Goal: Information Seeking & Learning: Learn about a topic

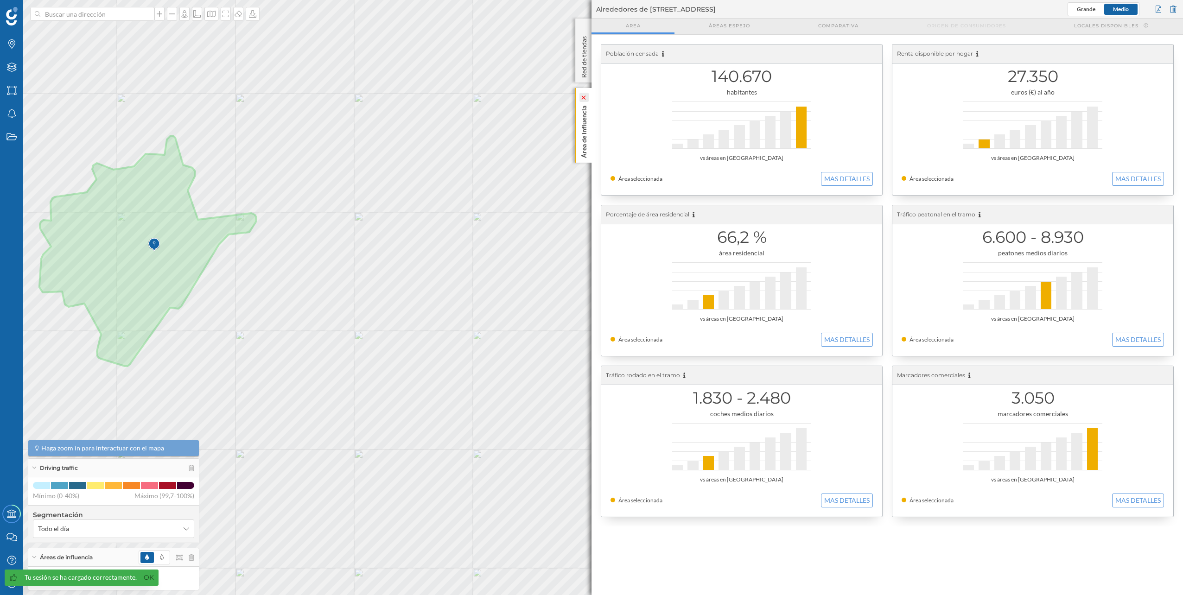
click at [586, 99] on icon at bounding box center [583, 97] width 6 height 4
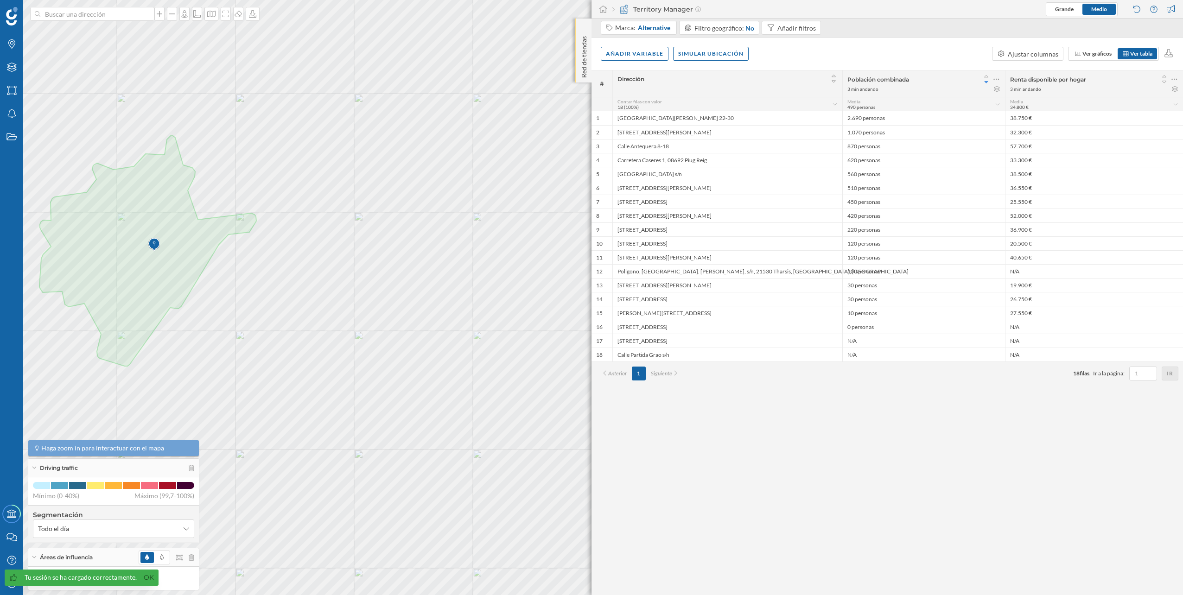
click at [584, 27] on div "Red de tiendas" at bounding box center [583, 51] width 16 height 64
click at [608, 7] on div at bounding box center [603, 9] width 14 height 14
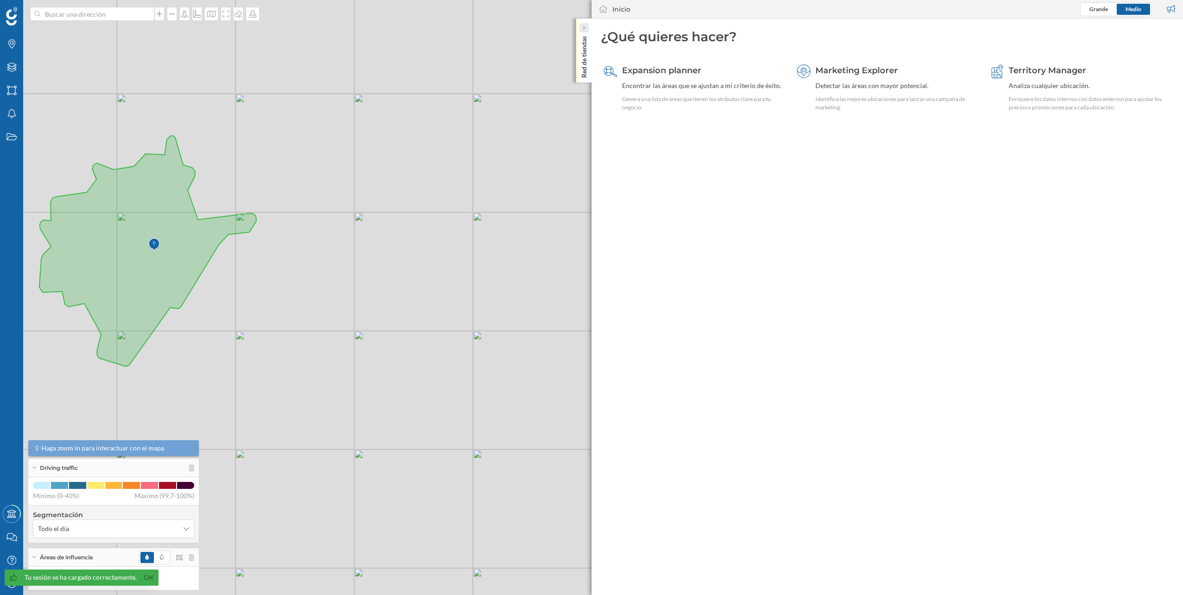
click at [584, 31] on icon at bounding box center [583, 27] width 3 height 9
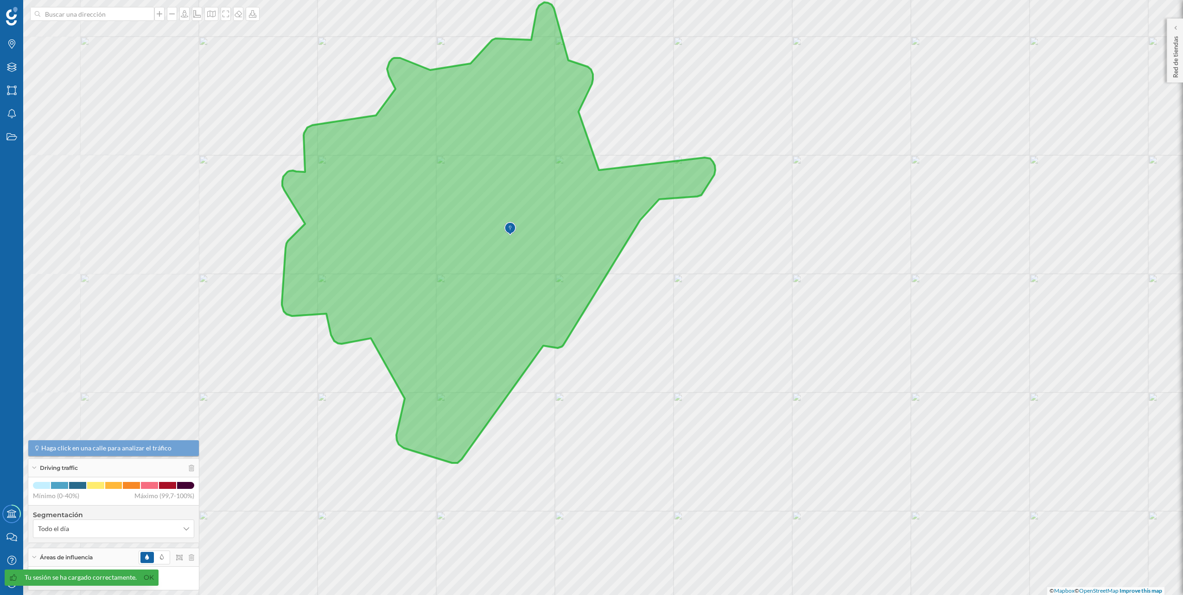
drag, startPoint x: 128, startPoint y: 262, endPoint x: 425, endPoint y: 260, distance: 297.6
click at [425, 260] on icon at bounding box center [498, 232] width 433 height 461
click at [186, 576] on icon at bounding box center [185, 578] width 6 height 6
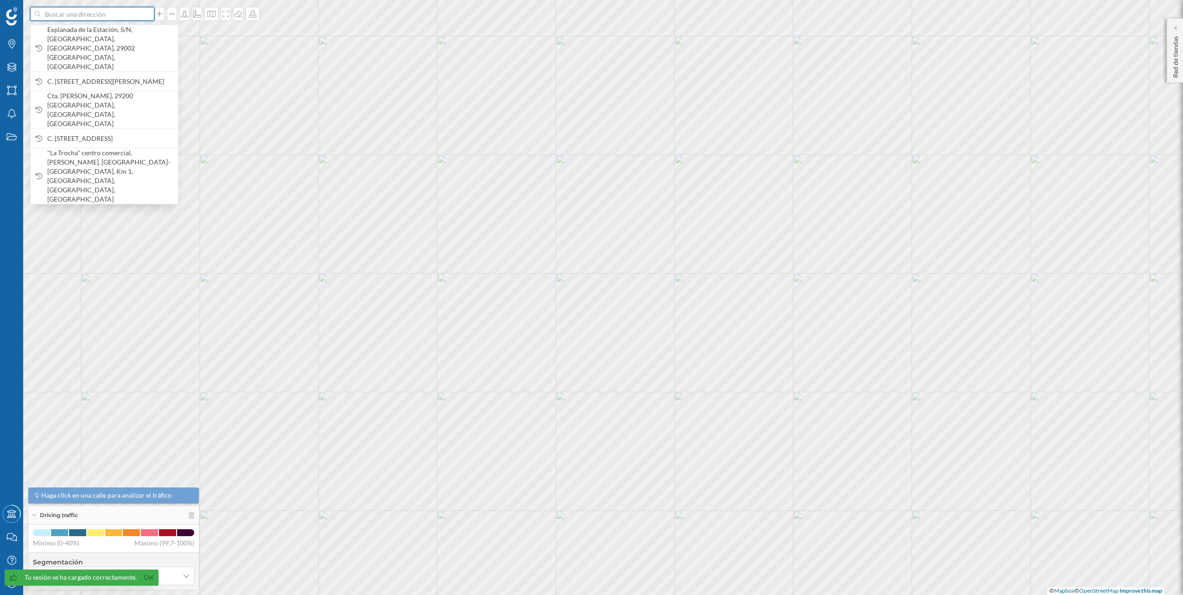
click at [132, 19] on input at bounding box center [92, 14] width 104 height 14
paste input "Av. Simón Bolívar, s/n, Palma-Palmilla, 29011 Málaga"
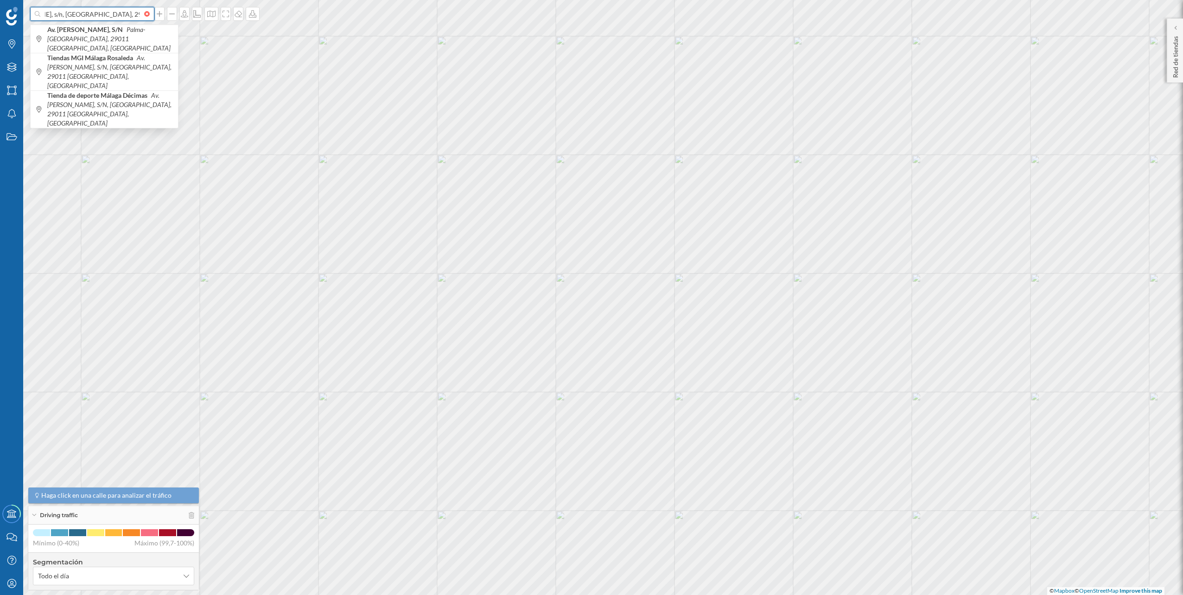
type input "Av. Simón Bolívar, s/n, Palma-Palmilla, 29011 Málaga"
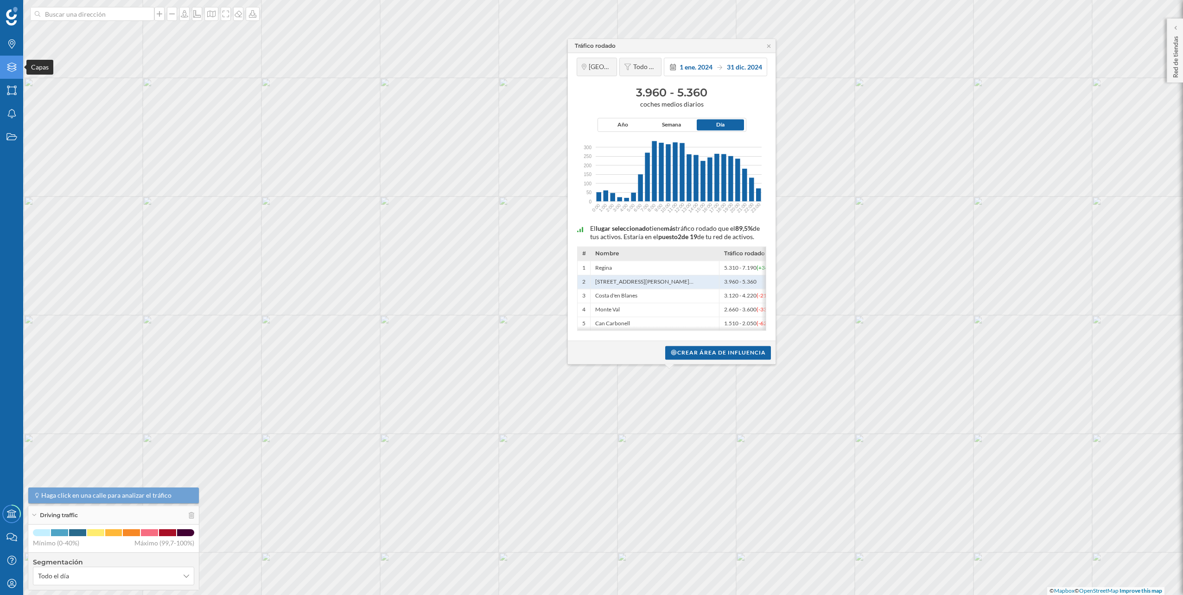
click at [11, 71] on icon "Capas" at bounding box center [12, 67] width 12 height 9
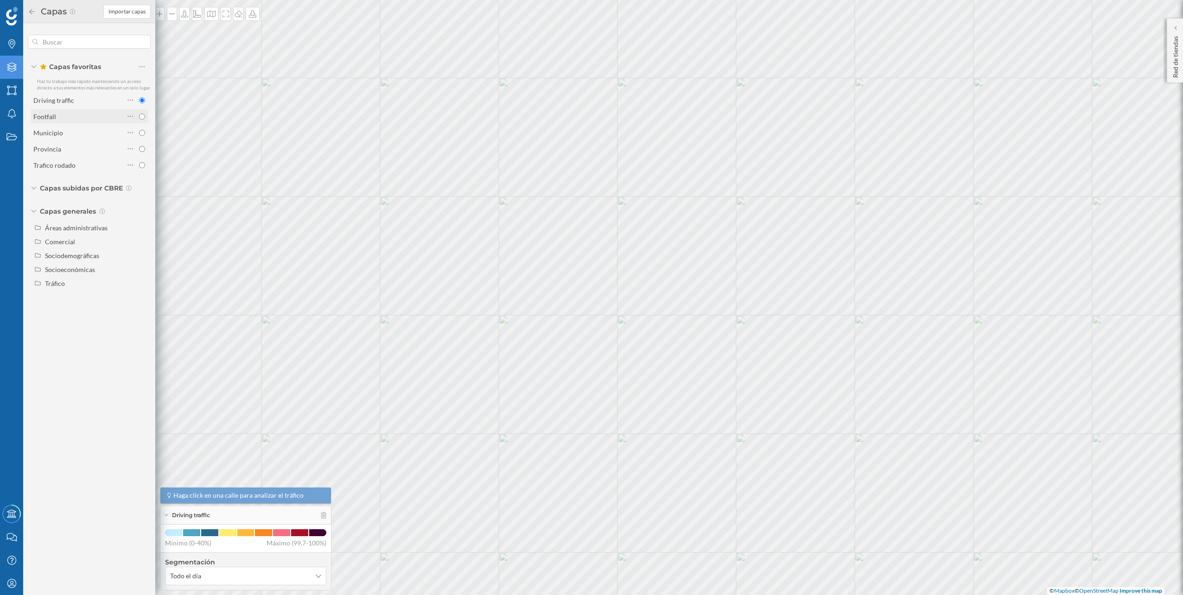
click at [95, 116] on div "Footfall" at bounding box center [78, 117] width 91 height 10
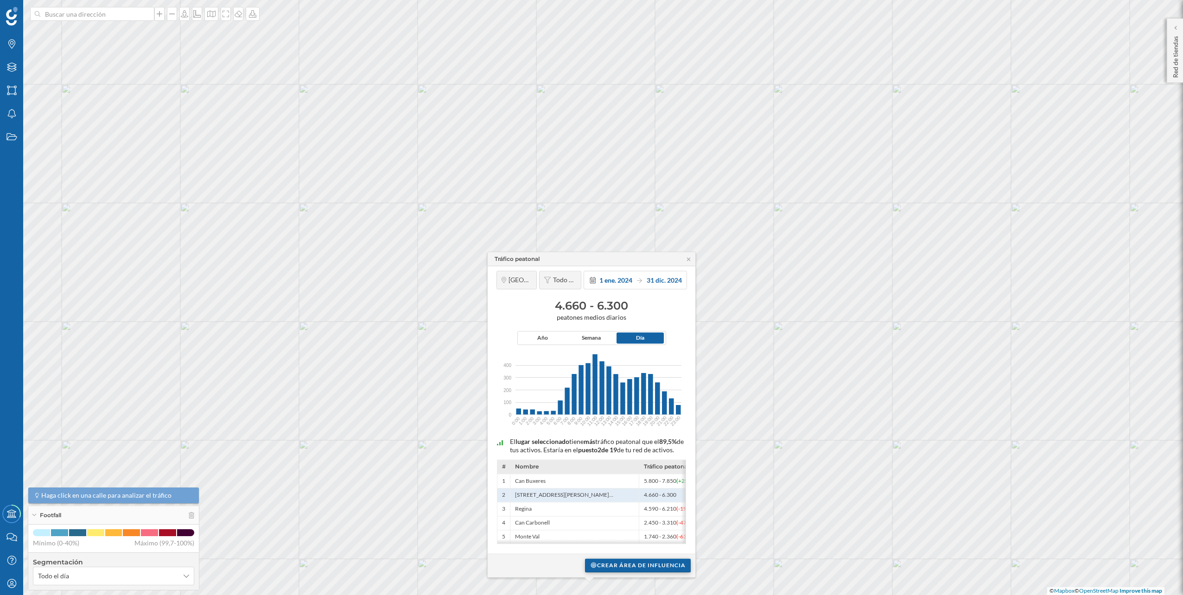
click at [633, 569] on div "Crear área de influencia" at bounding box center [638, 565] width 106 height 14
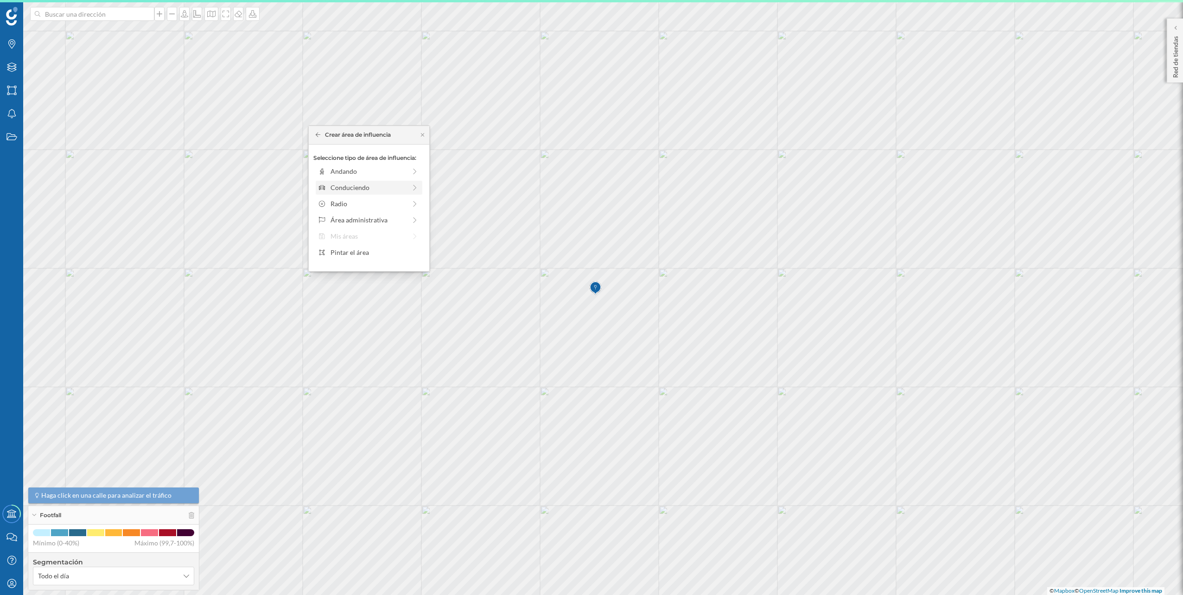
click at [393, 189] on div "Conduciendo" at bounding box center [368, 188] width 76 height 10
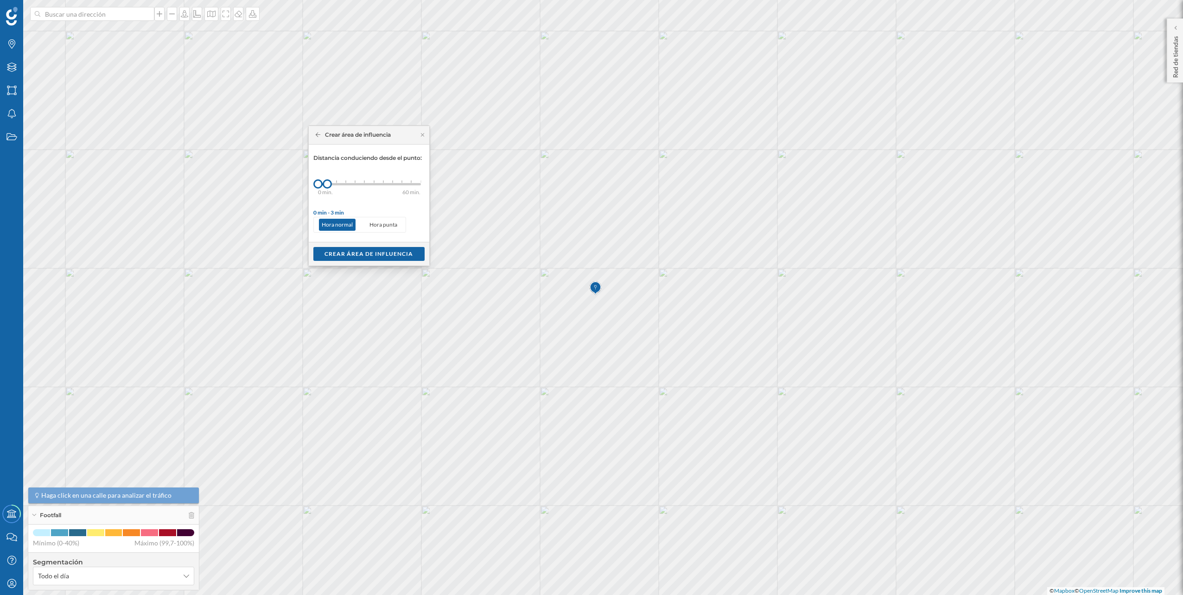
click at [343, 182] on div "0 min. 3 min. 5 min. 7 min. 10 min. 12 min. 15 min. 20 min. 30 min. 45 min. 50 …" at bounding box center [369, 184] width 103 height 12
click at [332, 184] on div at bounding box center [332, 184] width 28 height 2
click at [362, 259] on div "Crear área de influencia" at bounding box center [368, 254] width 111 height 14
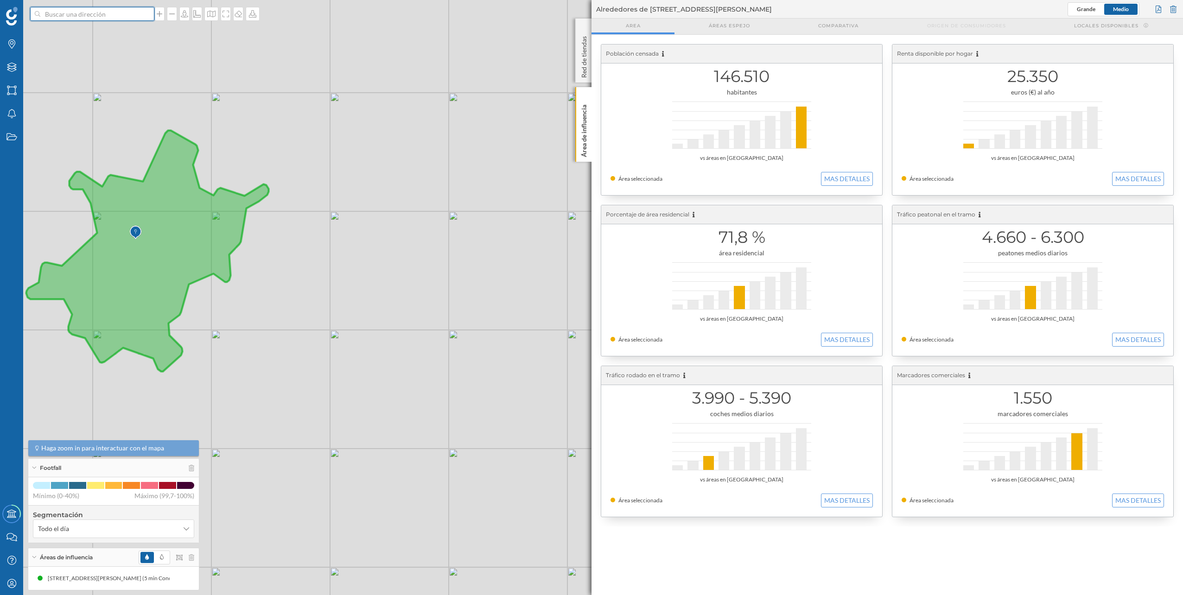
click at [82, 16] on input at bounding box center [92, 14] width 104 height 14
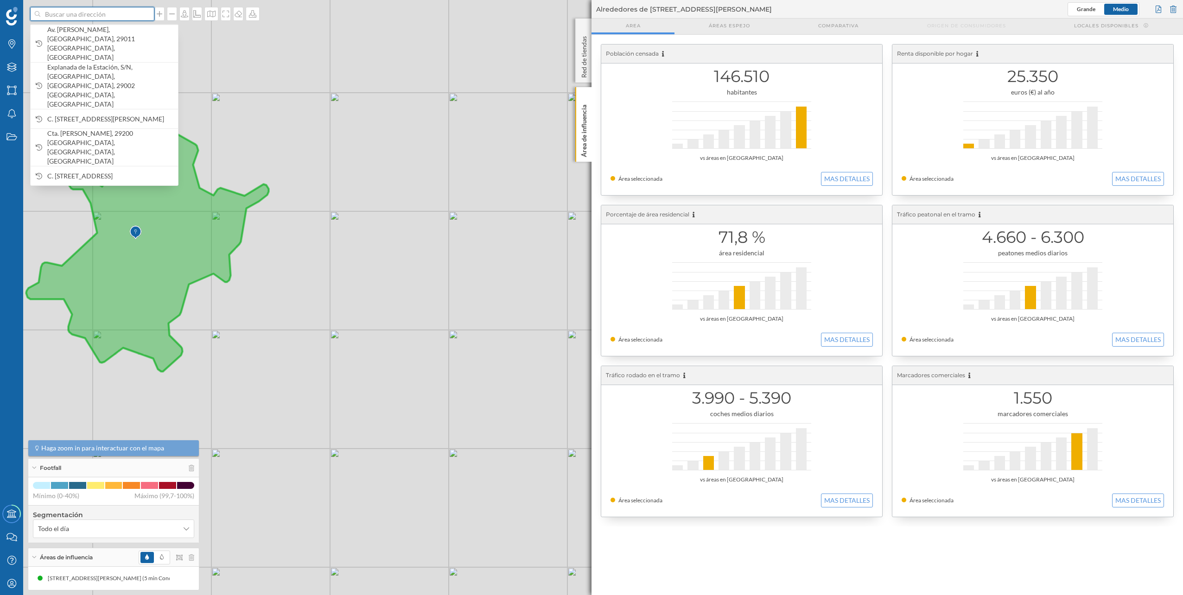
paste input "Carretera Ojén, s/n, 29603 Marbella, Málaga"
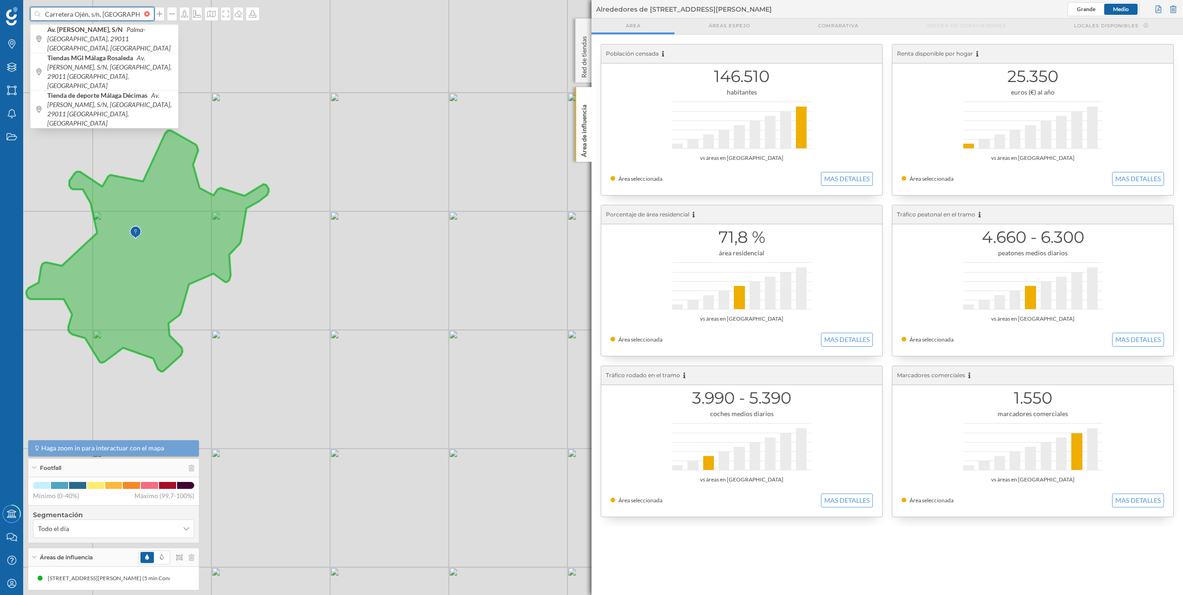
scroll to position [0, 33]
type input "Carretera Ojén, s/n, 29603 Marbella, Málaga"
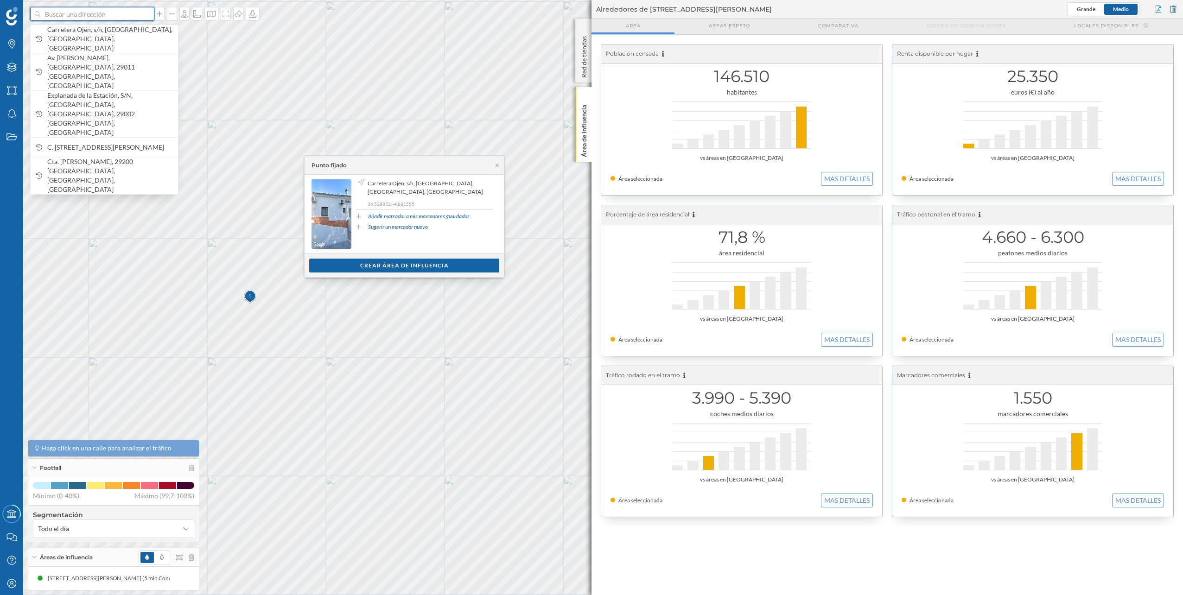
paste input "Carretera Ojén, s/n, 29603 Marbella, Málaga"
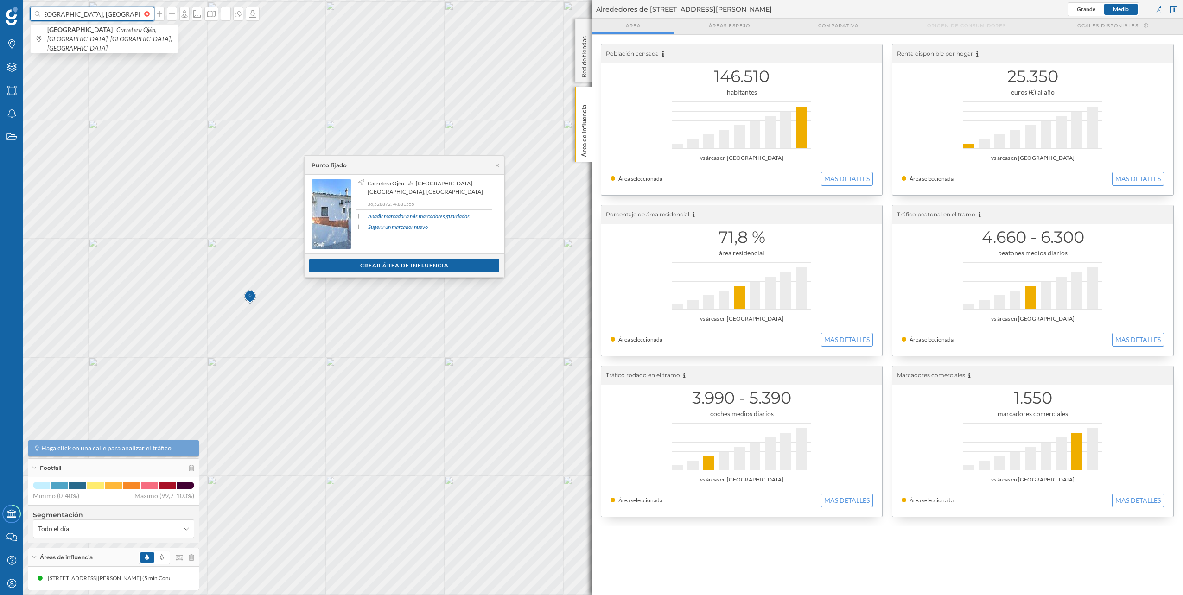
scroll to position [0, 69]
type input "Carretera Ojén, s/n, 29603 Marbella, Málaga cañada shop"
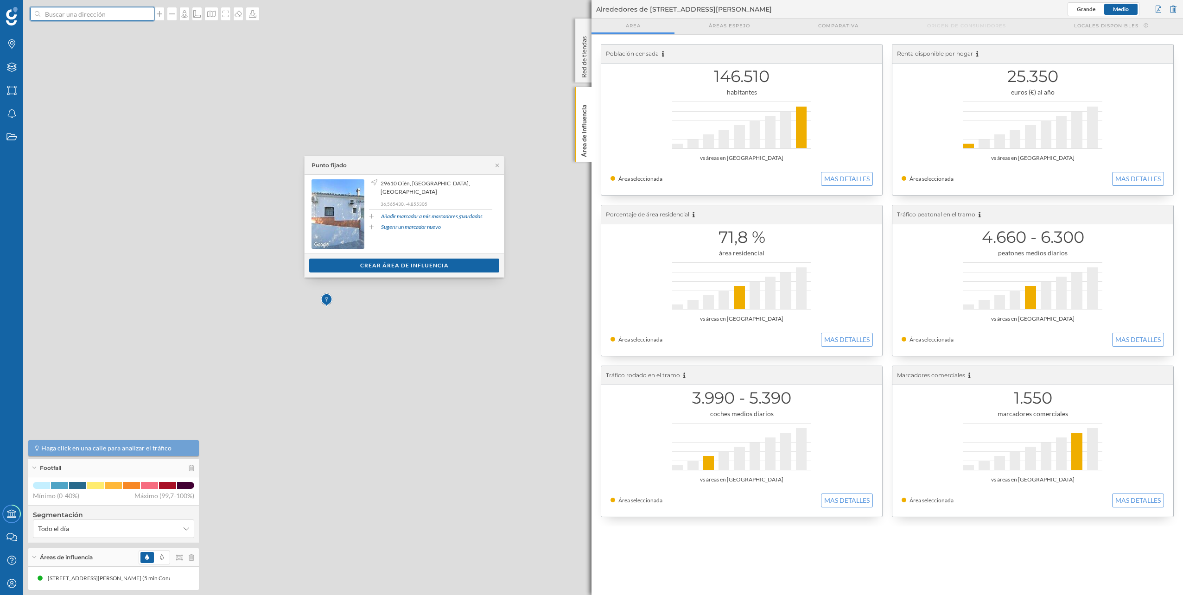
scroll to position [0, 0]
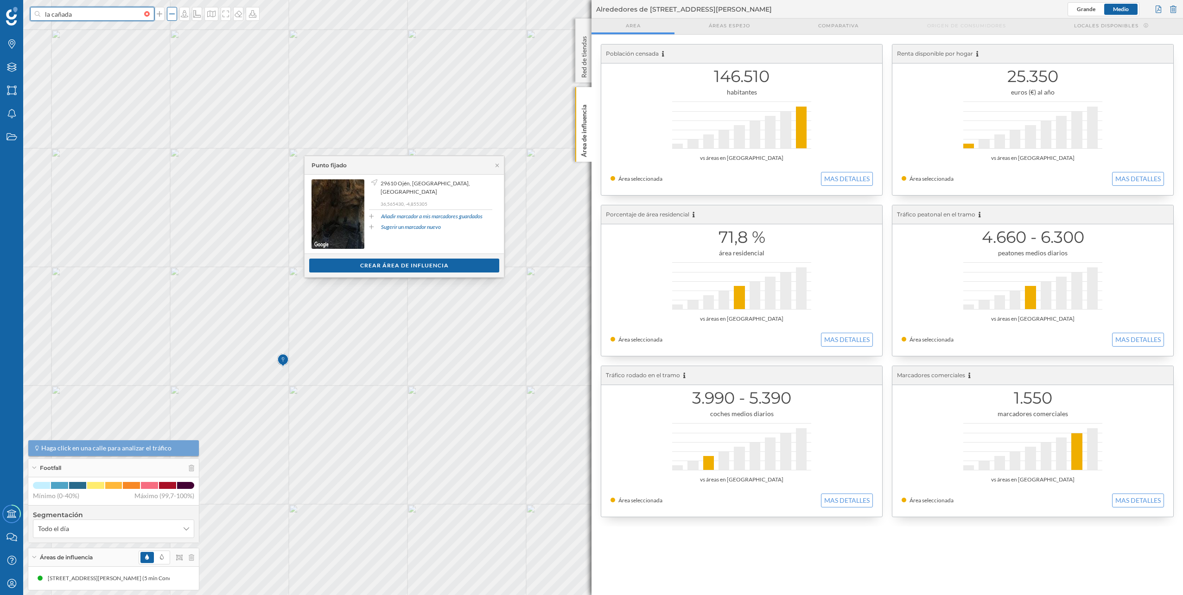
type input "la cañada"
type input "c"
type input "la cañada centro comercial"
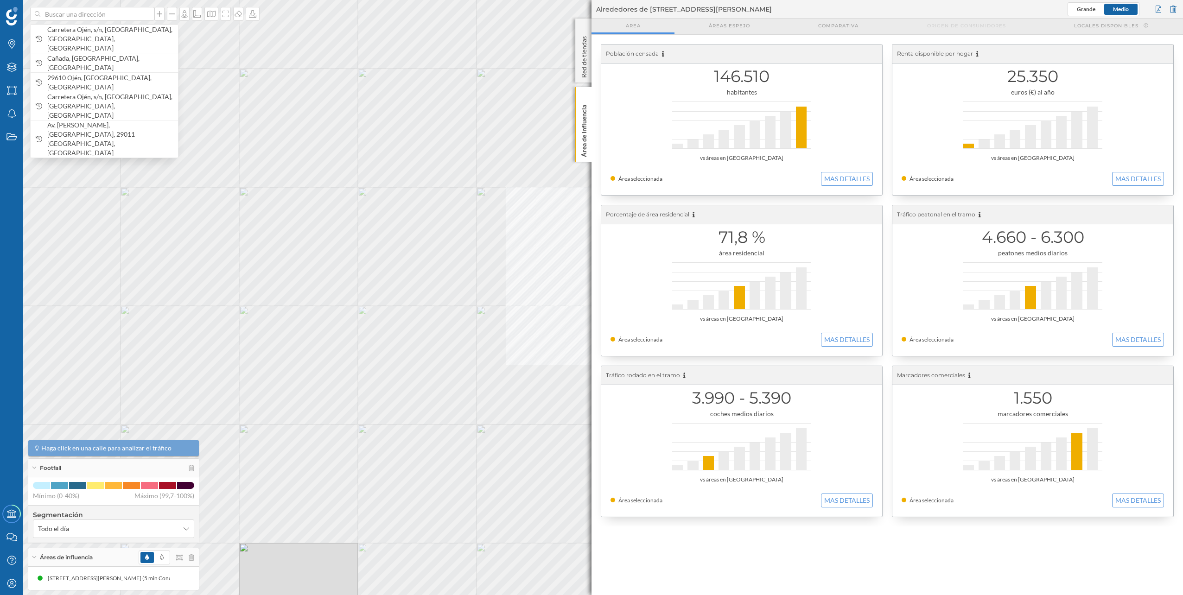
click at [397, 363] on div "© Mapbox © OpenStreetMap Improve this map" at bounding box center [591, 297] width 1183 height 595
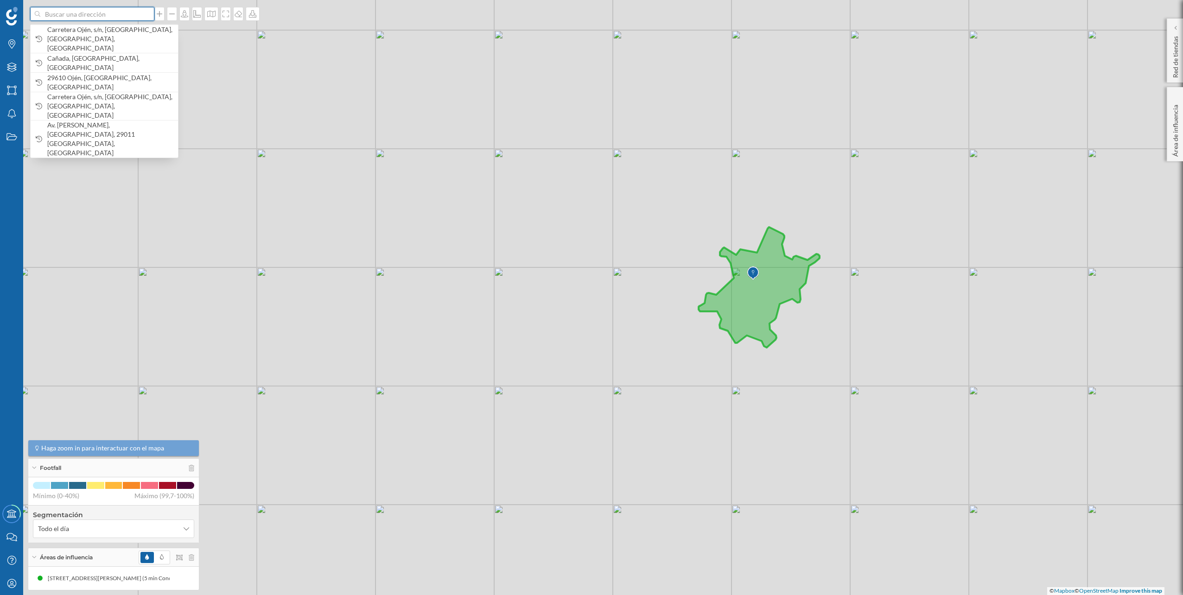
click at [68, 13] on input at bounding box center [92, 14] width 104 height 14
click at [79, 29] on span "Carretera Ojén, s/n, [GEOGRAPHIC_DATA], [GEOGRAPHIC_DATA], [GEOGRAPHIC_DATA]" at bounding box center [110, 39] width 126 height 28
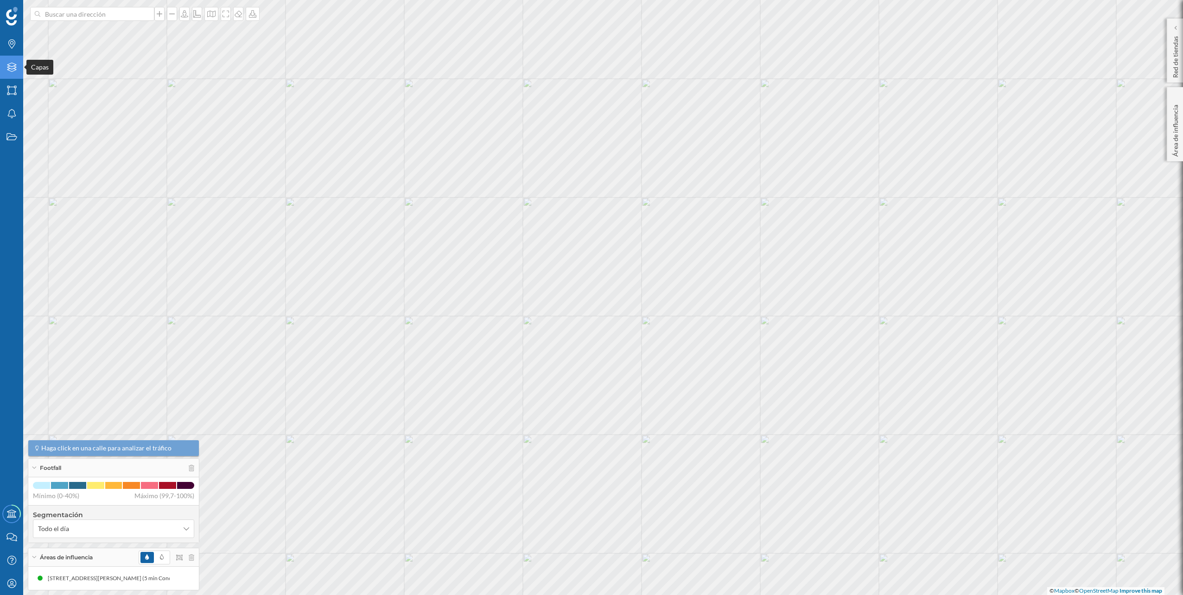
click at [8, 70] on icon at bounding box center [11, 67] width 9 height 9
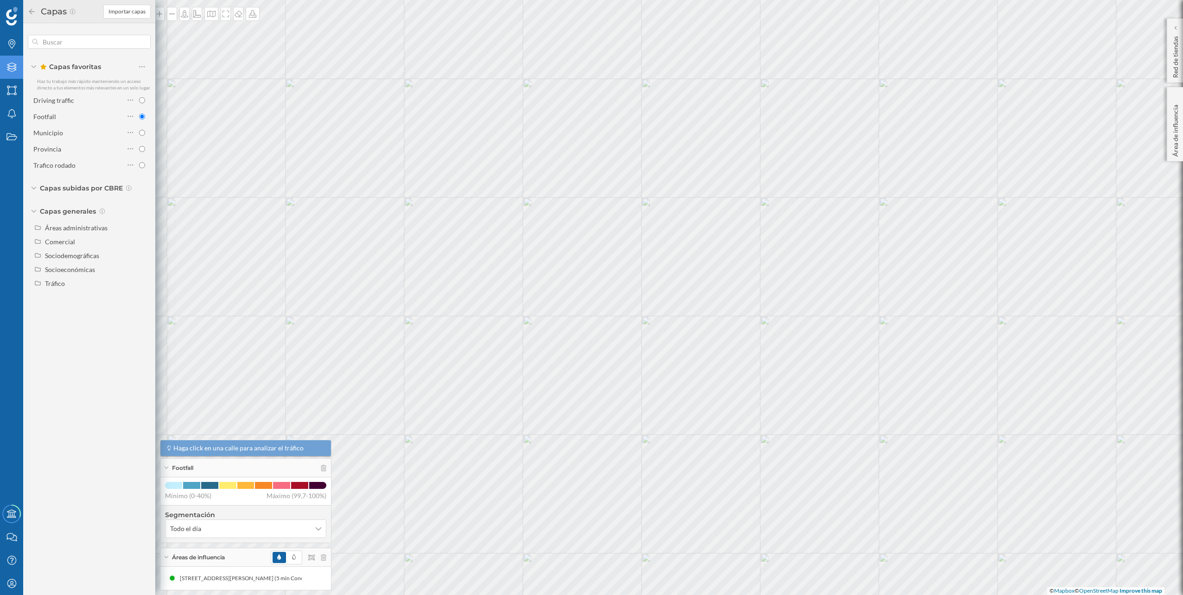
click at [85, 92] on div "Driving traffic Footfall Municipio Provincia Trafico rodado" at bounding box center [89, 134] width 123 height 86
click at [87, 96] on div "Driving traffic" at bounding box center [78, 100] width 91 height 10
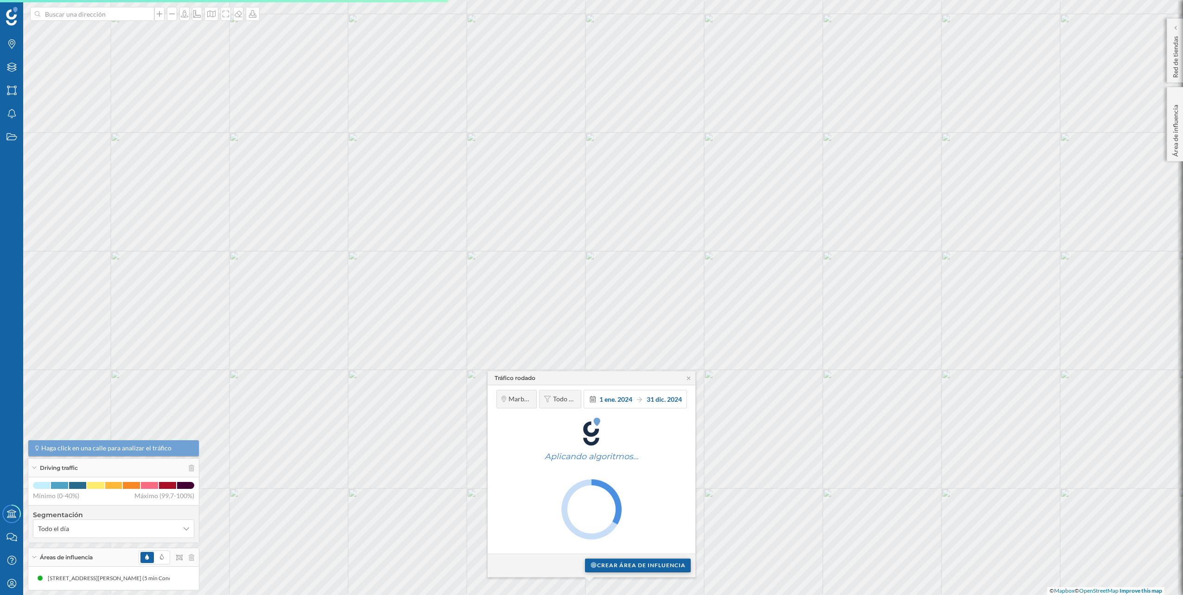
click at [612, 570] on div "Crear área de influencia" at bounding box center [638, 565] width 106 height 14
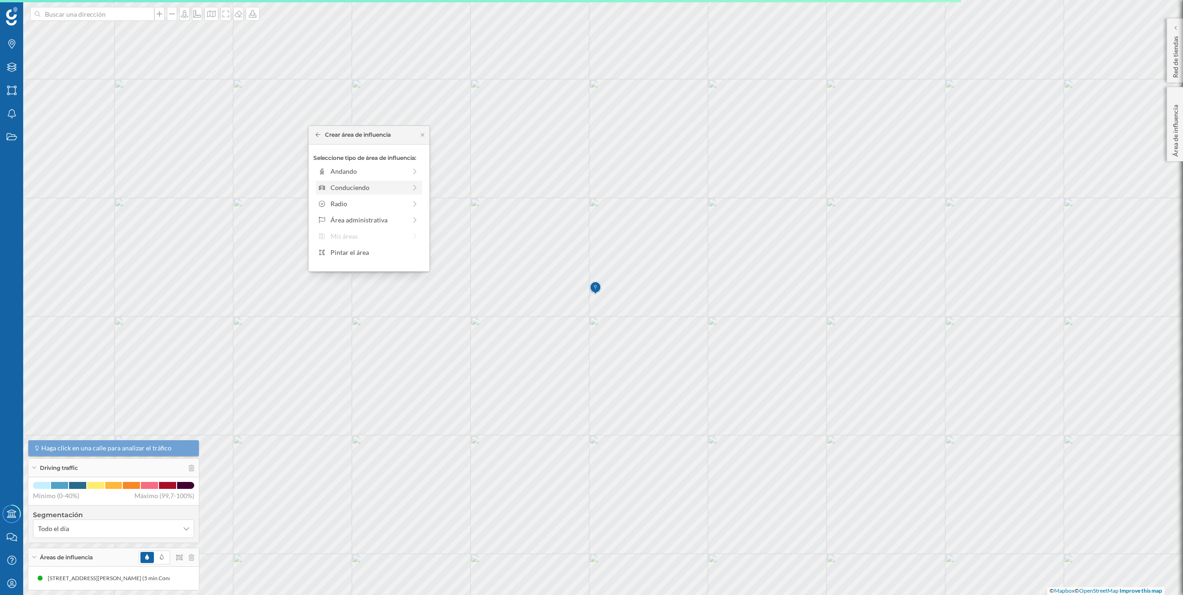
click at [382, 186] on div "Conduciendo" at bounding box center [368, 188] width 76 height 10
click at [336, 185] on div "0 min. 3 min. 5 min. 7 min. 10 min. 12 min. 15 min. 20 min. 30 min. 45 min. 50 …" at bounding box center [369, 184] width 103 height 2
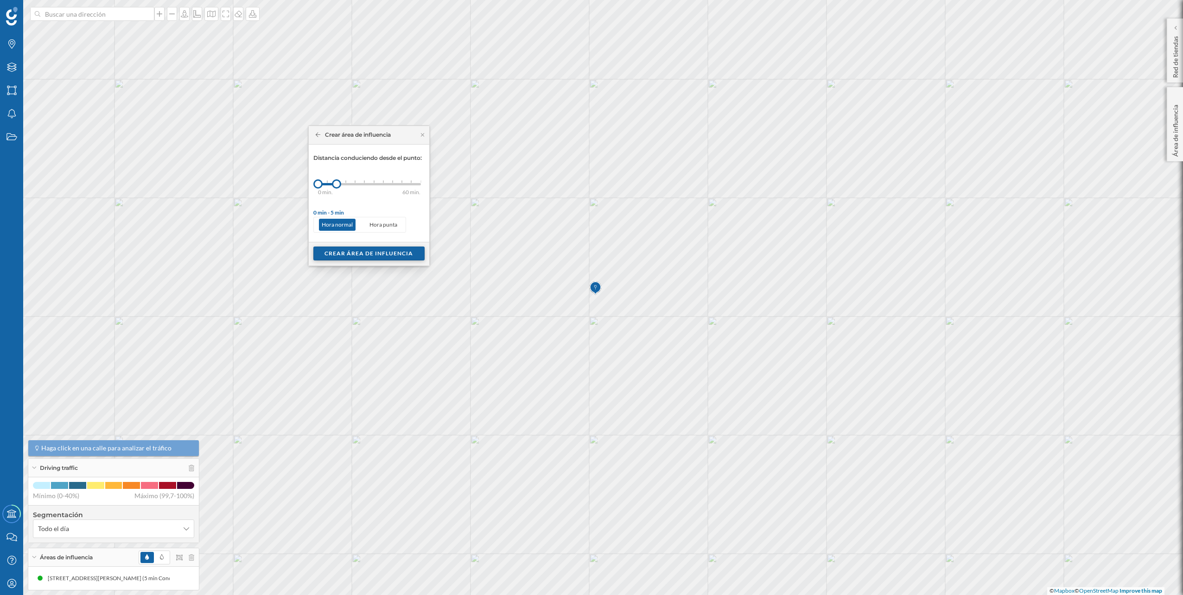
click at [372, 257] on div "Crear área de influencia" at bounding box center [368, 254] width 111 height 14
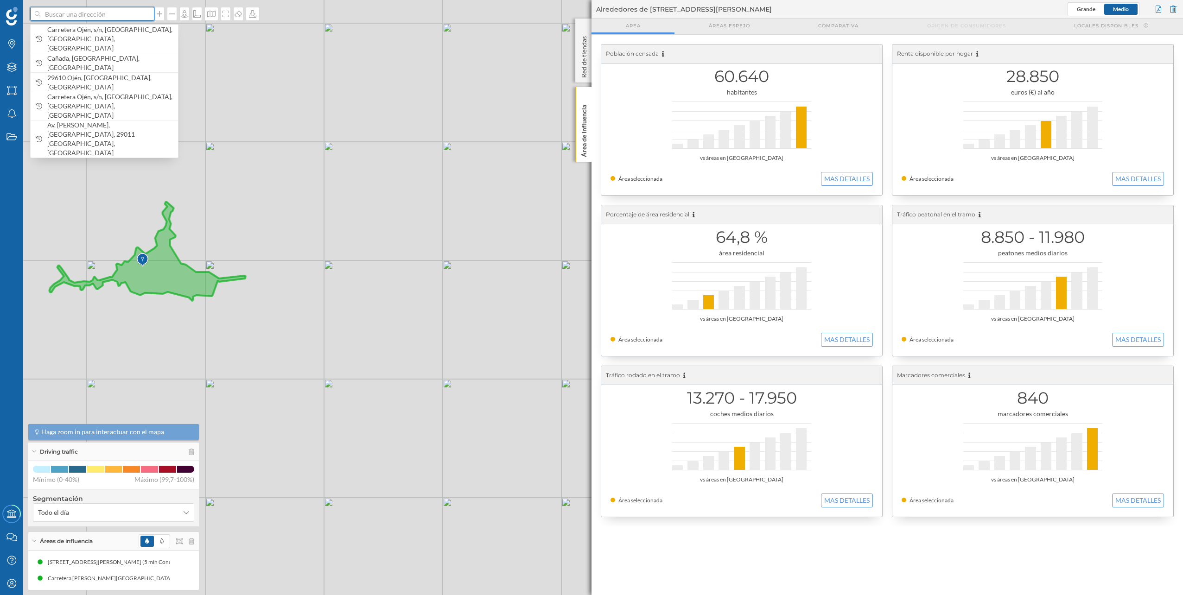
click at [79, 17] on input at bounding box center [92, 14] width 104 height 14
paste input "Av. de la Encarnación, s/n, 29640 Fuengirola, Málaga"
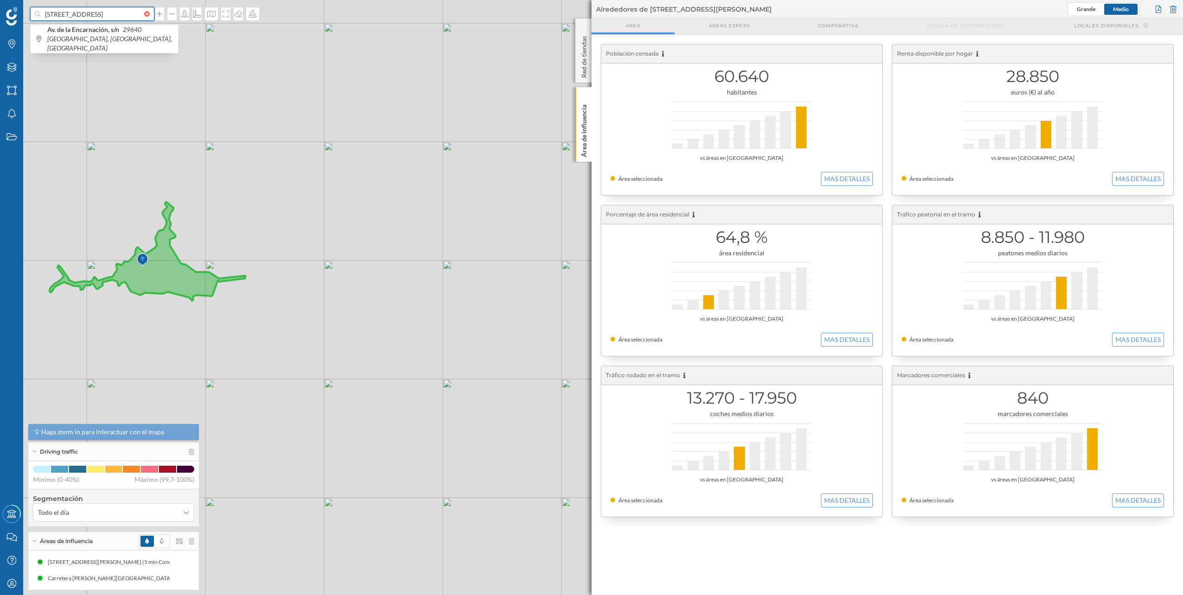
type input "Av. de la Encarnación, s/n, 29640 Fuengirola, Málaga"
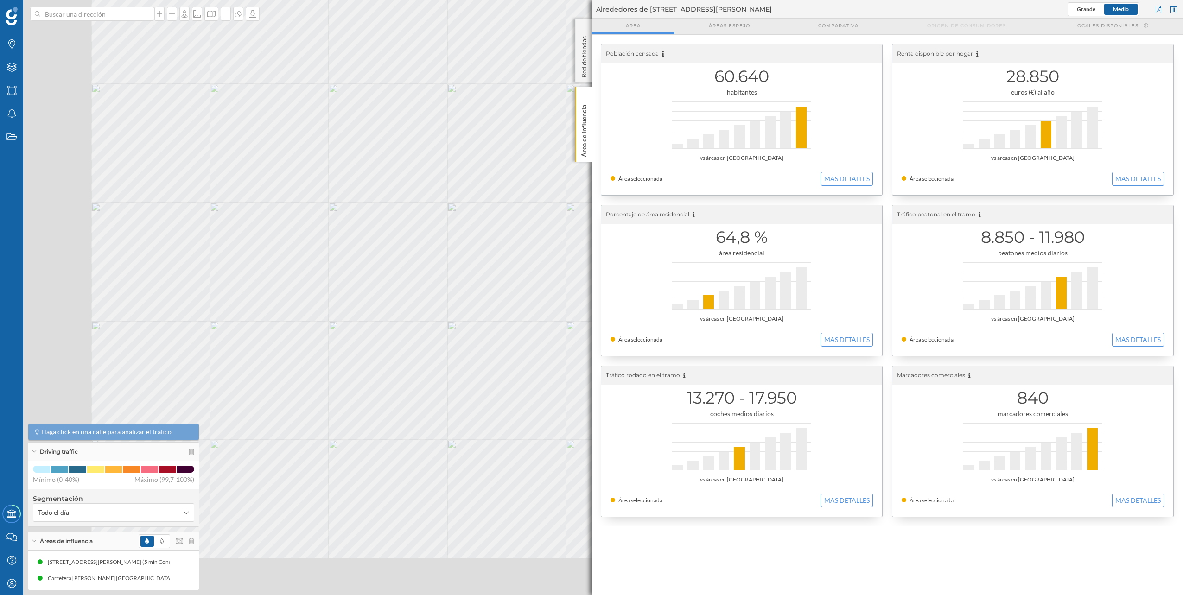
drag, startPoint x: 317, startPoint y: 431, endPoint x: 645, endPoint y: 317, distance: 346.5
click at [645, 317] on div "Marcas Capas Áreas Notificaciones Estados Academy Contacta con nosotros Centro …" at bounding box center [591, 297] width 1183 height 595
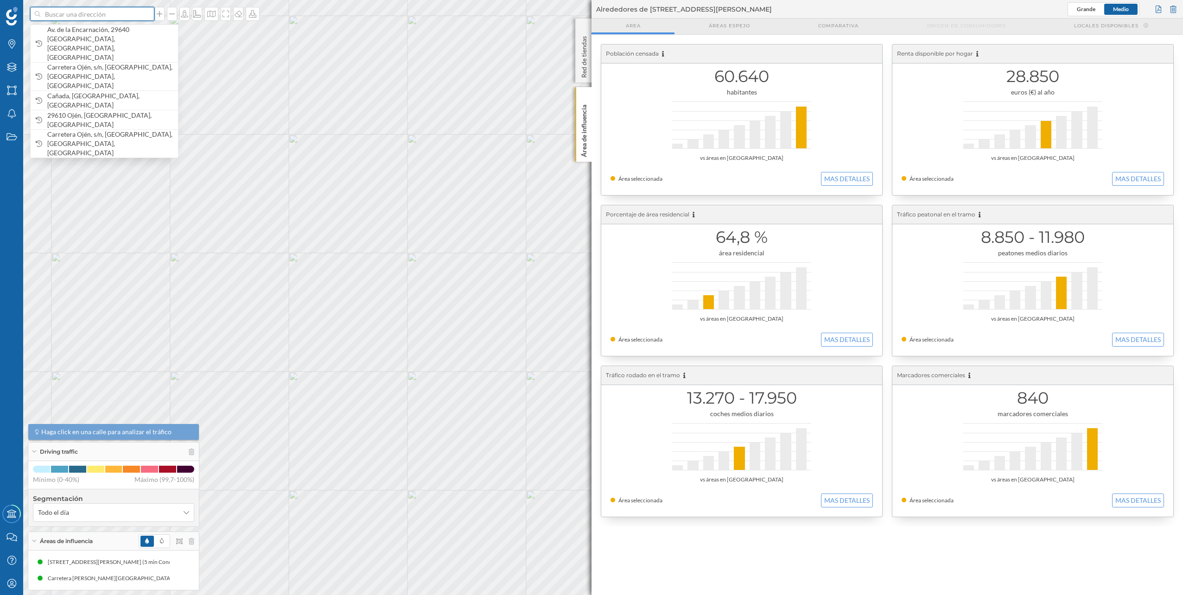
click at [99, 16] on input at bounding box center [92, 14] width 104 height 14
paste input "Av. de la Encarnación, s/n, 29640 Fuengirola, Málaga"
type input "Av. de la Encarnación, s/n, 29640 Fuengirola, Málaga"
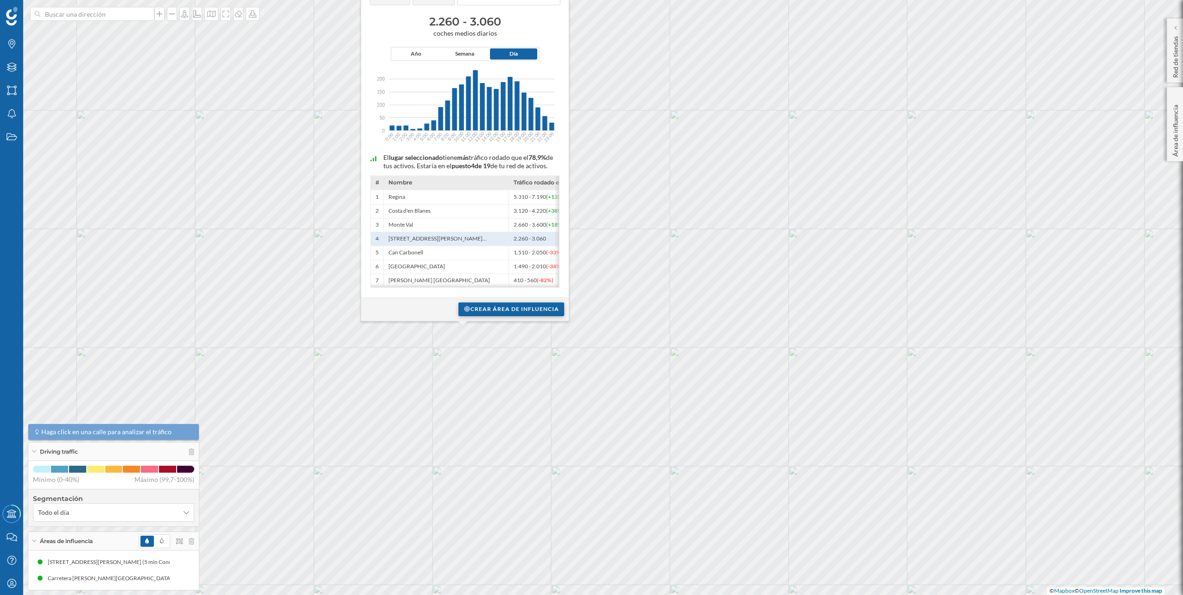
click at [494, 304] on div "Crear área de influencia" at bounding box center [511, 309] width 106 height 14
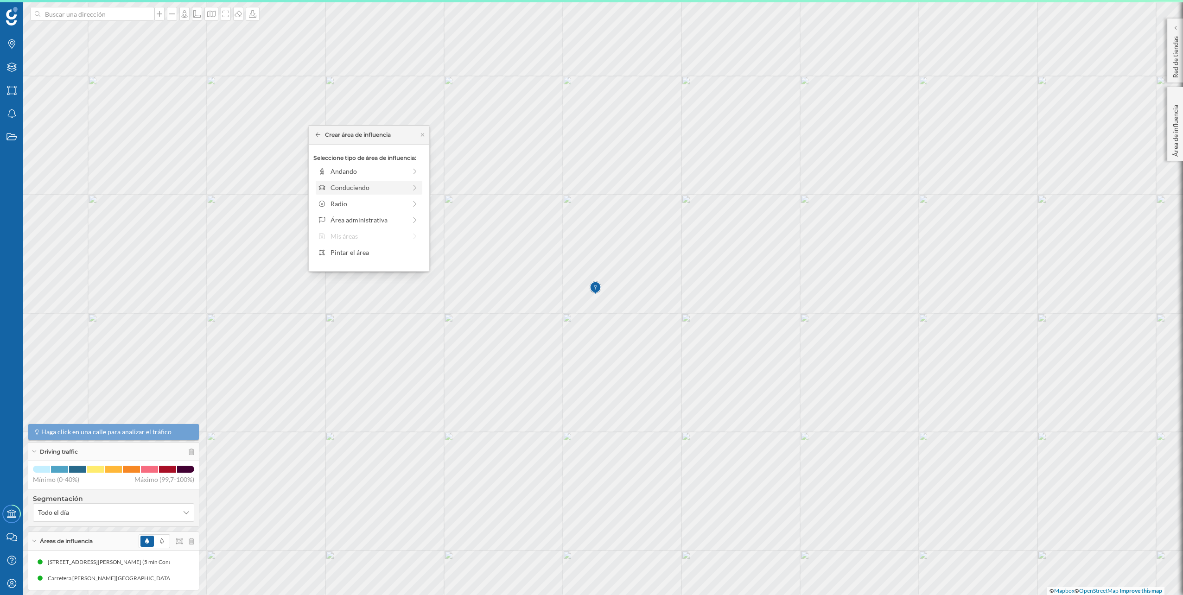
click at [386, 184] on div "Conduciendo" at bounding box center [368, 188] width 76 height 10
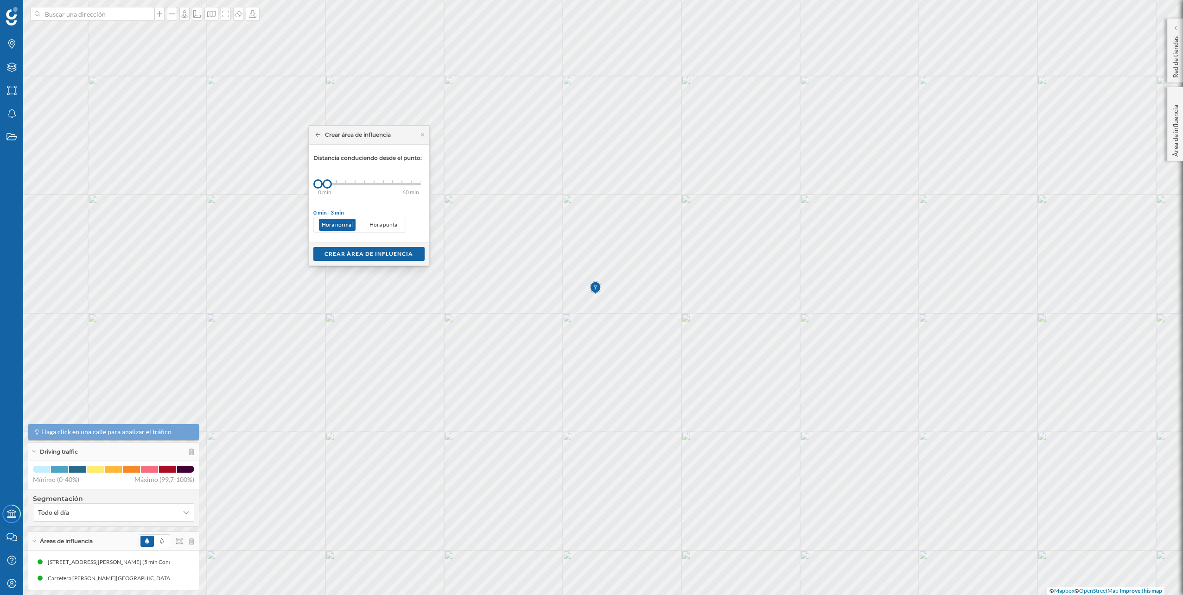
click at [336, 183] on div "0 min. 3 min. 5 min. 7 min. 10 min. 12 min. 15 min. 20 min. 30 min. 45 min. 50 …" at bounding box center [369, 184] width 103 height 2
click at [355, 250] on div "Crear área de influencia" at bounding box center [368, 254] width 111 height 14
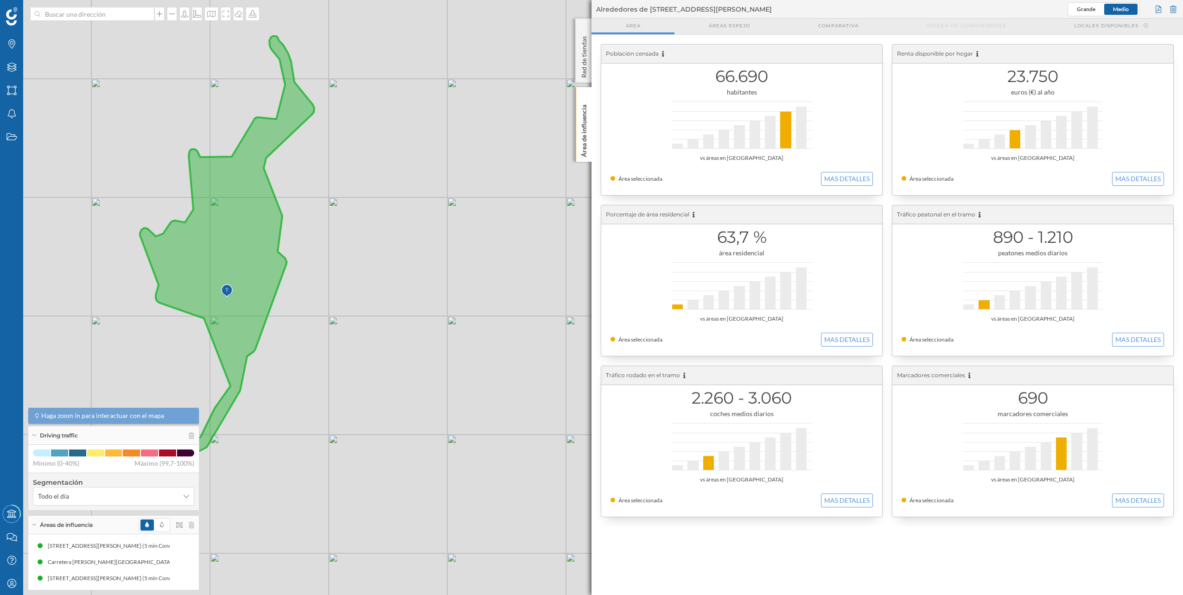
drag, startPoint x: 256, startPoint y: 317, endPoint x: 478, endPoint y: 291, distance: 223.0
click at [478, 291] on div "© Mapbox © OpenStreetMap Improve this map" at bounding box center [591, 297] width 1183 height 595
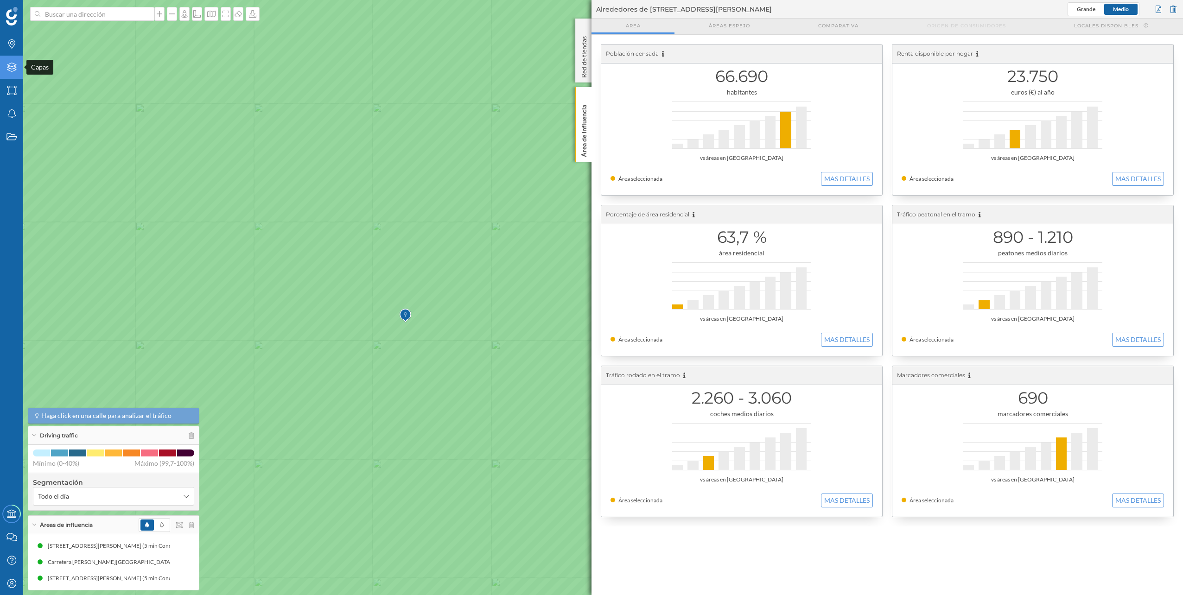
click at [4, 63] on div "Capas" at bounding box center [11, 67] width 23 height 23
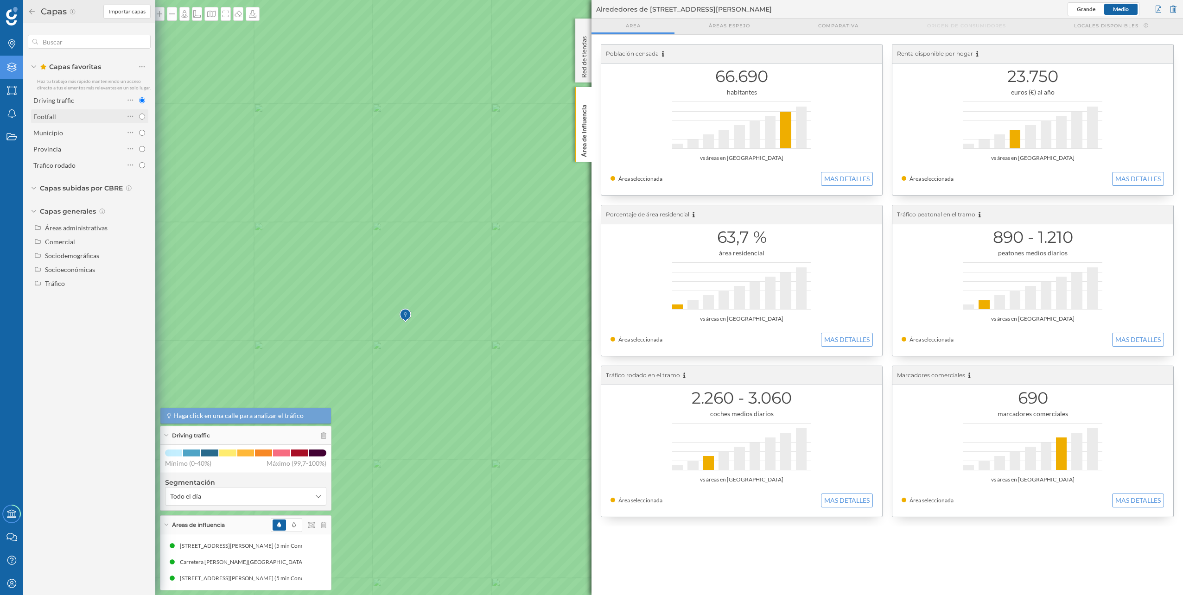
click at [63, 112] on div "Footfall" at bounding box center [78, 117] width 91 height 10
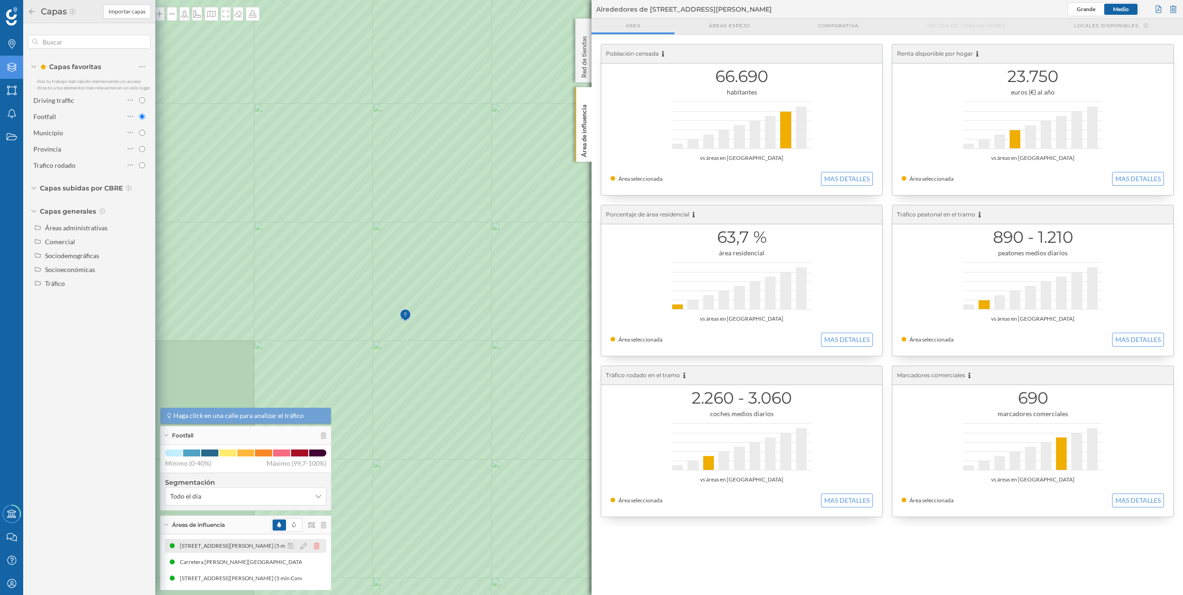
click at [318, 544] on icon at bounding box center [317, 546] width 6 height 6
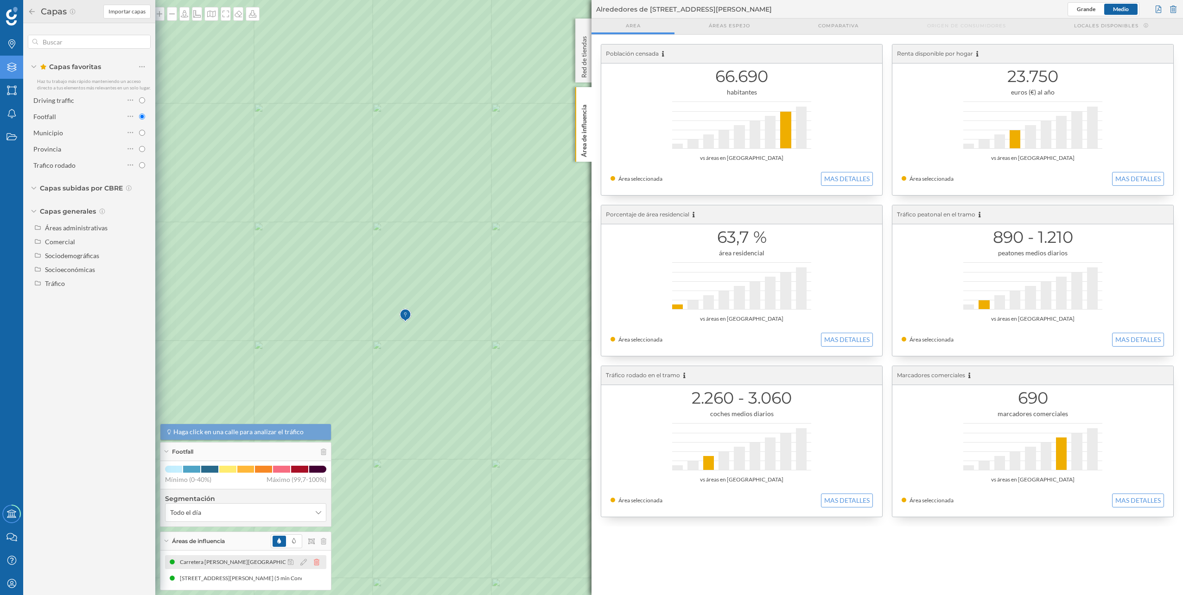
click at [316, 563] on icon at bounding box center [317, 562] width 6 height 6
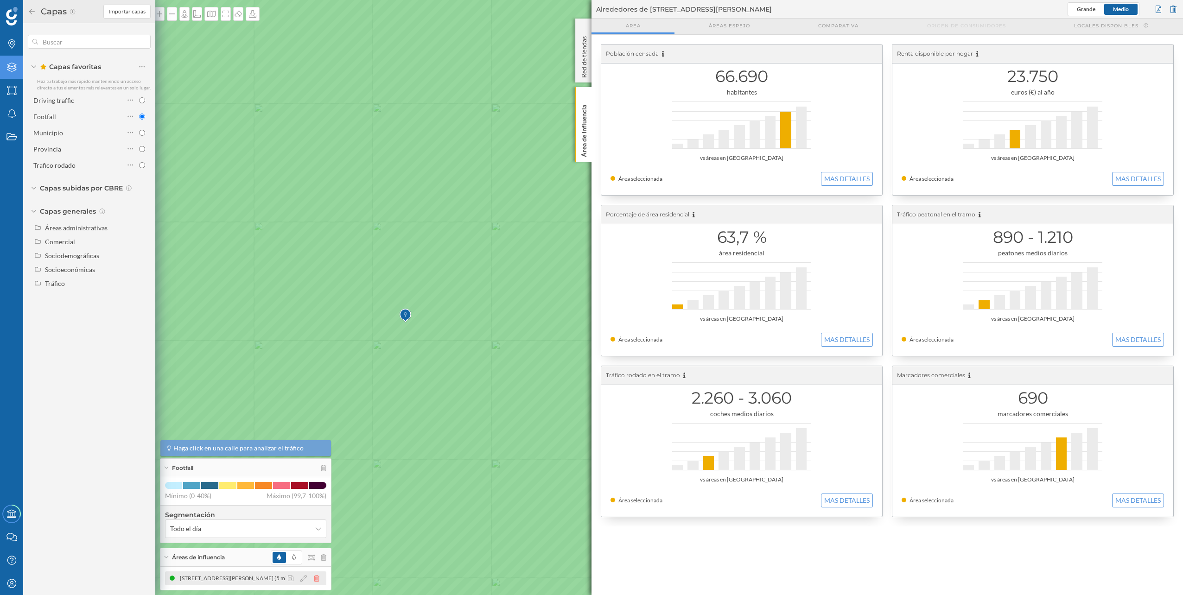
click at [317, 577] on icon at bounding box center [317, 578] width 6 height 6
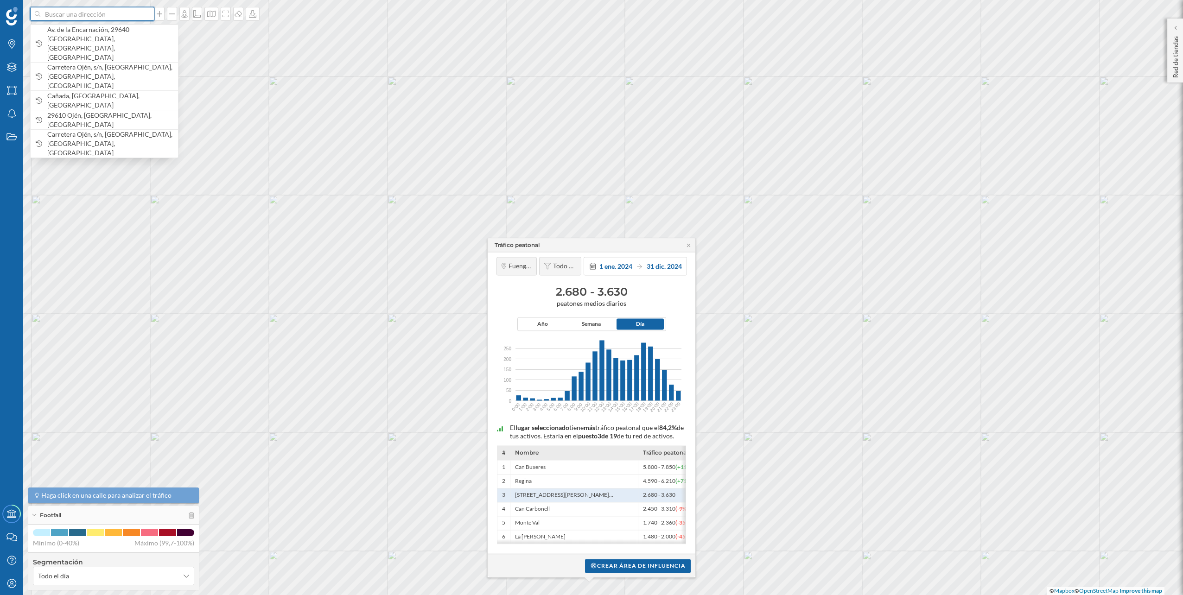
click at [87, 11] on input at bounding box center [92, 14] width 104 height 14
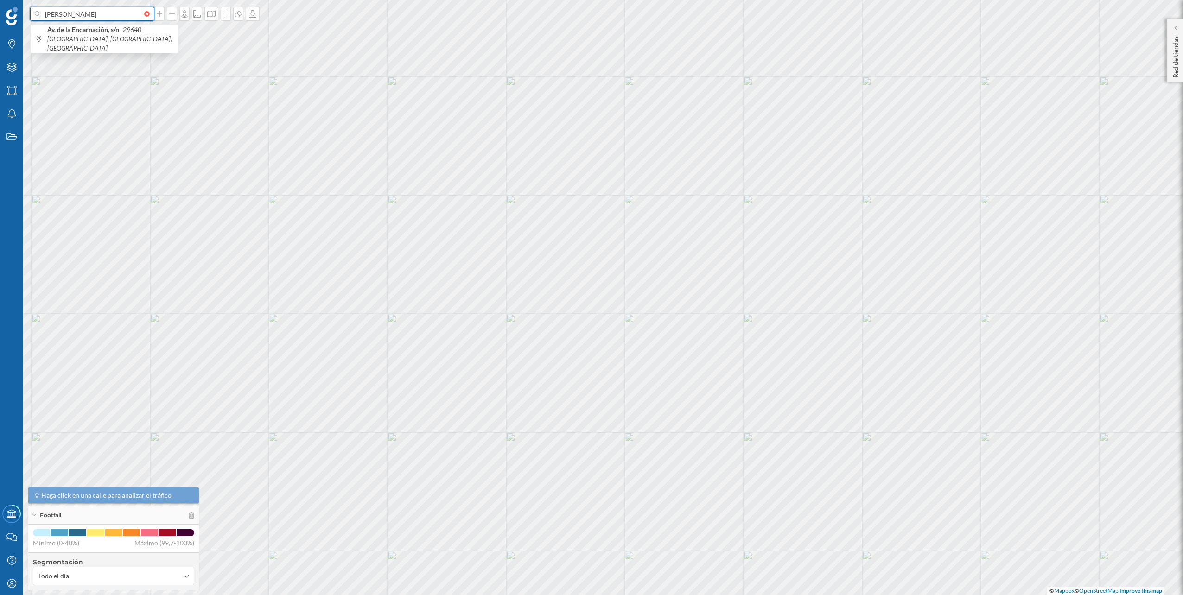
type input "norauto miramar"
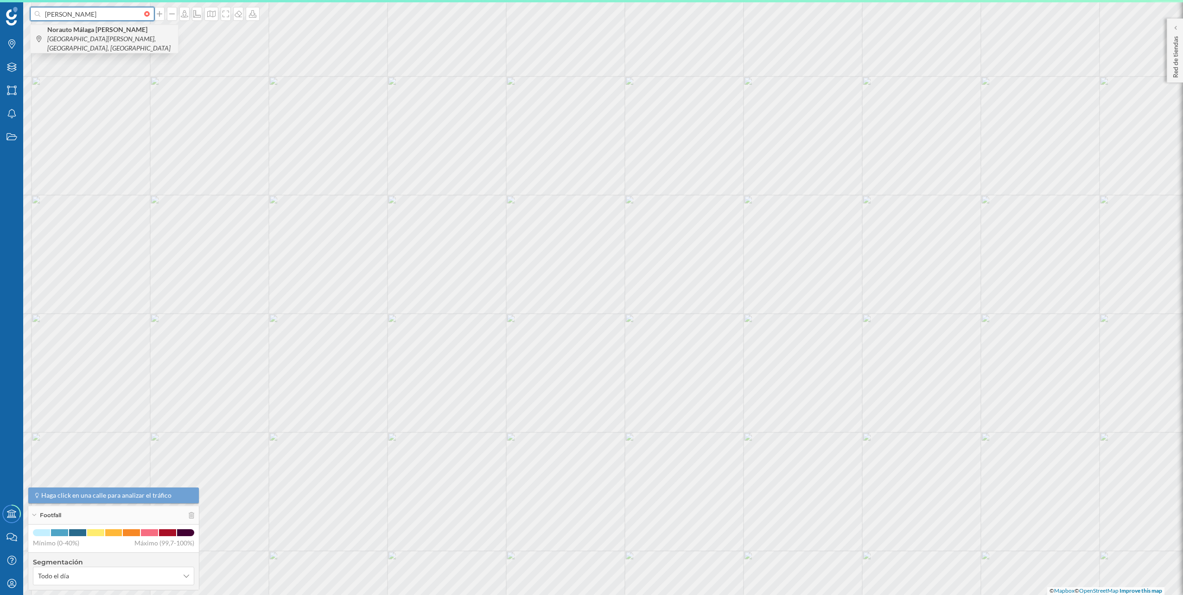
paste input "P. Cial. Miramar N-340 Sal 208, Av. Carmen Sáenz de Tejada, S/N, 29649 Mijas, M…"
type input "norauto miramar P. Cial. Miramar N-340 Sal 208, Av. Carmen Sáenz de Tejada, S/N…"
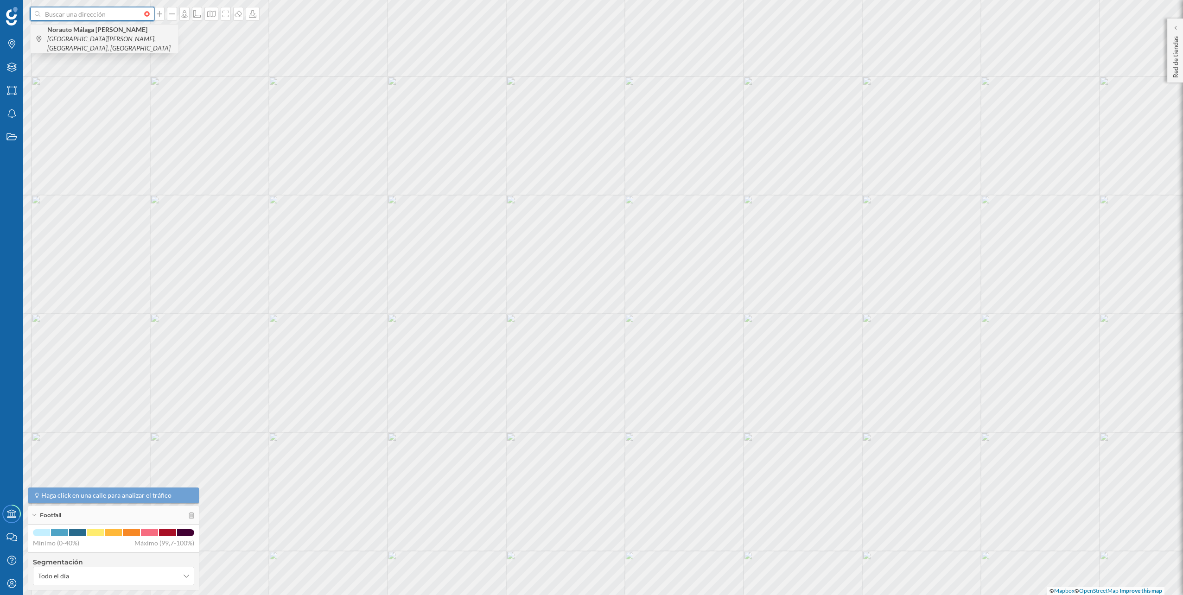
scroll to position [0, 0]
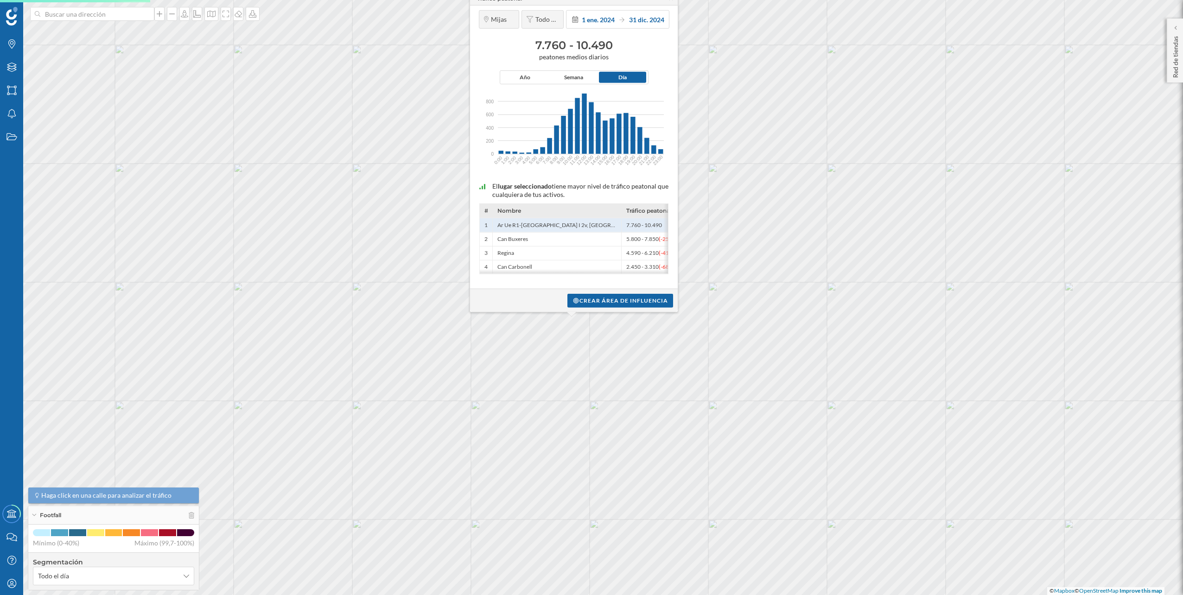
click at [549, 0] on html "Marcas Capas Áreas Notificaciones Estados Academy Contacta con nosotros Centro …" at bounding box center [591, 297] width 1183 height 595
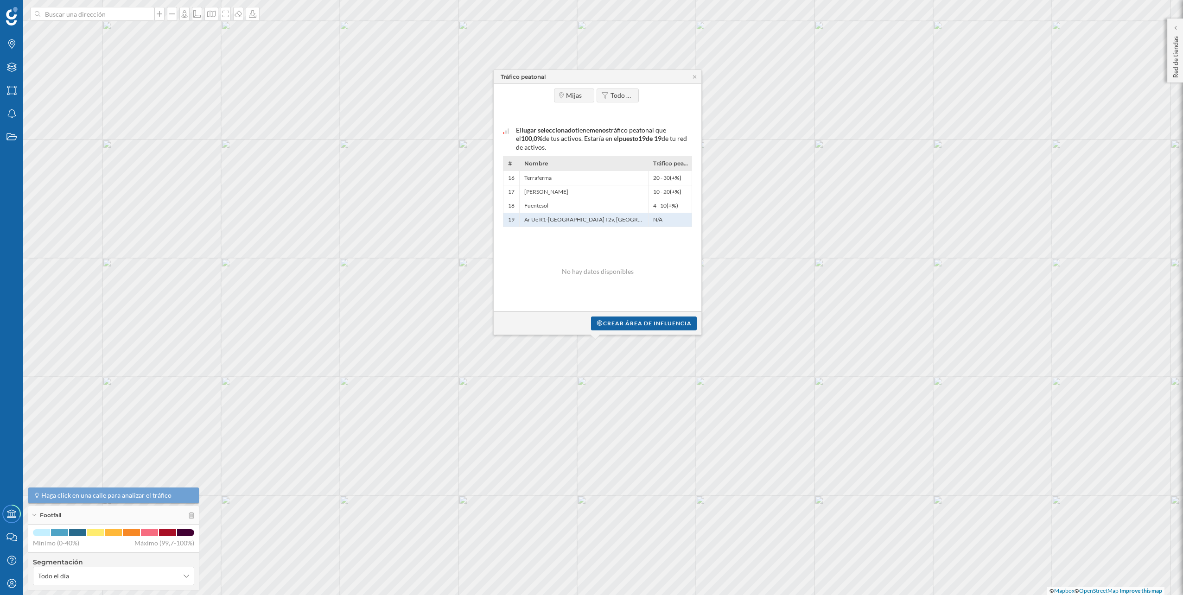
click at [648, 132] on span "tráfico peatonal que el" at bounding box center [591, 134] width 150 height 16
click at [649, 132] on span "tráfico peatonal que el" at bounding box center [591, 134] width 150 height 16
click at [649, 131] on span "tráfico peatonal que el" at bounding box center [591, 134] width 150 height 16
drag, startPoint x: 649, startPoint y: 131, endPoint x: 656, endPoint y: 133, distance: 7.3
click at [656, 133] on span "tráfico peatonal que el" at bounding box center [591, 134] width 150 height 16
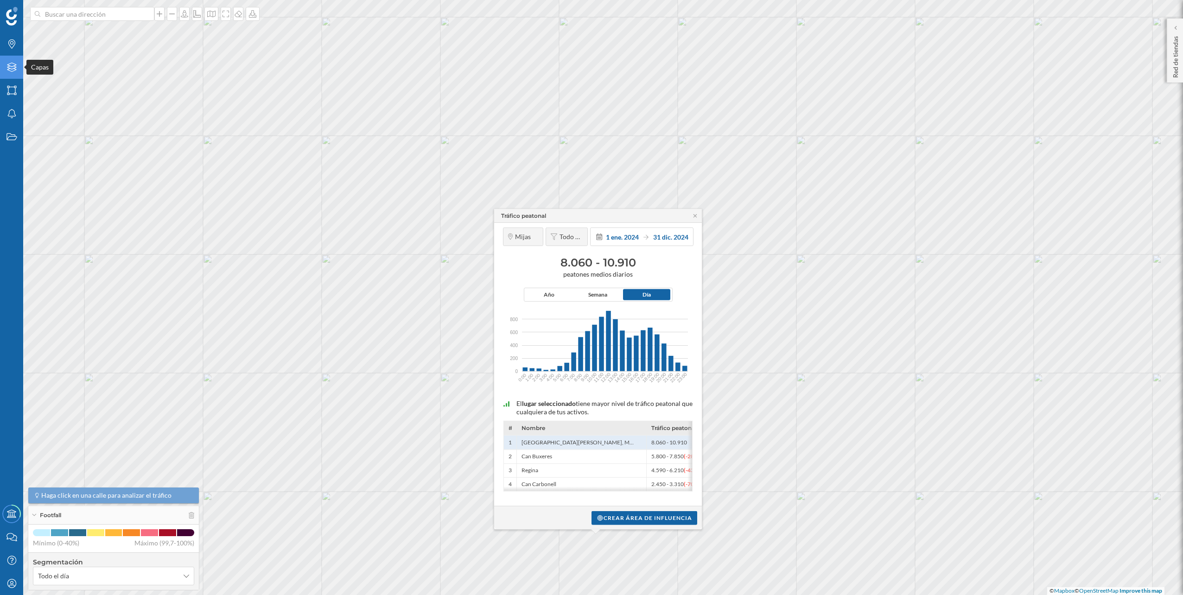
click at [1, 69] on div "Capas" at bounding box center [11, 67] width 23 height 23
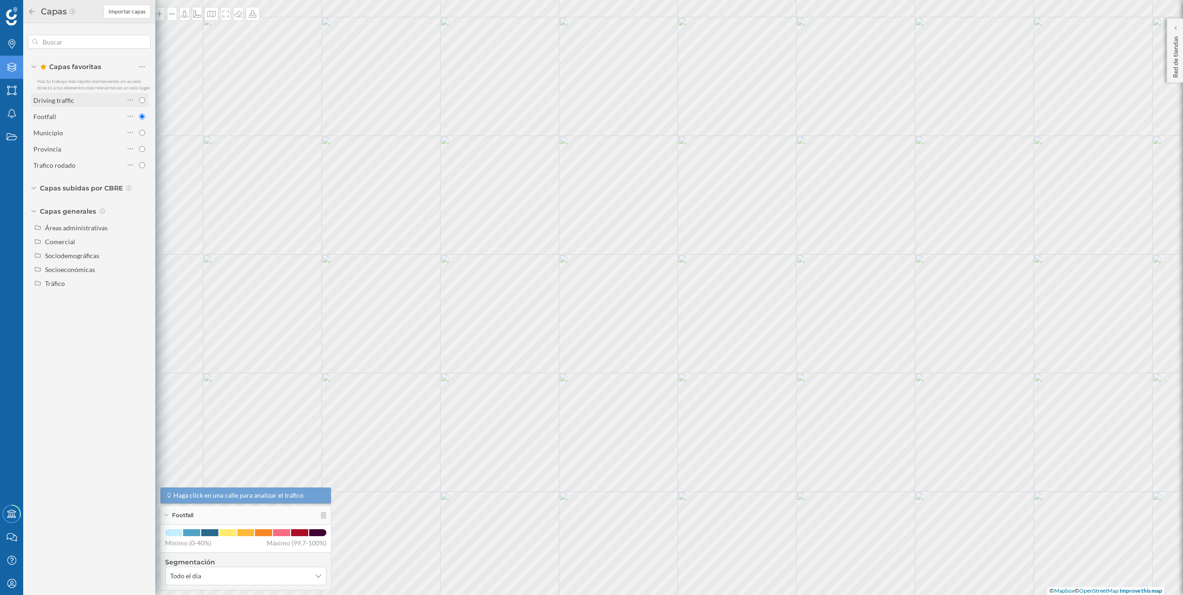
click at [74, 96] on div "Driving traffic" at bounding box center [78, 100] width 91 height 10
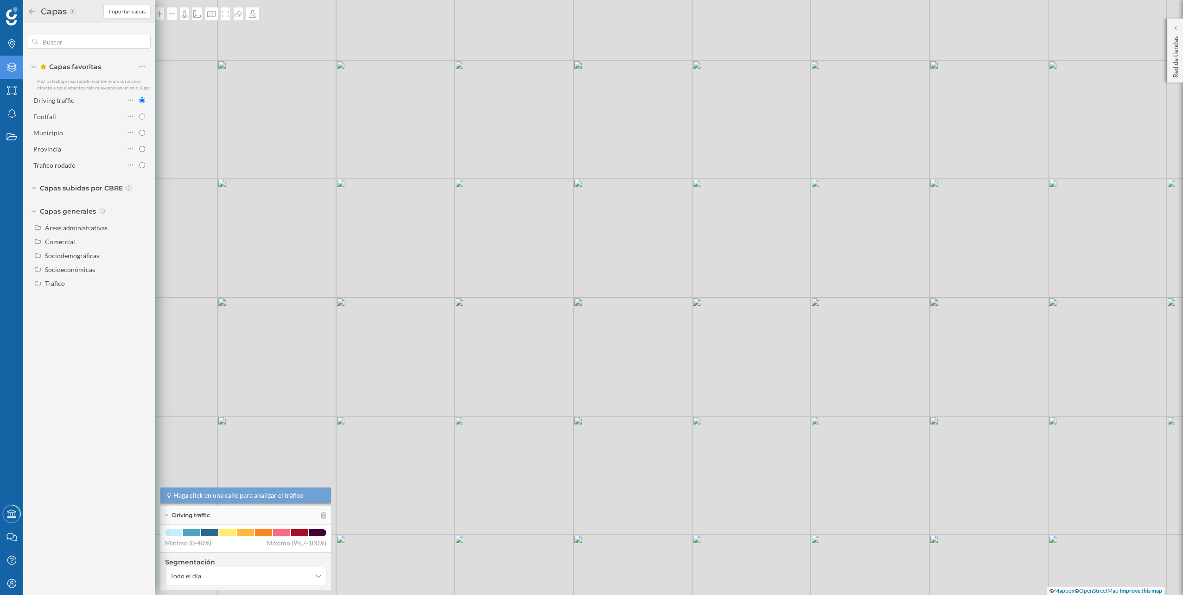
drag, startPoint x: 584, startPoint y: 373, endPoint x: 588, endPoint y: 261, distance: 112.2
click at [588, 261] on div "© Mapbox © OpenStreetMap Improve this map" at bounding box center [591, 297] width 1183 height 595
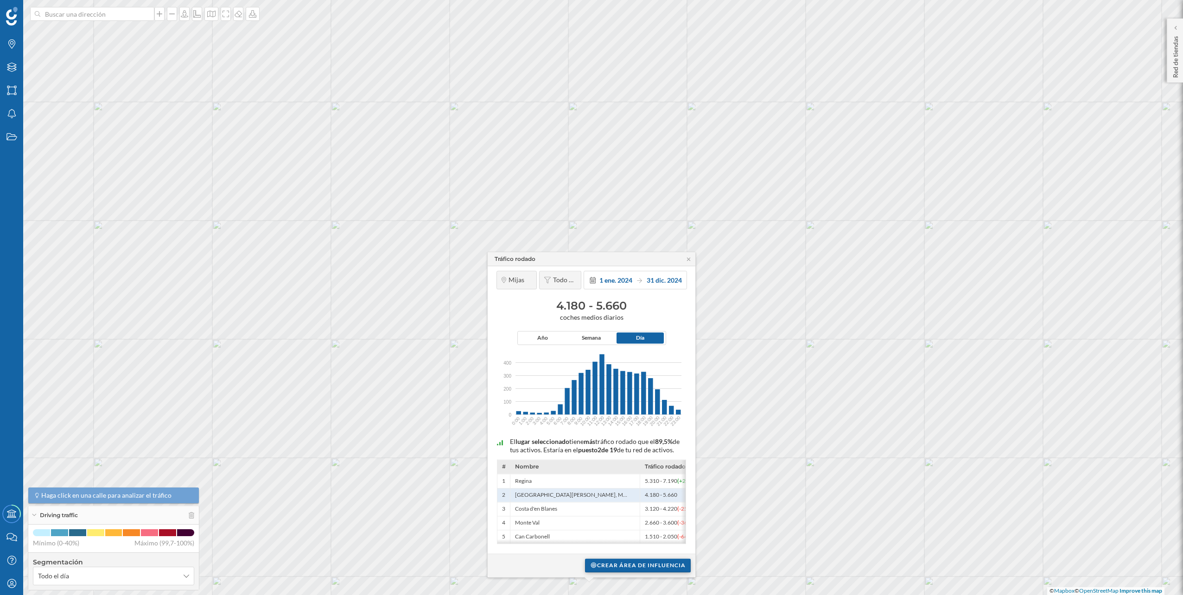
click at [632, 560] on div "Crear área de influencia" at bounding box center [638, 565] width 106 height 14
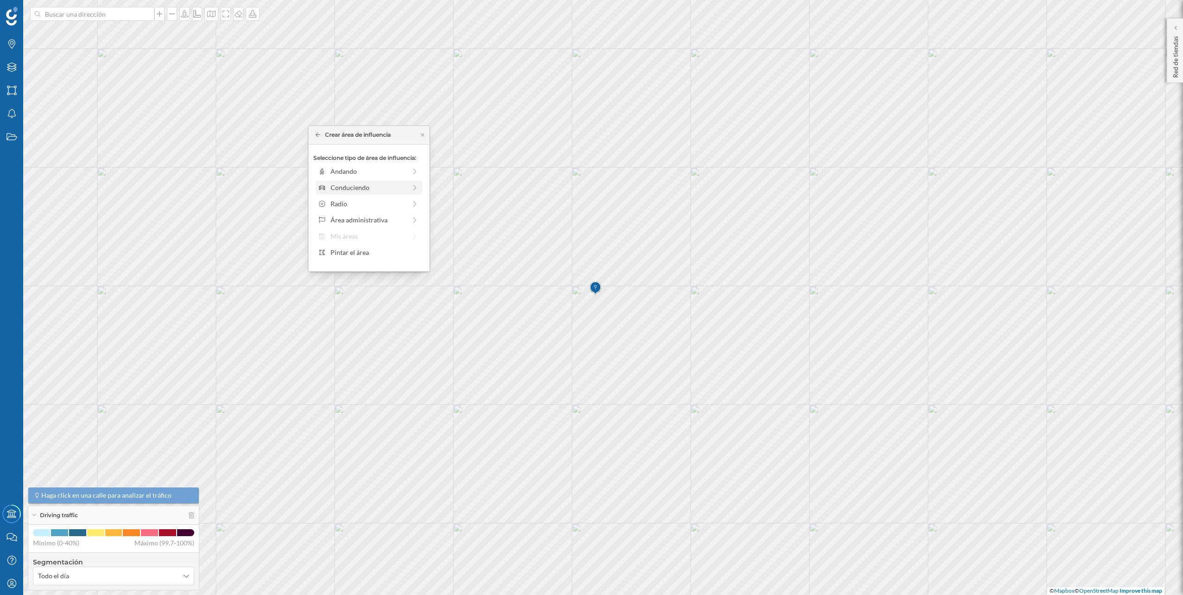
click at [388, 187] on div "Conduciendo" at bounding box center [368, 188] width 76 height 10
click at [336, 182] on div at bounding box center [336, 181] width 1 height 3
click at [361, 251] on div "Crear área de influencia" at bounding box center [368, 254] width 111 height 14
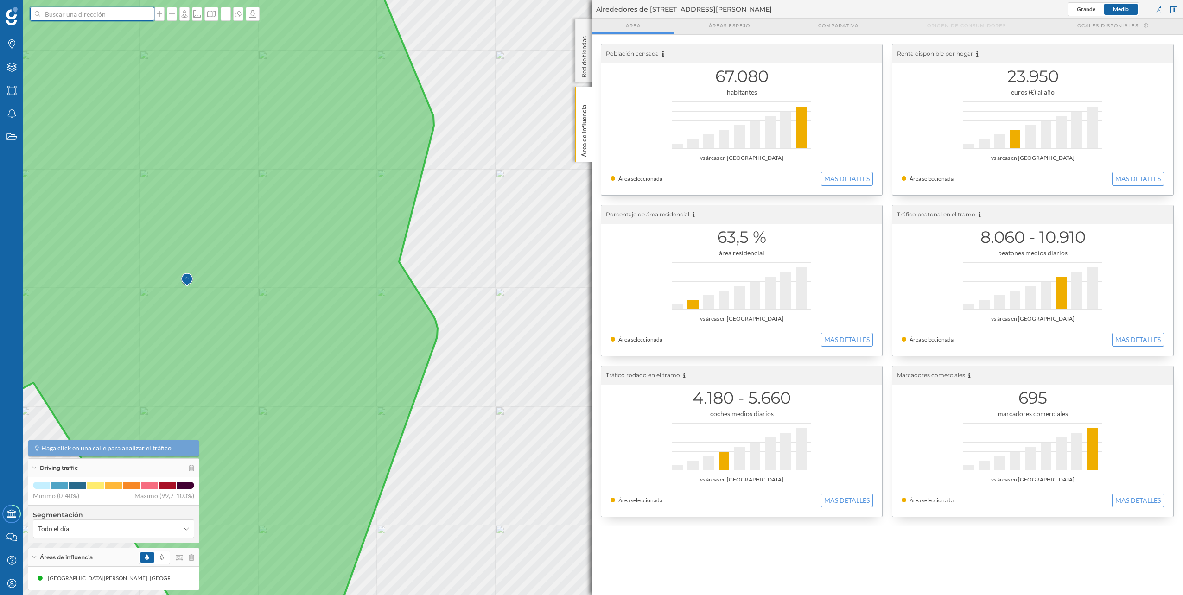
click at [129, 19] on input at bounding box center [92, 14] width 104 height 14
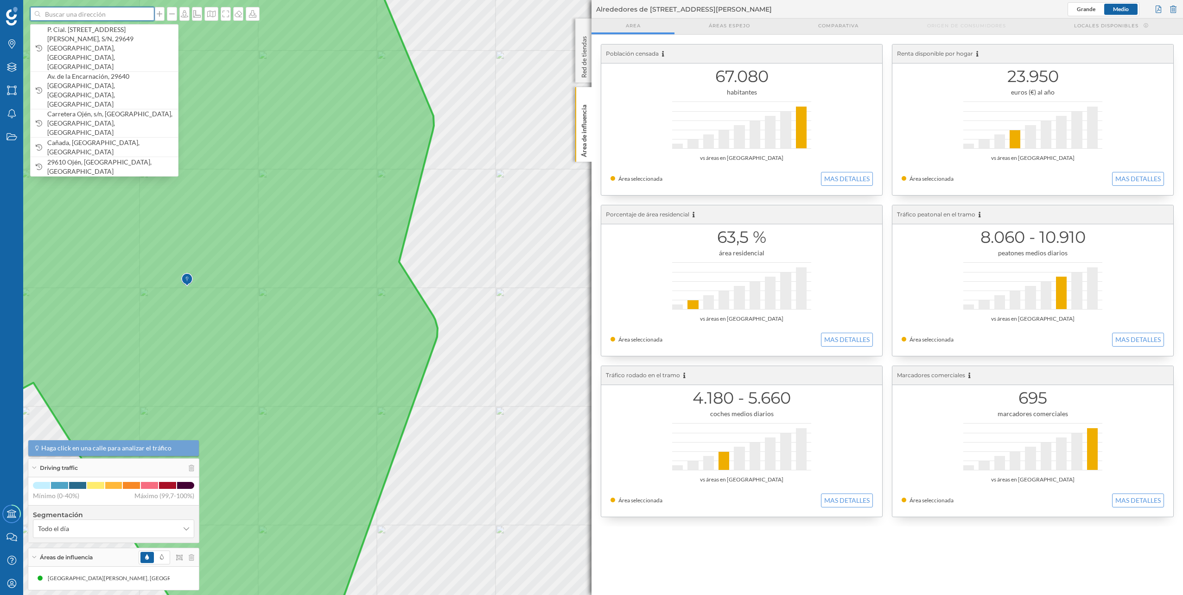
paste input "C. Alfonso Ponce de León, 3, 2, Churriana, 29004 Málaga"
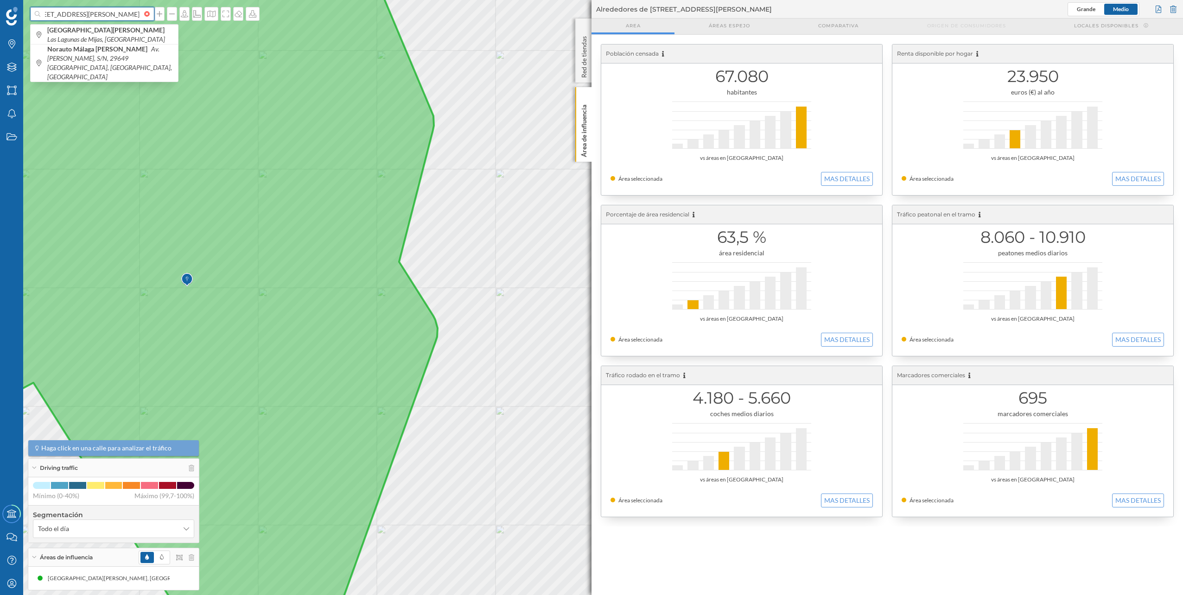
type input "C. Alfonso Ponce de León, 3, 2, Churriana, 29004 Málaga"
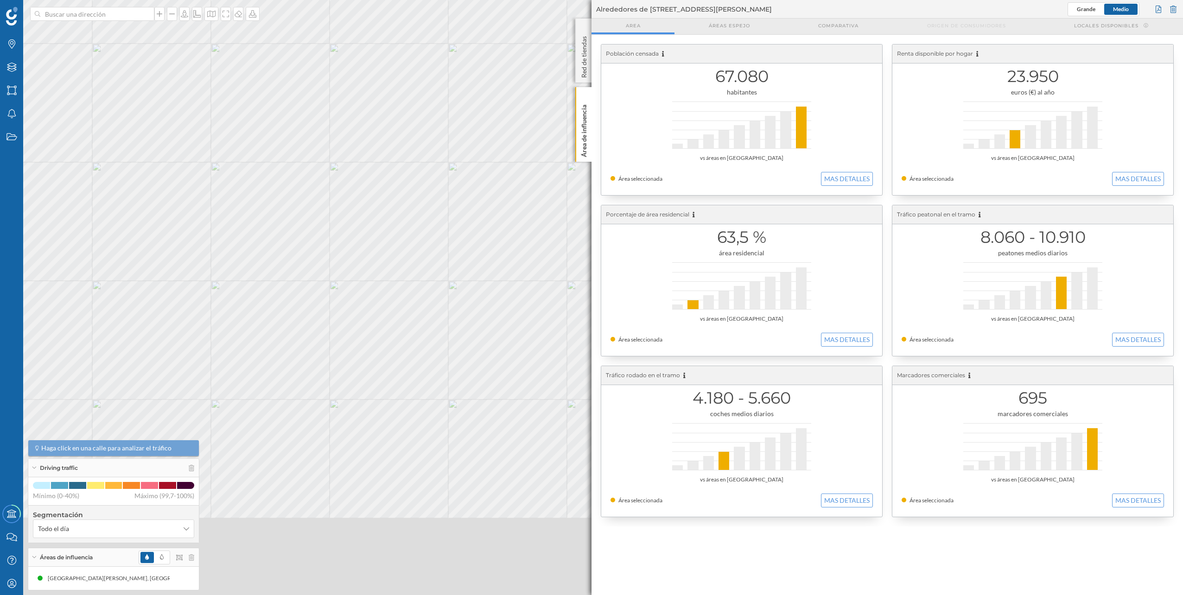
click at [592, 273] on div "Marcas Capas Áreas Notificaciones Estados Academy Contacta con nosotros Centro …" at bounding box center [591, 297] width 1183 height 595
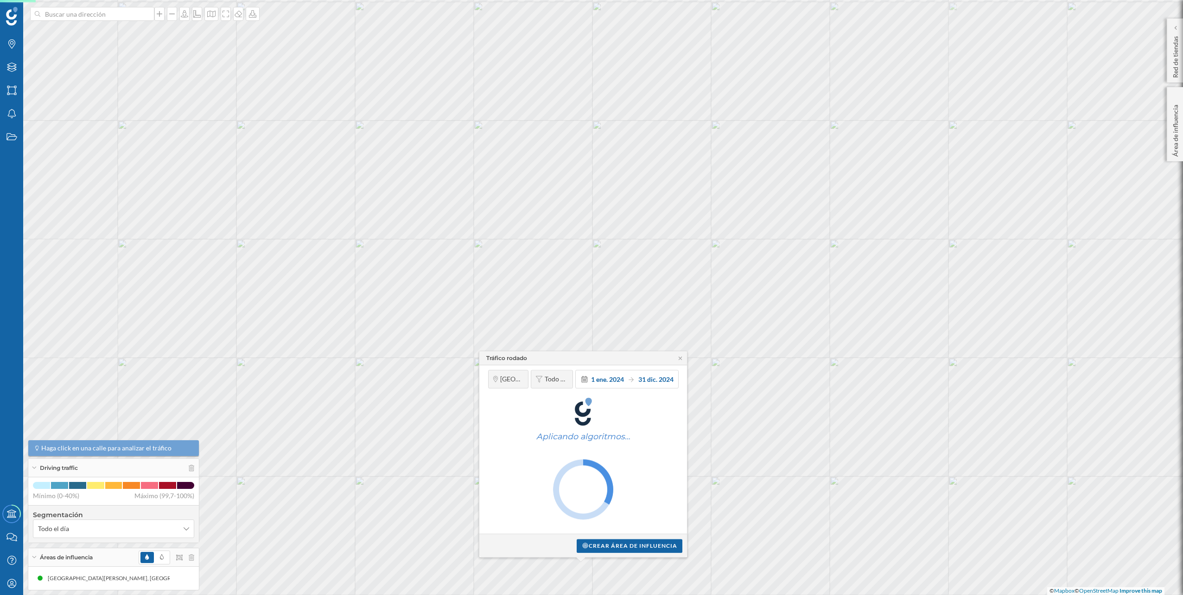
click at [485, 0] on html "Marcas Capas Áreas Notificaciones Estados Academy Contacta con nosotros Centro …" at bounding box center [591, 297] width 1183 height 595
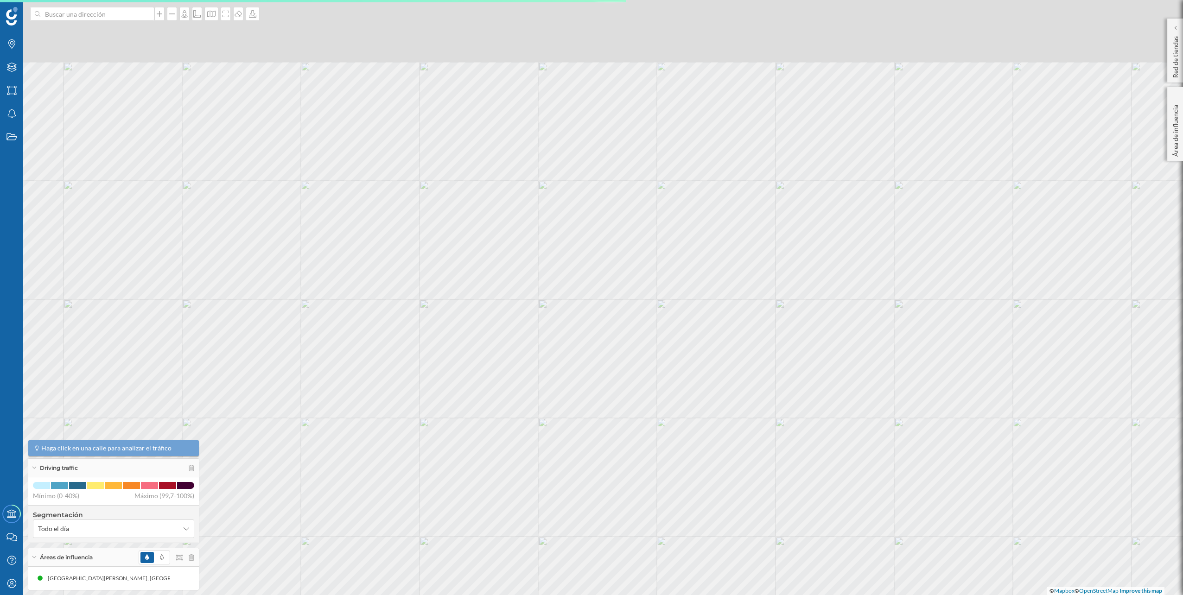
click at [433, 595] on html "Marcas Capas Áreas Notificaciones Estados Academy Contacta con nosotros Centro …" at bounding box center [591, 297] width 1183 height 595
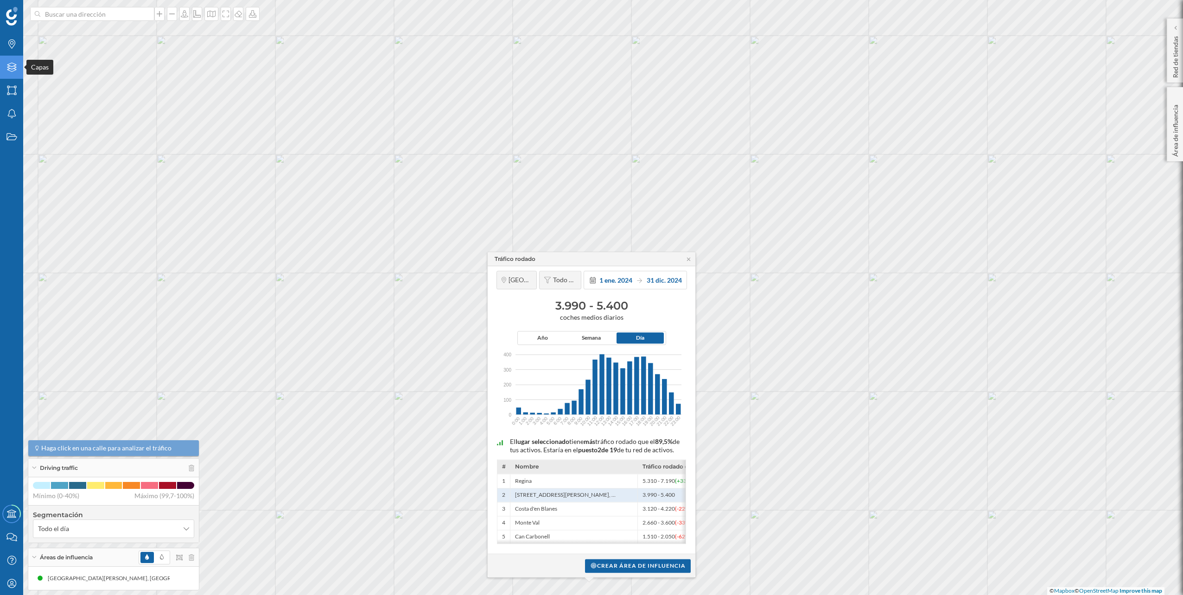
click at [10, 69] on icon "Capas" at bounding box center [12, 67] width 12 height 9
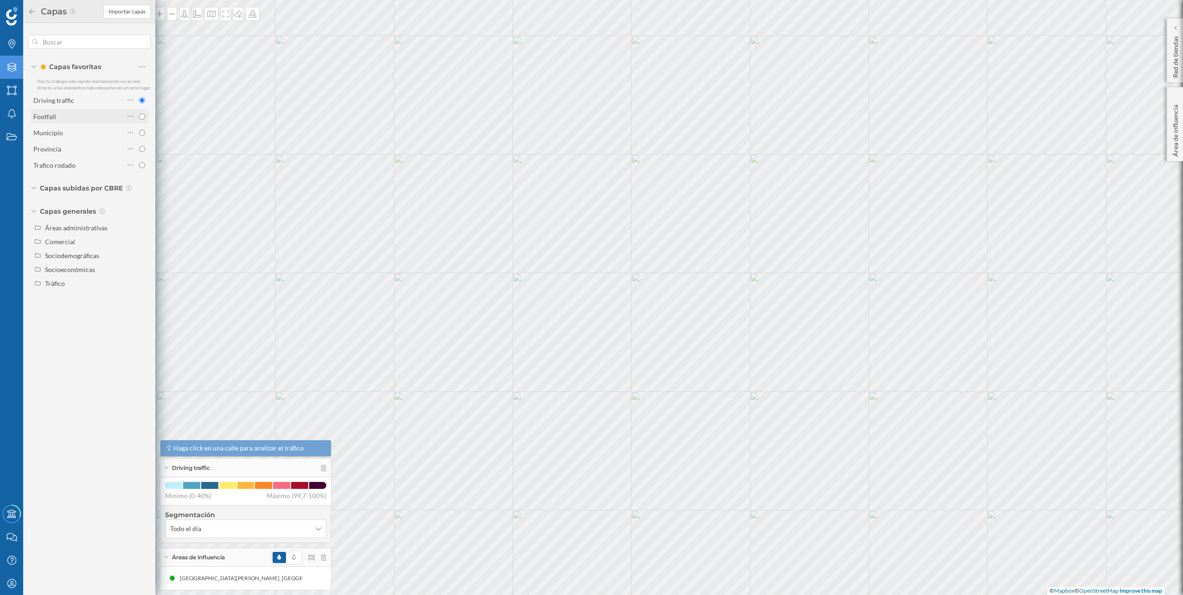
click at [110, 116] on div "Footfall" at bounding box center [78, 117] width 91 height 10
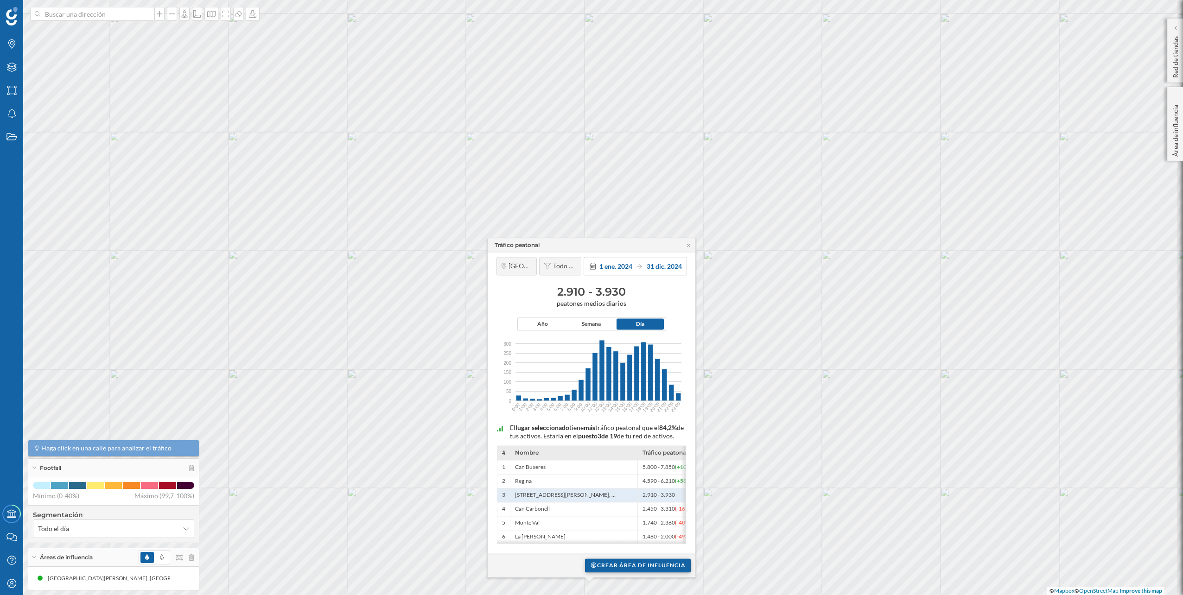
click at [626, 564] on div "Crear área de influencia" at bounding box center [638, 565] width 106 height 14
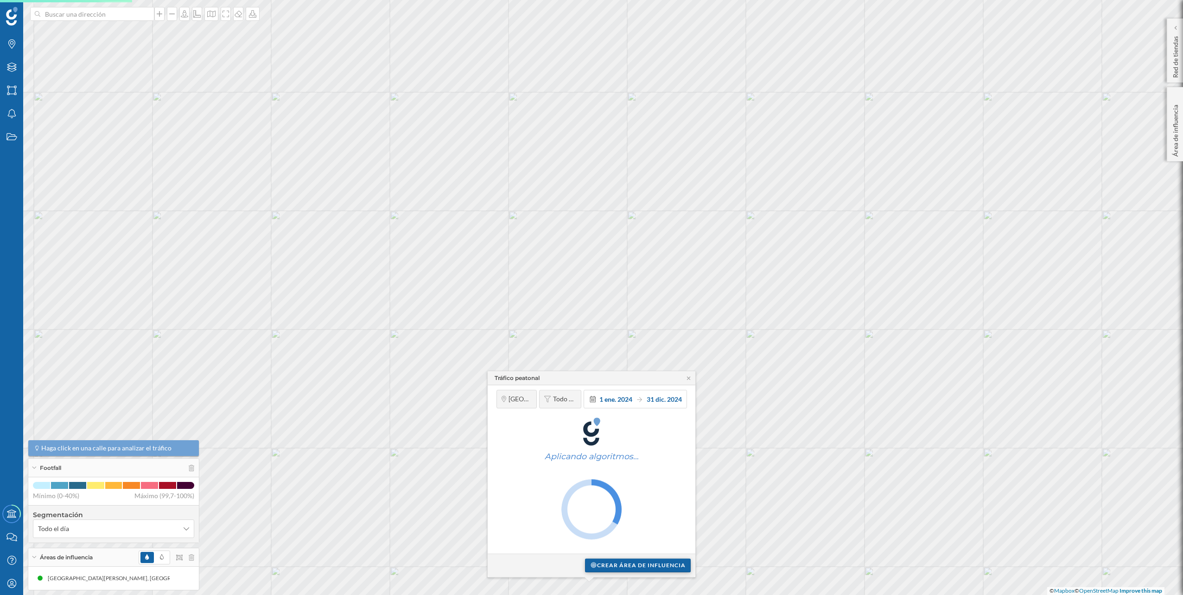
click at [634, 562] on div "Crear área de influencia" at bounding box center [638, 565] width 106 height 14
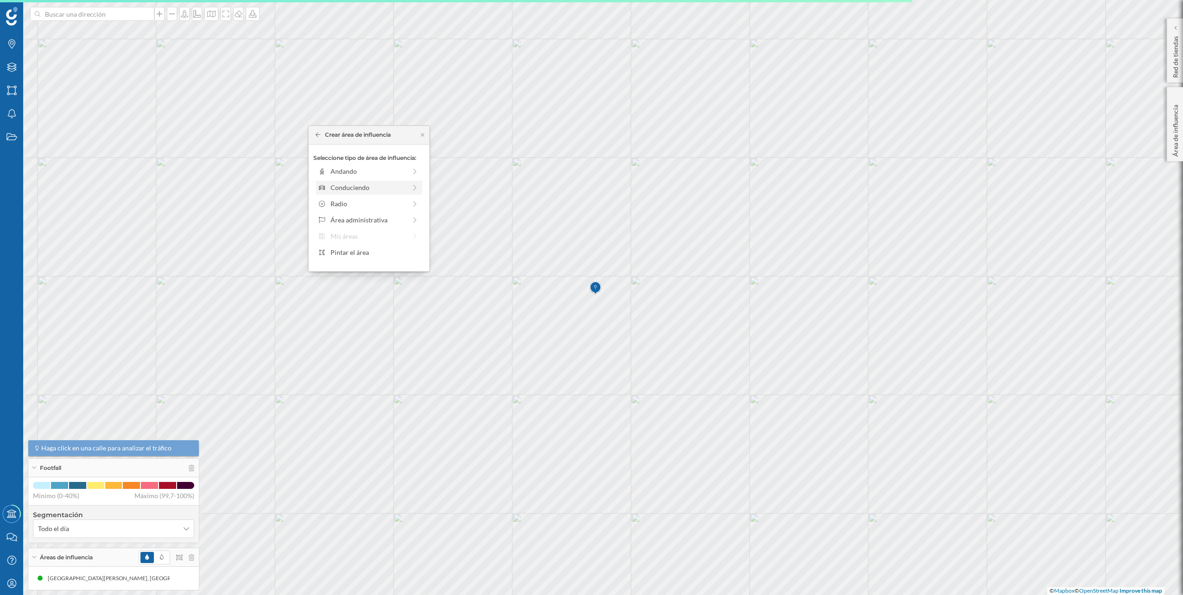
click at [354, 190] on div "Conduciendo" at bounding box center [368, 188] width 76 height 10
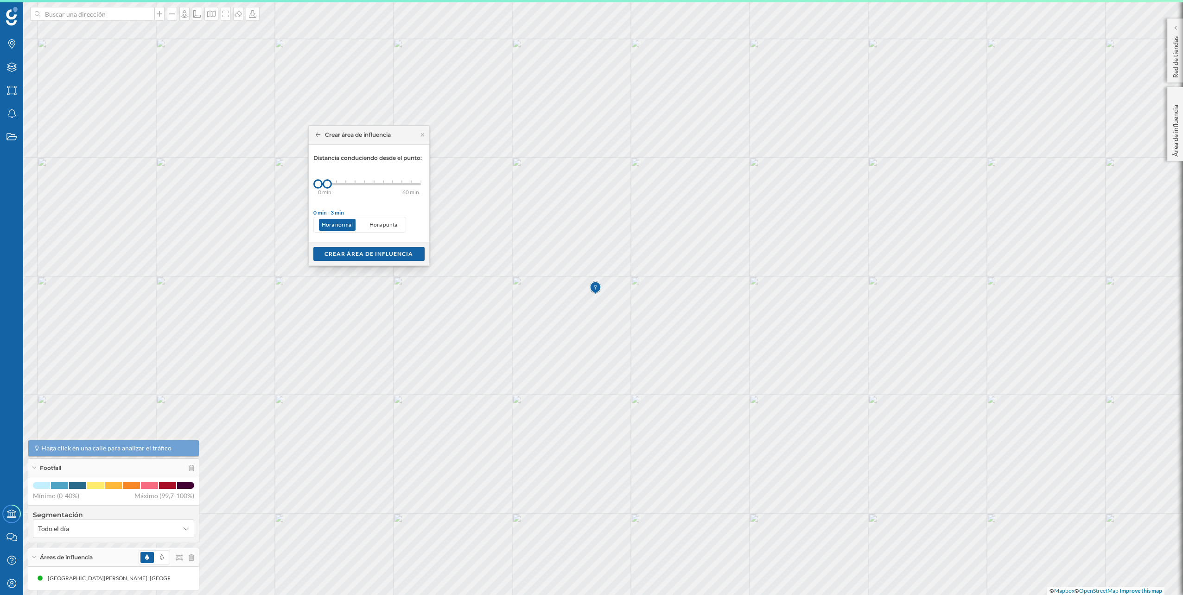
click at [338, 184] on div "0 min. 3 min. 5 min. 7 min. 10 min. 12 min. 15 min. 20 min. 30 min. 45 min. 50 …" at bounding box center [369, 184] width 103 height 2
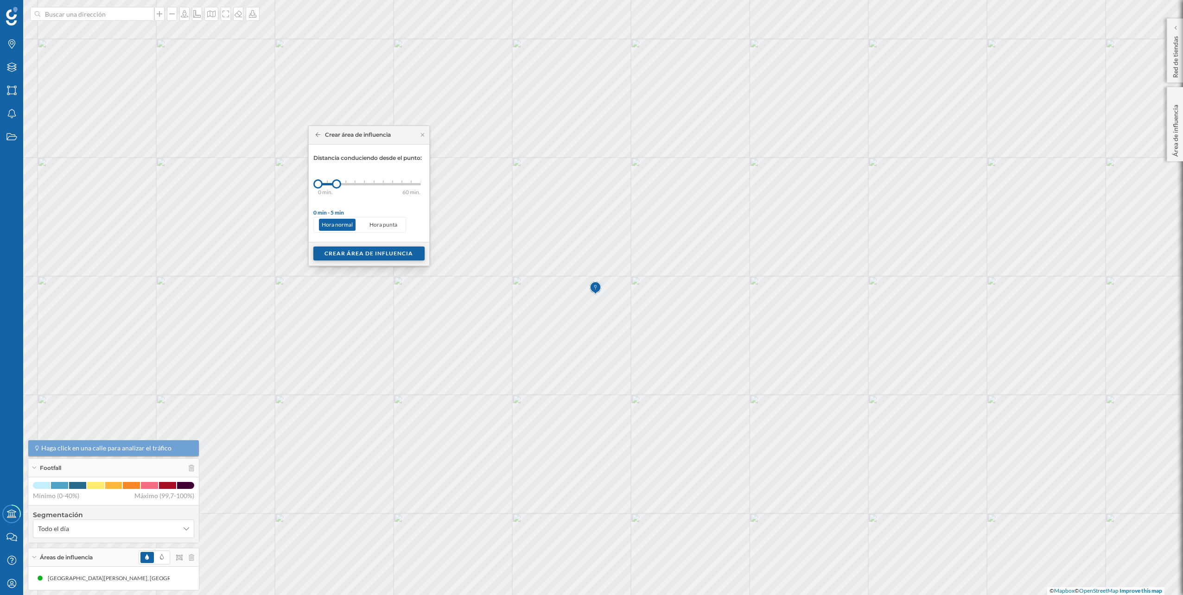
click at [378, 254] on div "Crear área de influencia" at bounding box center [368, 254] width 111 height 14
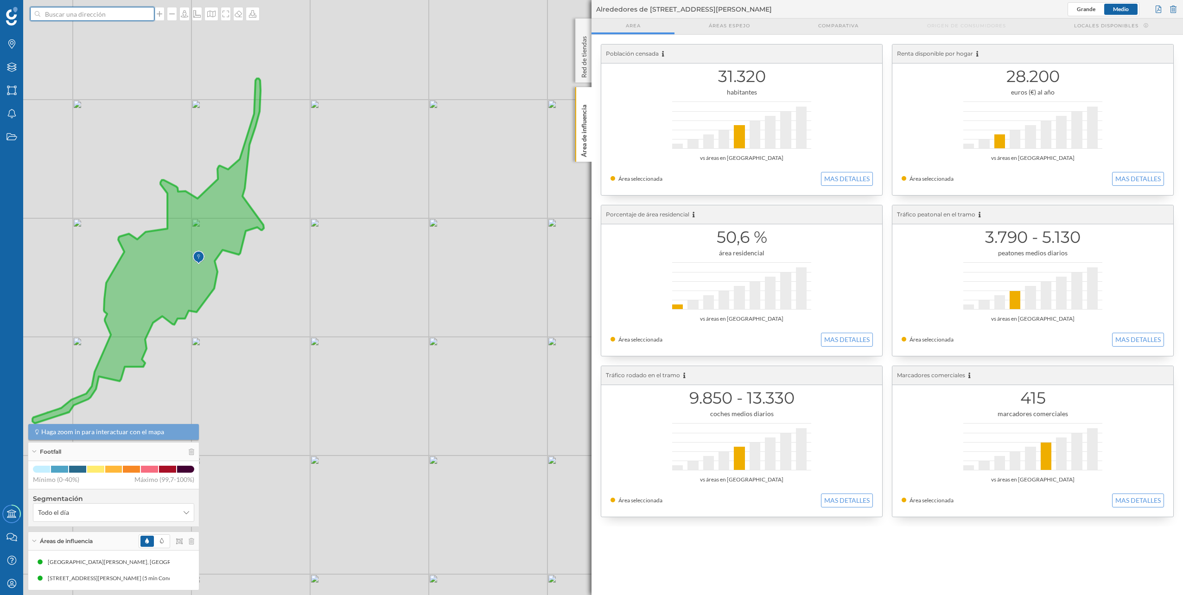
click at [85, 16] on input at bounding box center [92, 14] width 104 height 14
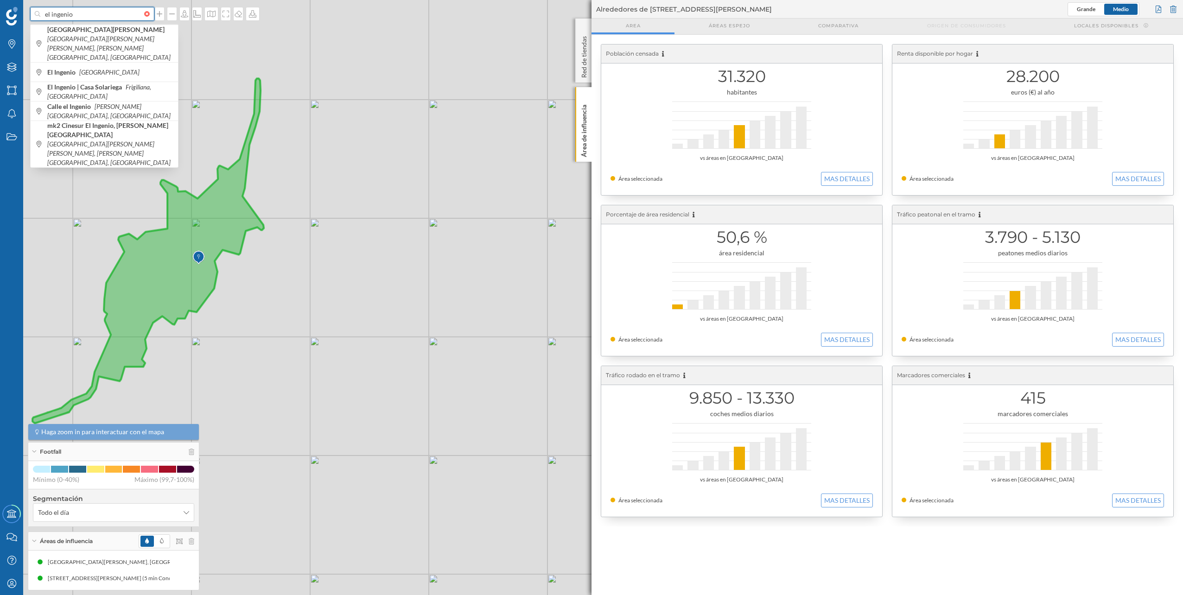
type input "el ingenio"
click at [100, 36] on icon "[GEOGRAPHIC_DATA][PERSON_NAME][PERSON_NAME], [PERSON_NAME][GEOGRAPHIC_DATA], [G…" at bounding box center [108, 48] width 123 height 26
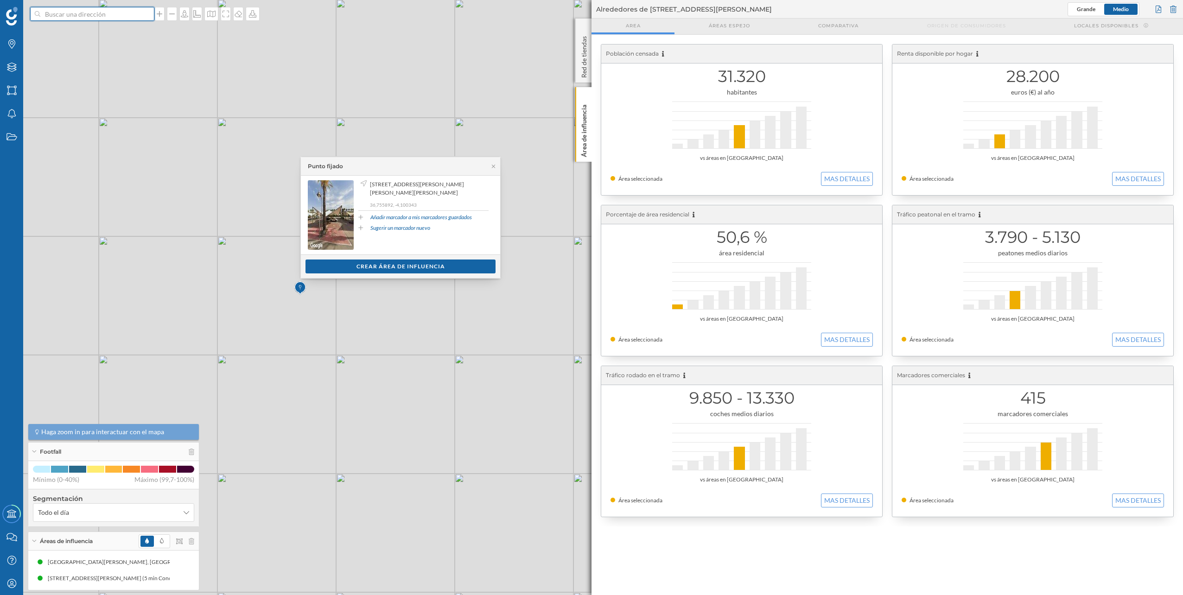
click at [115, 18] on input at bounding box center [92, 14] width 104 height 14
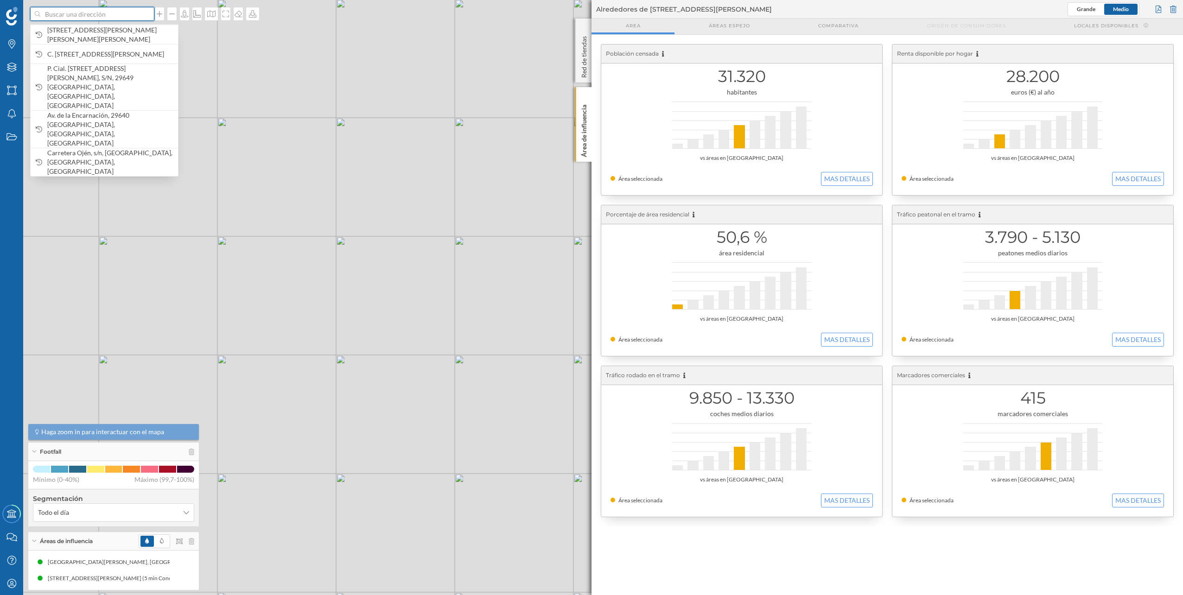
paste input "[STREET_ADDRESS][PERSON_NAME][PERSON_NAME][PERSON_NAME]"
type input "[STREET_ADDRESS][PERSON_NAME][PERSON_NAME][PERSON_NAME] [GEOGRAPHIC_DATA]"
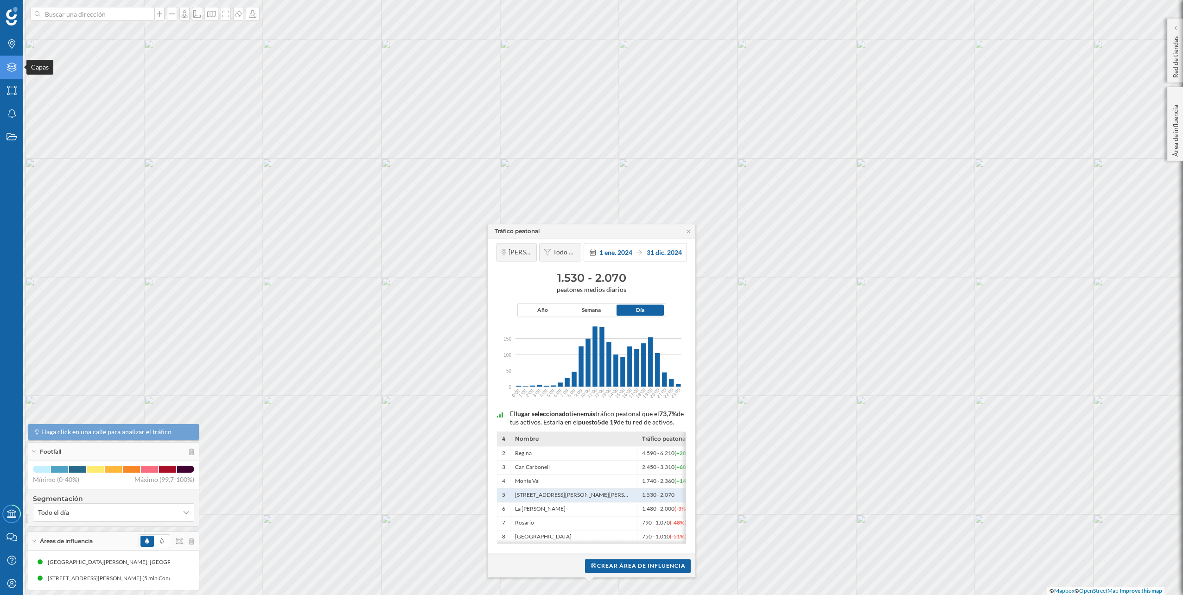
click at [2, 66] on div "Capas" at bounding box center [11, 67] width 23 height 23
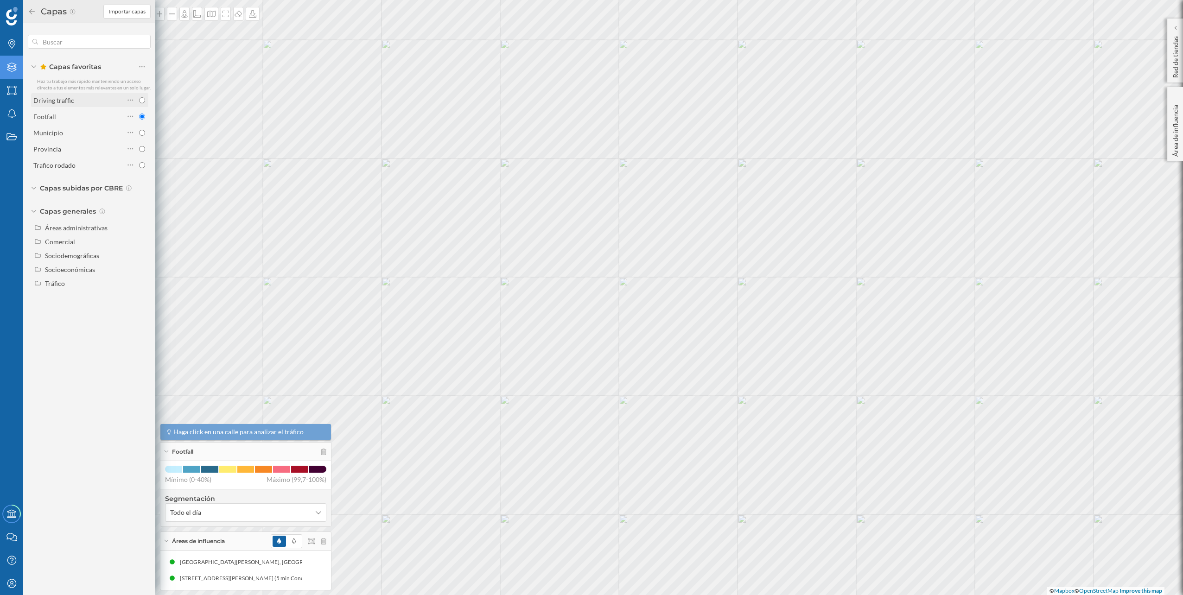
click at [79, 97] on div "Driving traffic" at bounding box center [78, 100] width 91 height 10
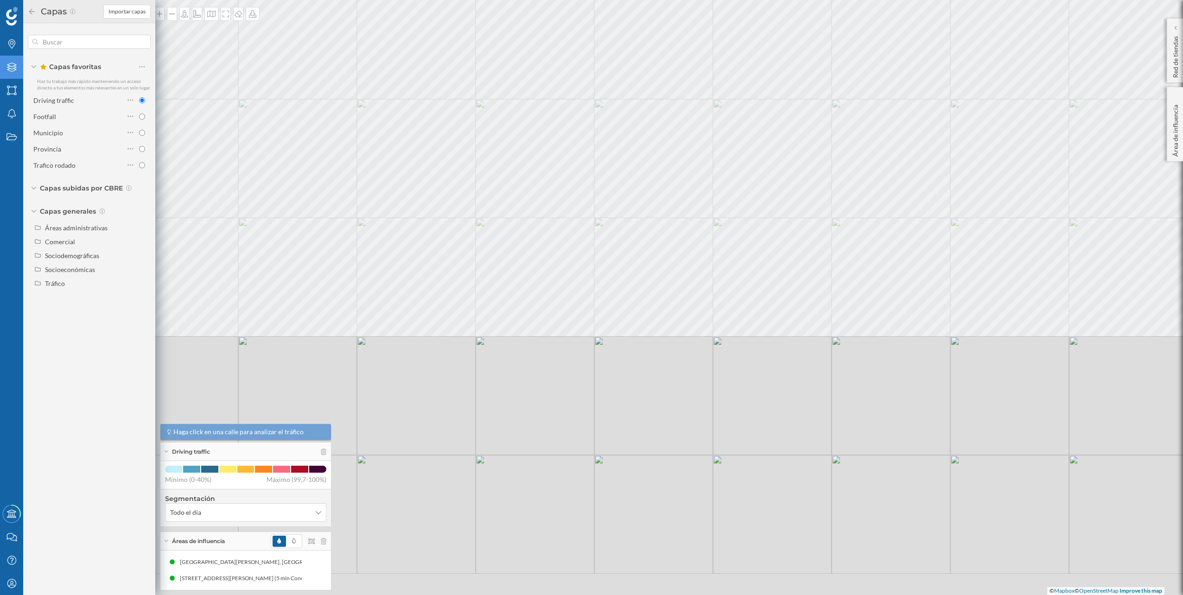
click at [440, 149] on div "© Mapbox © OpenStreetMap Improve this map" at bounding box center [591, 297] width 1183 height 595
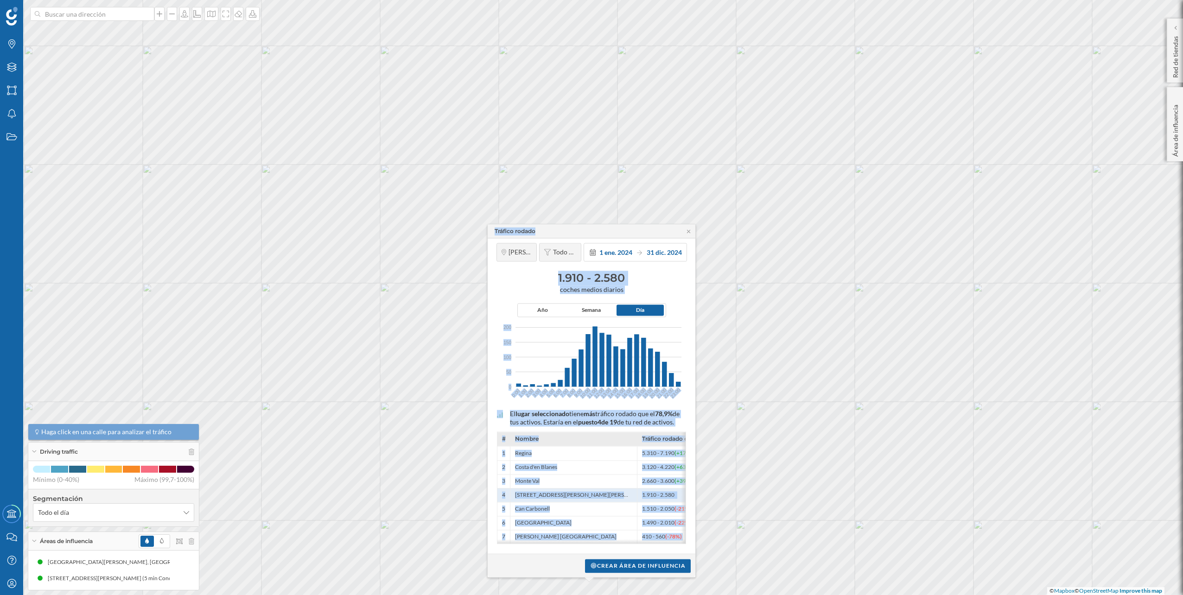
click at [234, 306] on div "Tráfico rodado [PERSON_NAME][GEOGRAPHIC_DATA] Todo el día [DATE] [DATE] 1.910 -…" at bounding box center [234, 306] width 0 height 0
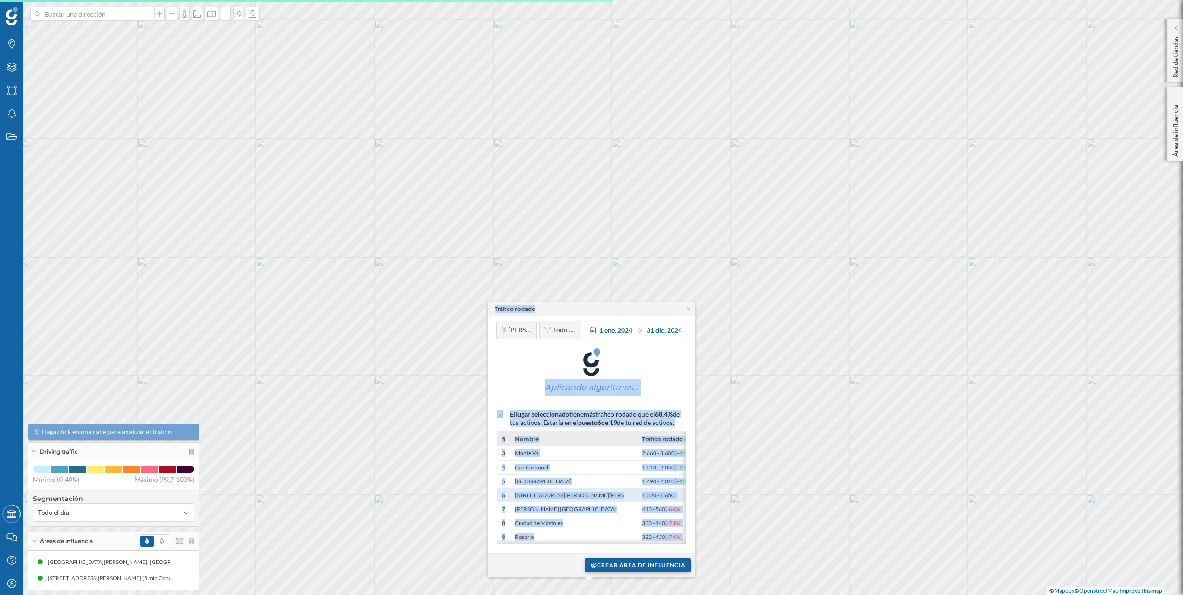
click at [602, 567] on div "Crear área de influencia" at bounding box center [638, 565] width 106 height 14
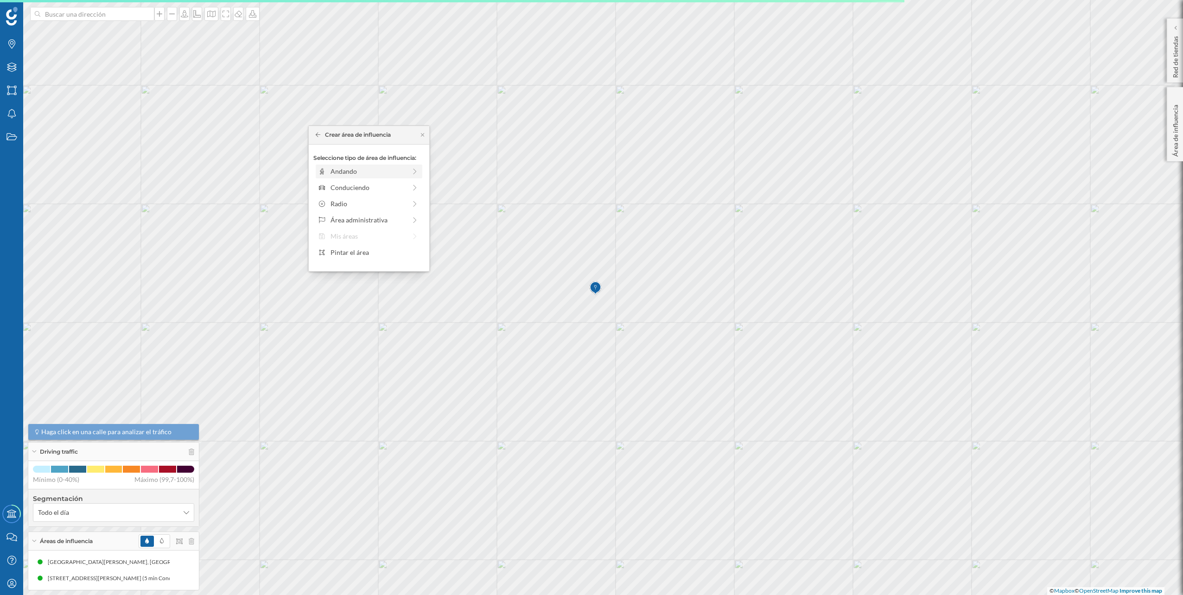
click at [393, 178] on div "Andando" at bounding box center [369, 172] width 107 height 14
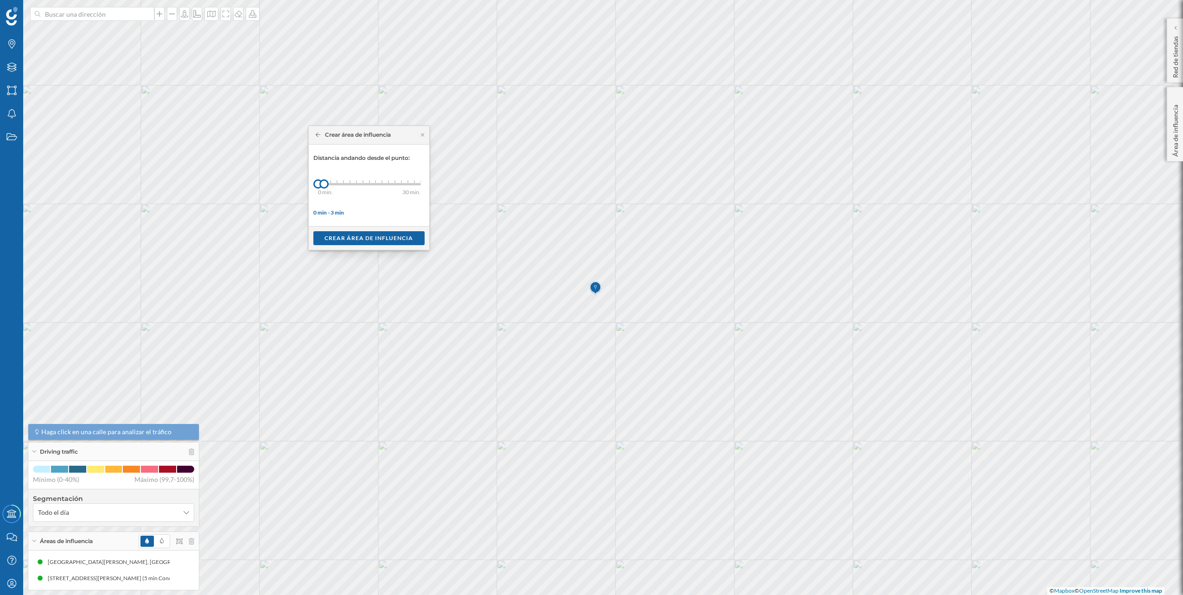
click at [317, 140] on div "Crear área de influencia" at bounding box center [369, 135] width 121 height 19
click at [317, 135] on icon at bounding box center [318, 135] width 5 height 6
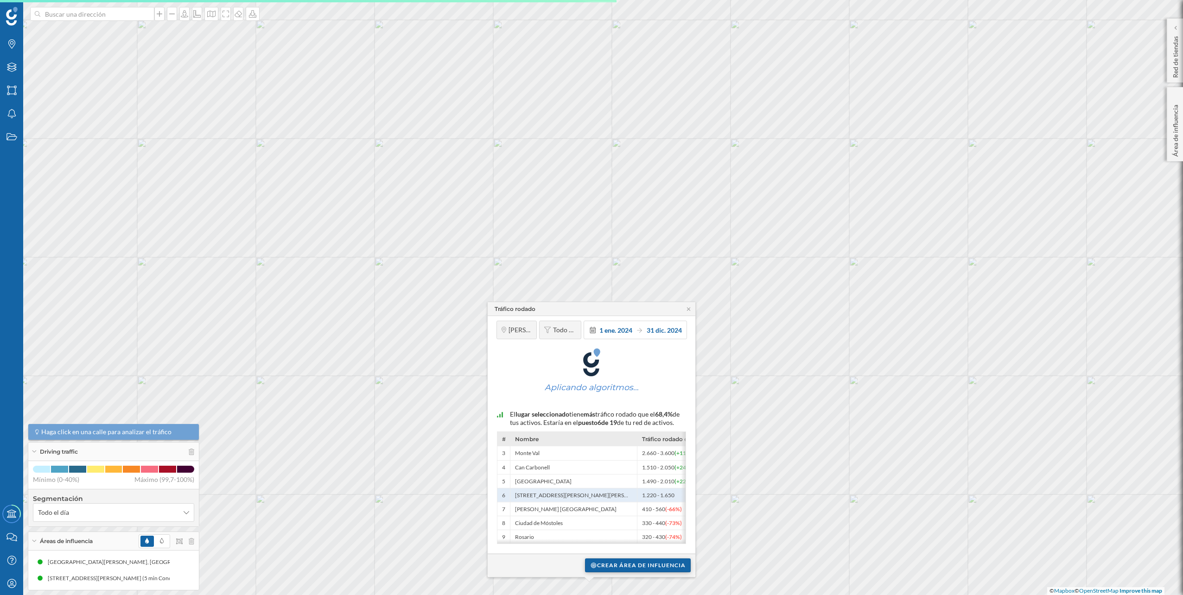
click at [634, 560] on div "Crear área de influencia" at bounding box center [638, 565] width 106 height 14
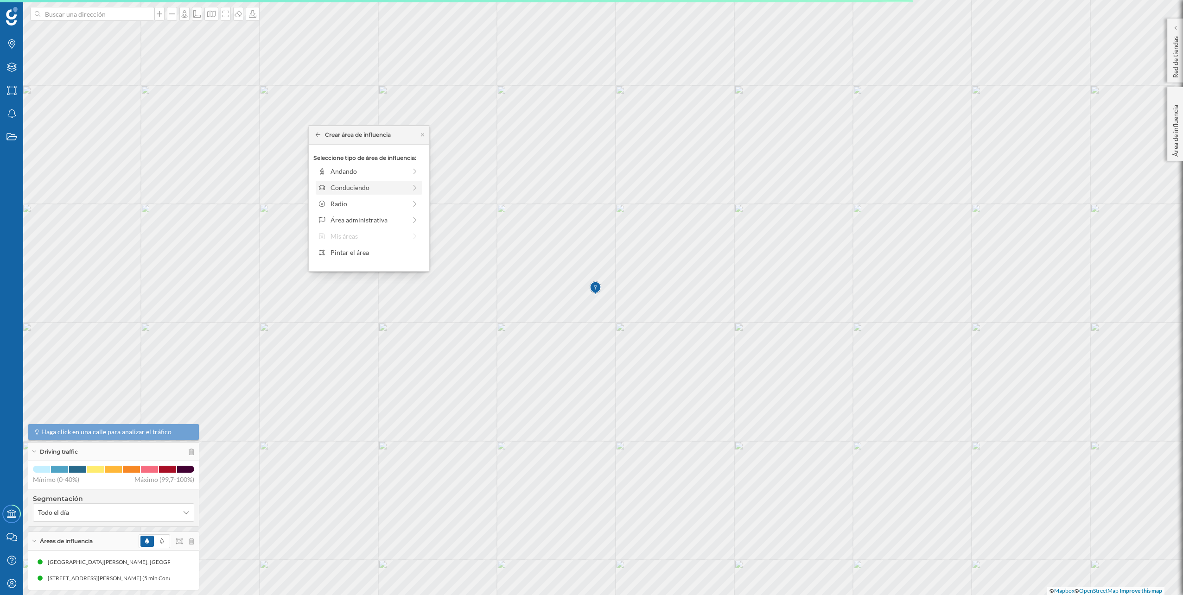
click at [377, 184] on div "Conduciendo" at bounding box center [368, 188] width 76 height 10
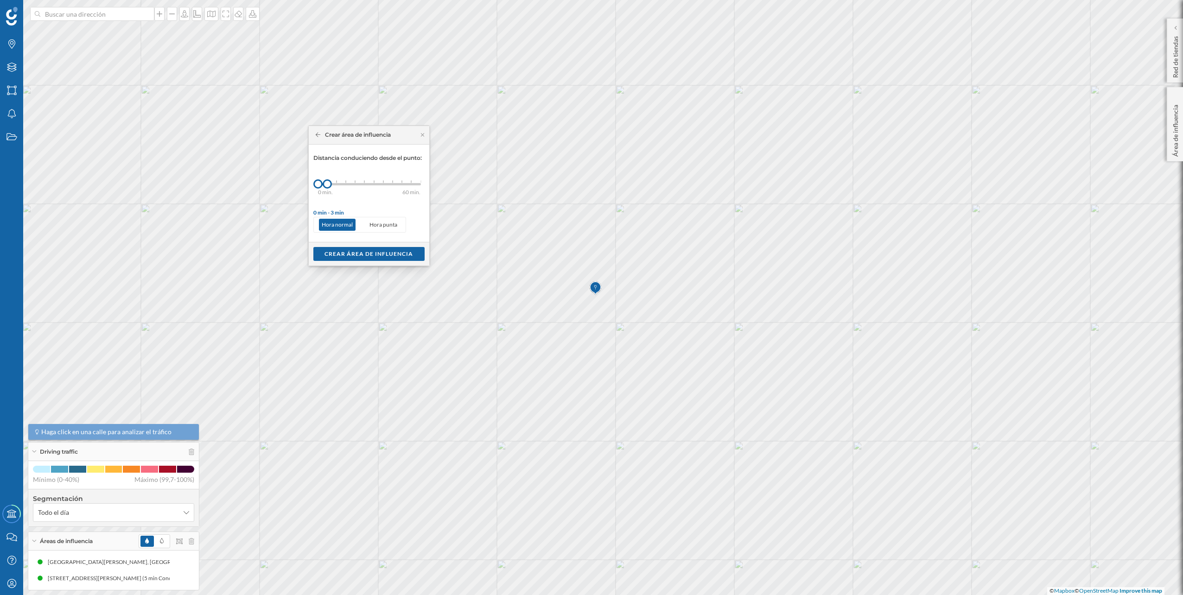
click at [336, 180] on div at bounding box center [336, 181] width 1 height 3
click at [387, 260] on div "Crear área de influencia" at bounding box center [368, 254] width 111 height 14
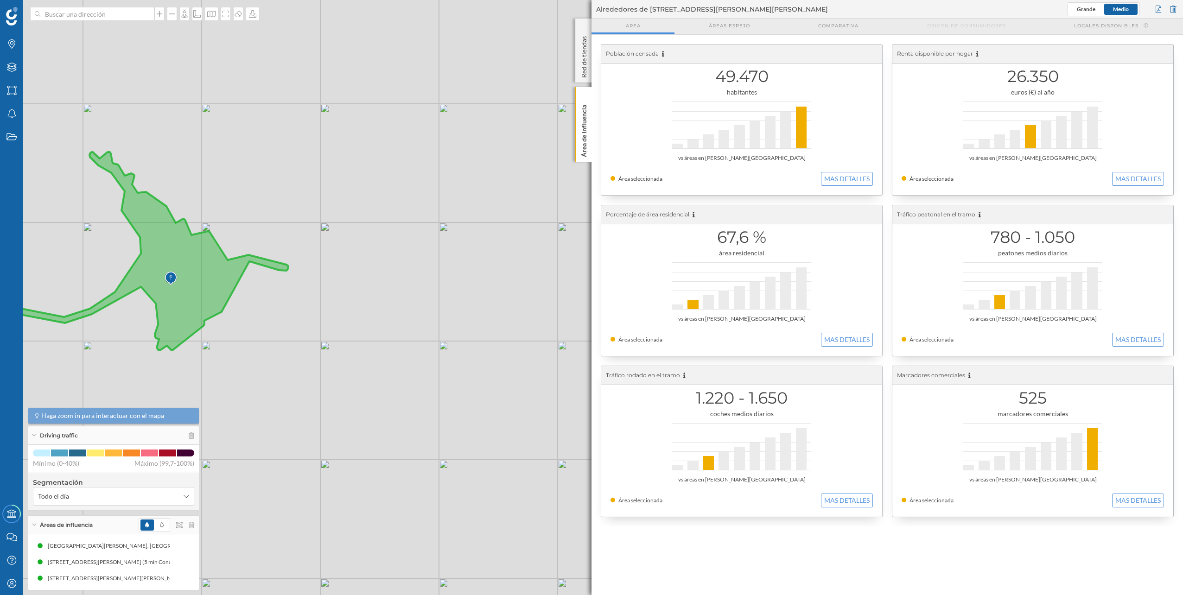
click at [145, 14] on div at bounding box center [149, 14] width 10 height 6
click at [144, 14] on input at bounding box center [92, 14] width 104 height 14
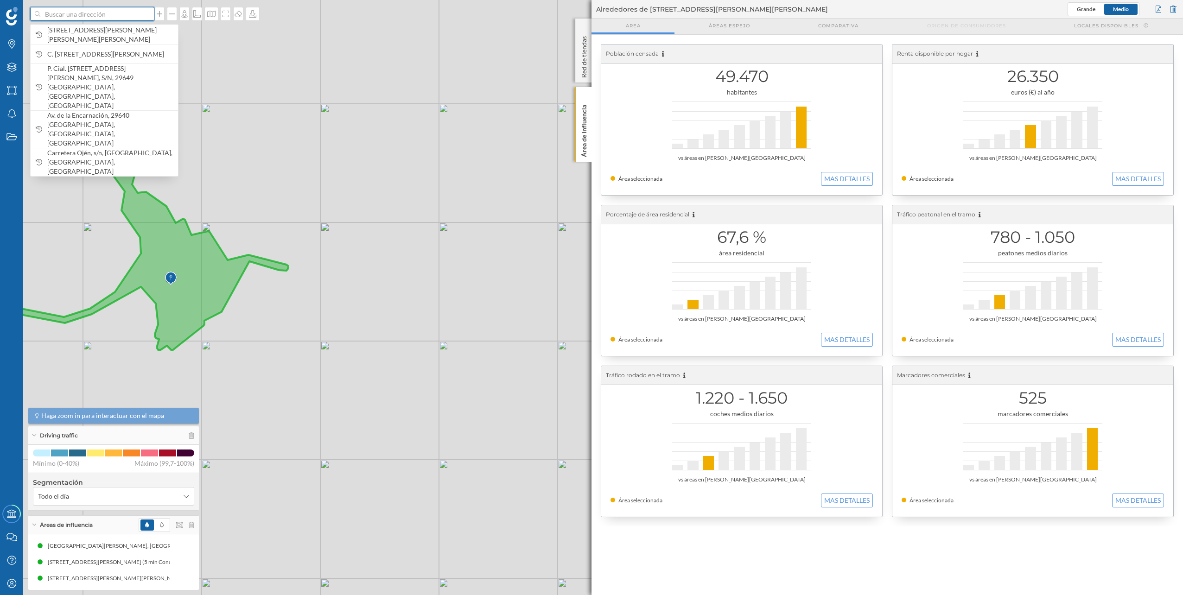
paste input "[STREET_ADDRESS][PERSON_NAME][PERSON_NAME]"
type input "[STREET_ADDRESS][PERSON_NAME][PERSON_NAME]"
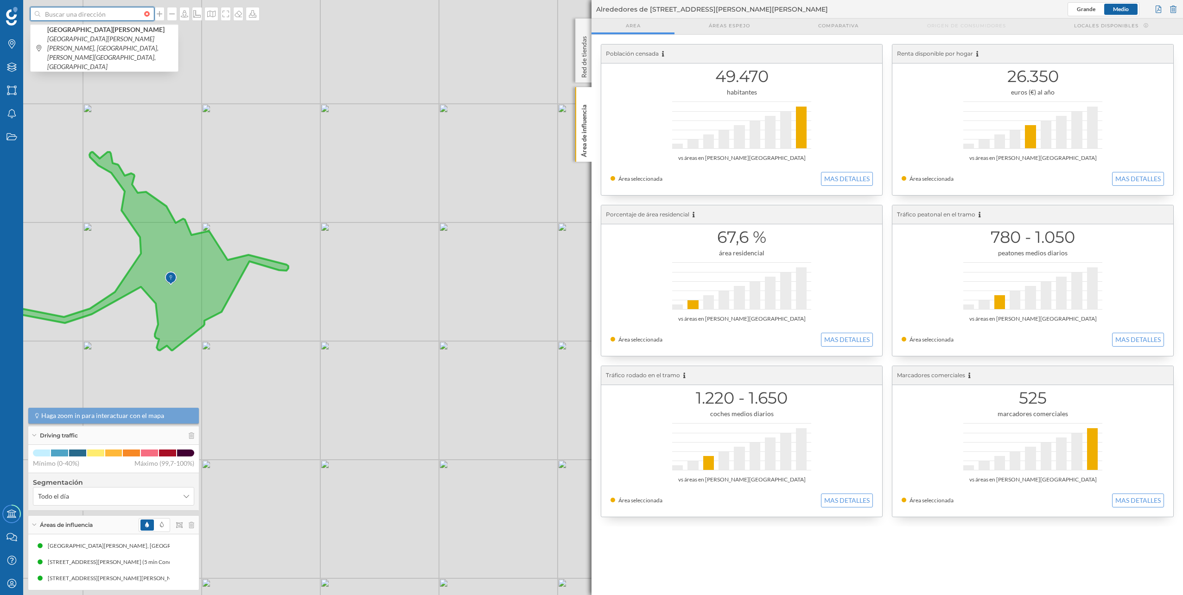
scroll to position [0, 0]
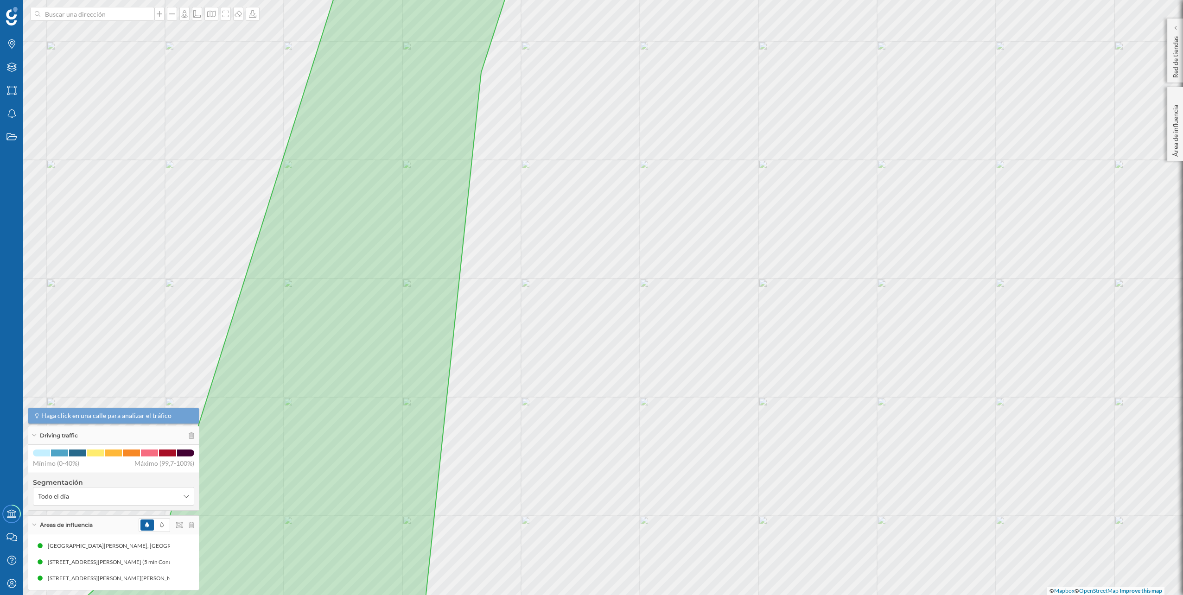
click at [315, 97] on div at bounding box center [315, 97] width 0 height 0
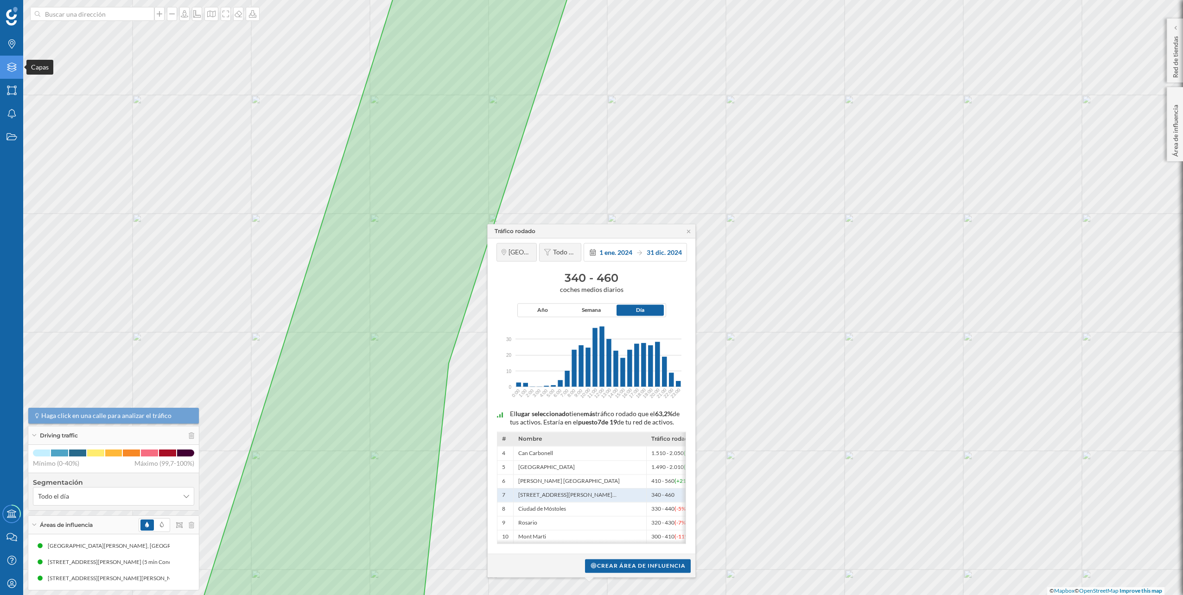
click at [14, 71] on icon "Capas" at bounding box center [12, 67] width 12 height 9
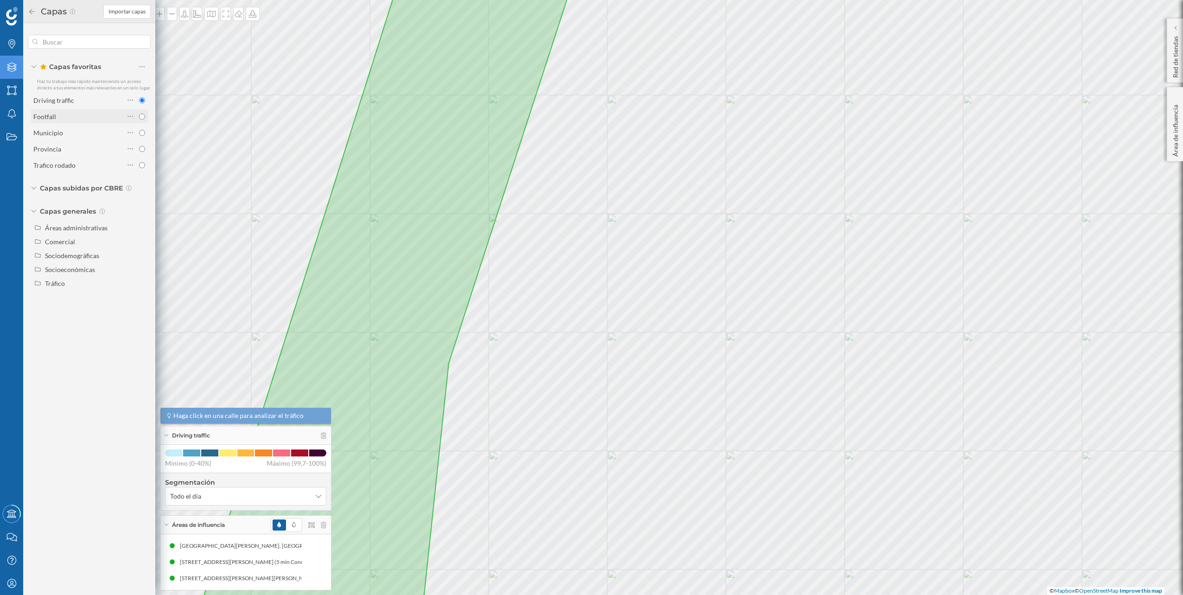
click at [93, 116] on div "Footfall" at bounding box center [78, 117] width 91 height 10
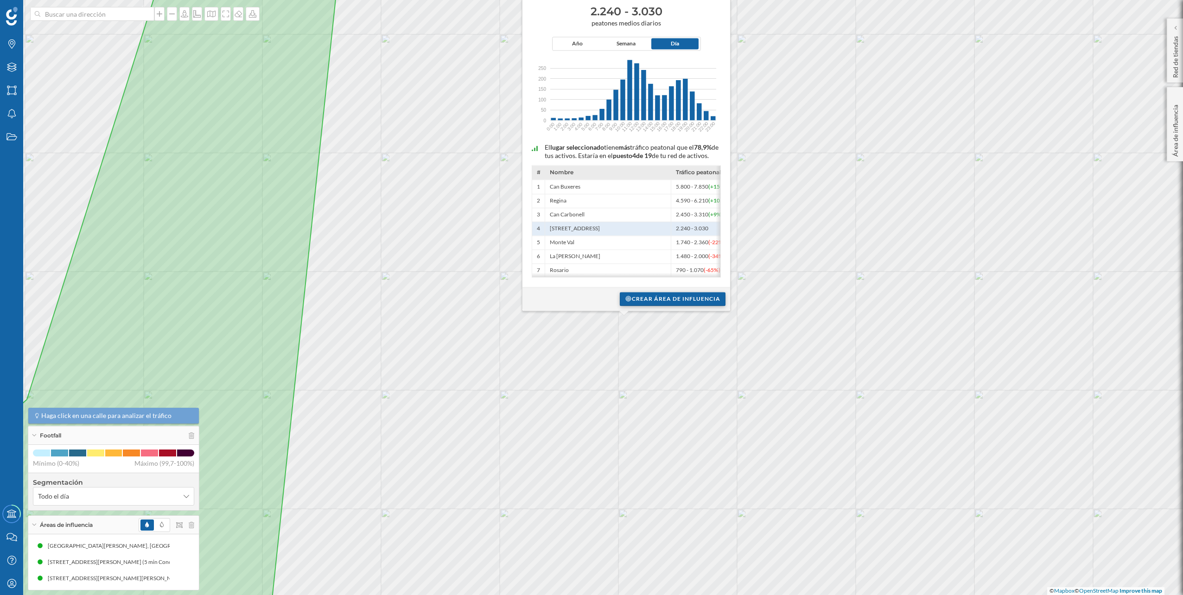
click at [664, 299] on div "Crear área de influencia" at bounding box center [673, 299] width 106 height 14
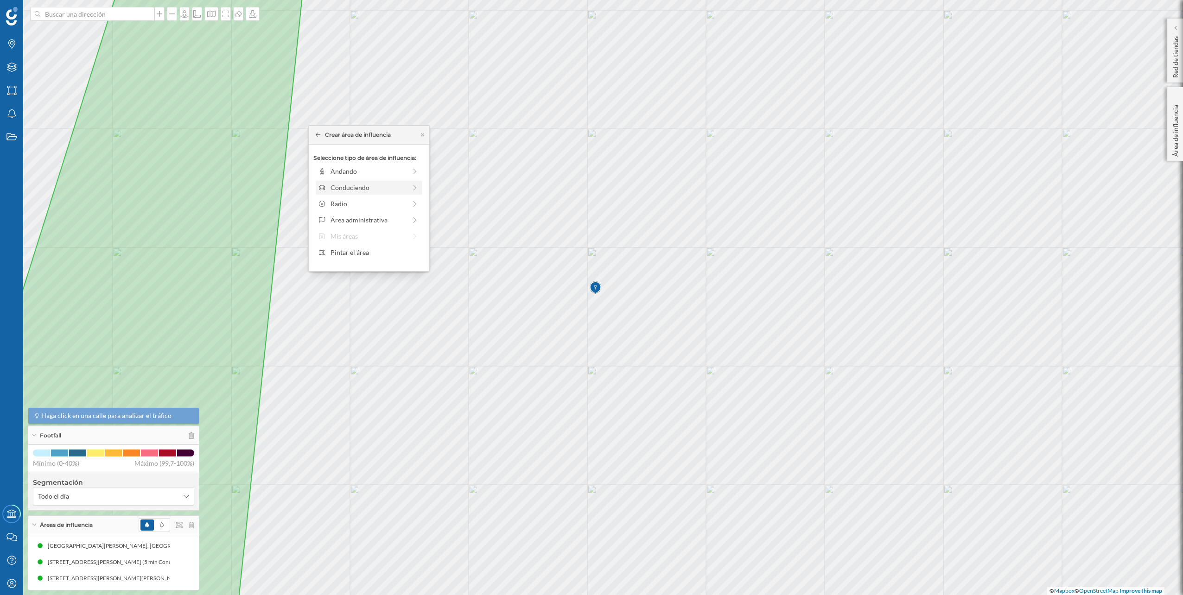
click at [343, 186] on div "Conduciendo" at bounding box center [368, 188] width 76 height 10
click at [337, 186] on div "0 min. 3 min. 5 min. 7 min. 10 min. 12 min. 15 min. 20 min. 30 min. 45 min. 50 …" at bounding box center [369, 184] width 103 height 12
click at [367, 253] on div "Crear área de influencia" at bounding box center [368, 254] width 111 height 14
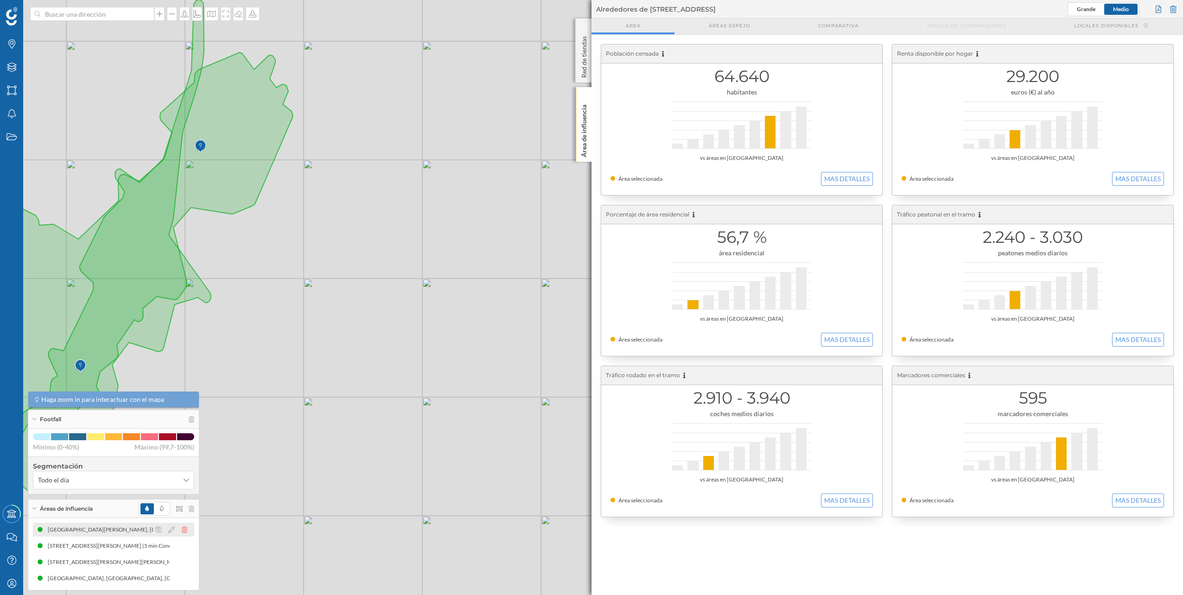
click at [184, 532] on icon at bounding box center [185, 529] width 6 height 6
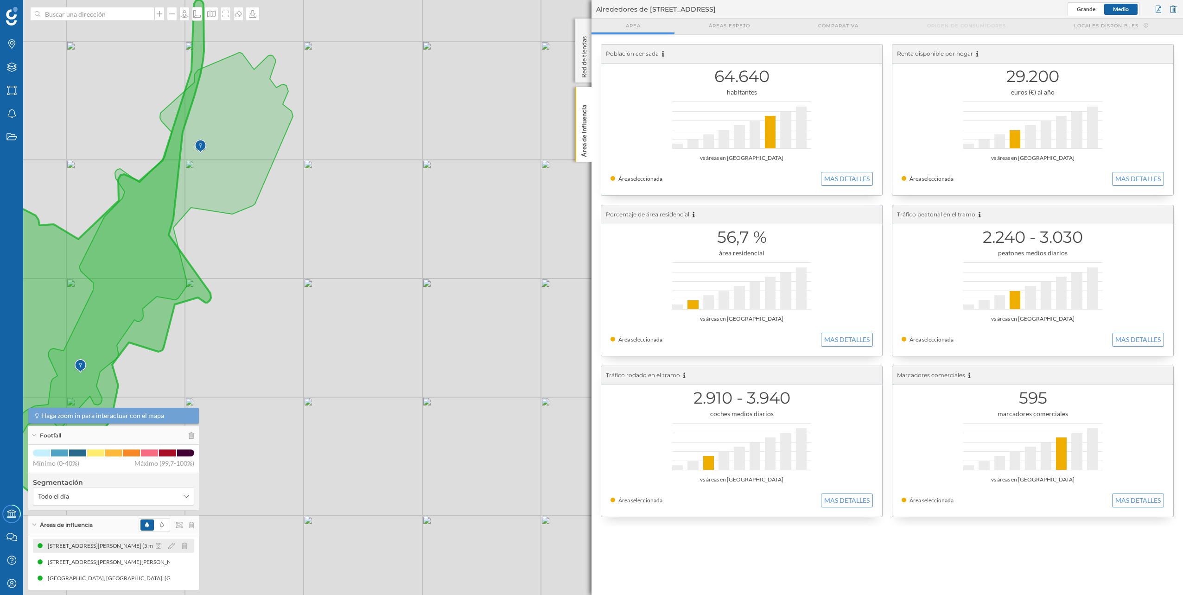
click at [185, 546] on icon at bounding box center [185, 546] width 6 height 6
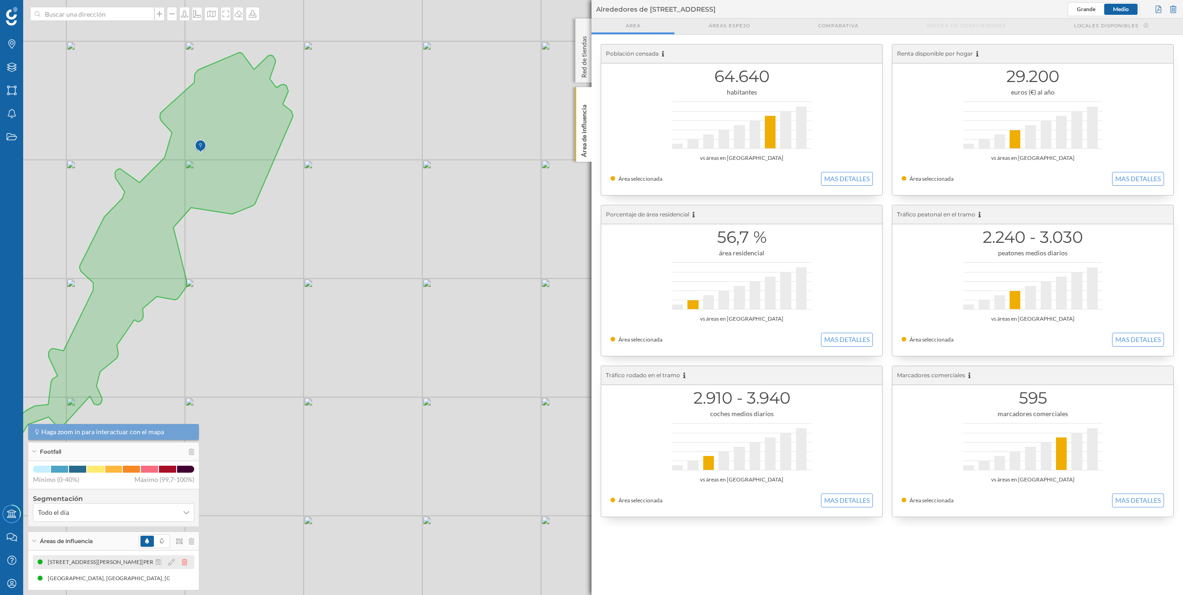
click at [183, 561] on icon at bounding box center [185, 562] width 6 height 6
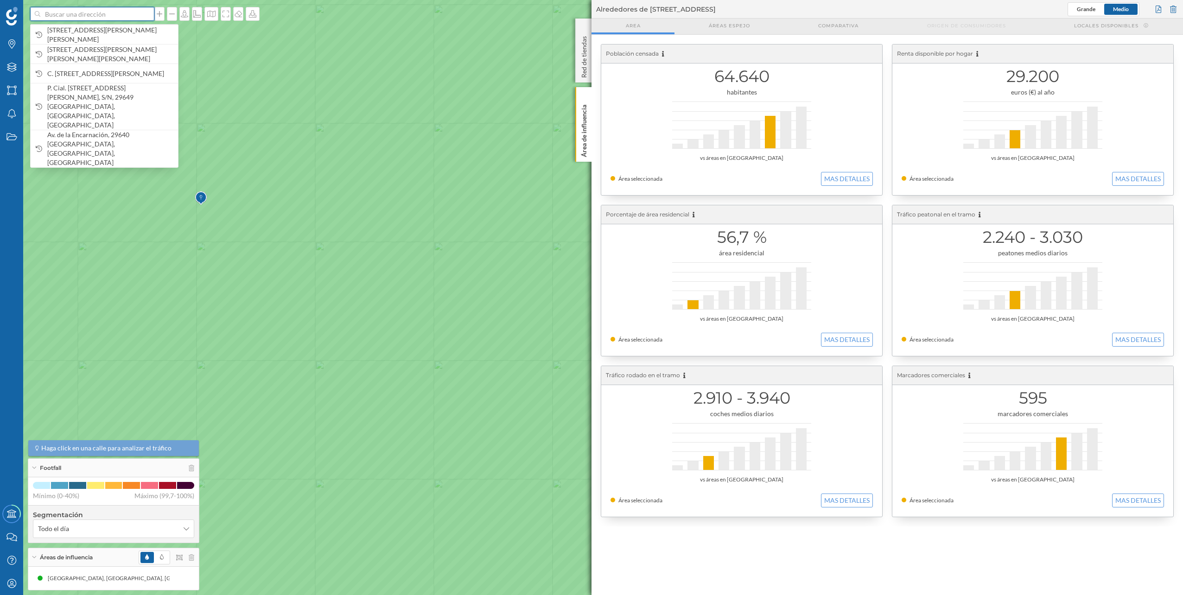
click at [120, 13] on input at bounding box center [92, 14] width 104 height 14
paste input "Av. [PERSON_NAME], 29680 Estepona, [GEOGRAPHIC_DATA]. [GEOGRAPHIC_DATA]"
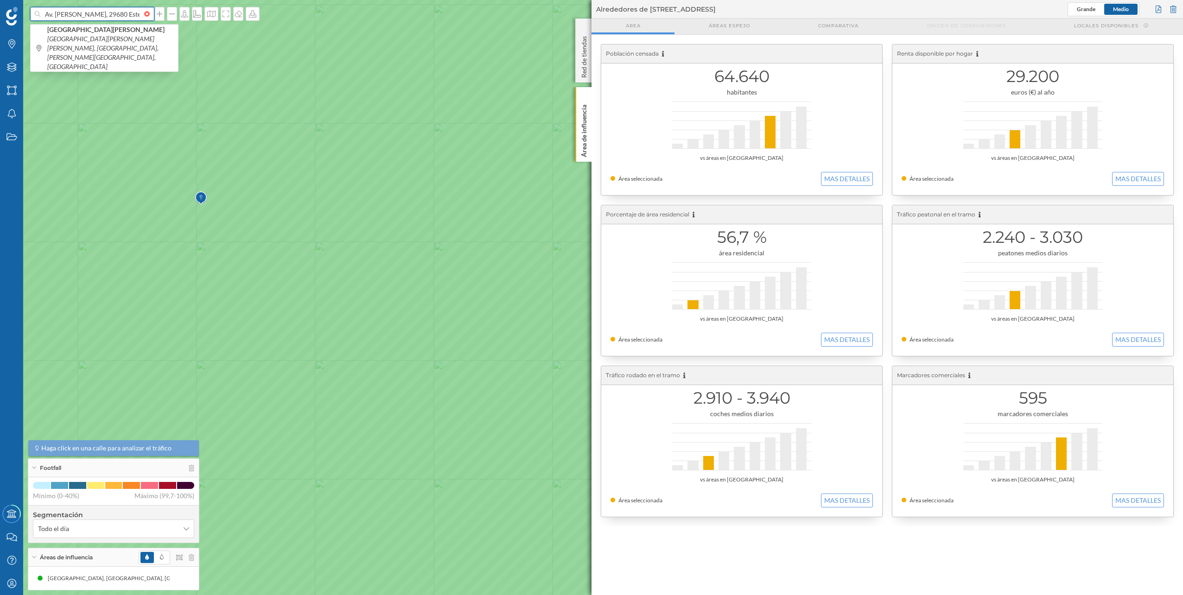
scroll to position [0, 69]
type input "Av. [PERSON_NAME], 29680 Estepona, [GEOGRAPHIC_DATA]. [GEOGRAPHIC_DATA]"
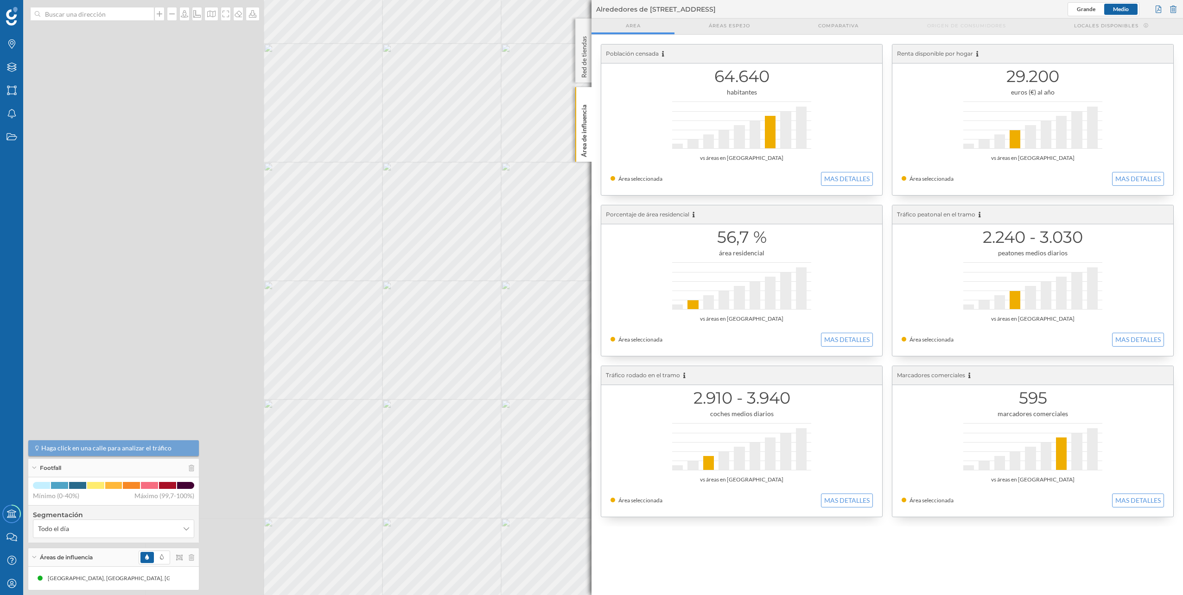
click at [682, 348] on div "Marcas Capas Áreas Notificaciones Estados Academy Contacta con nosotros Centro …" at bounding box center [591, 297] width 1183 height 595
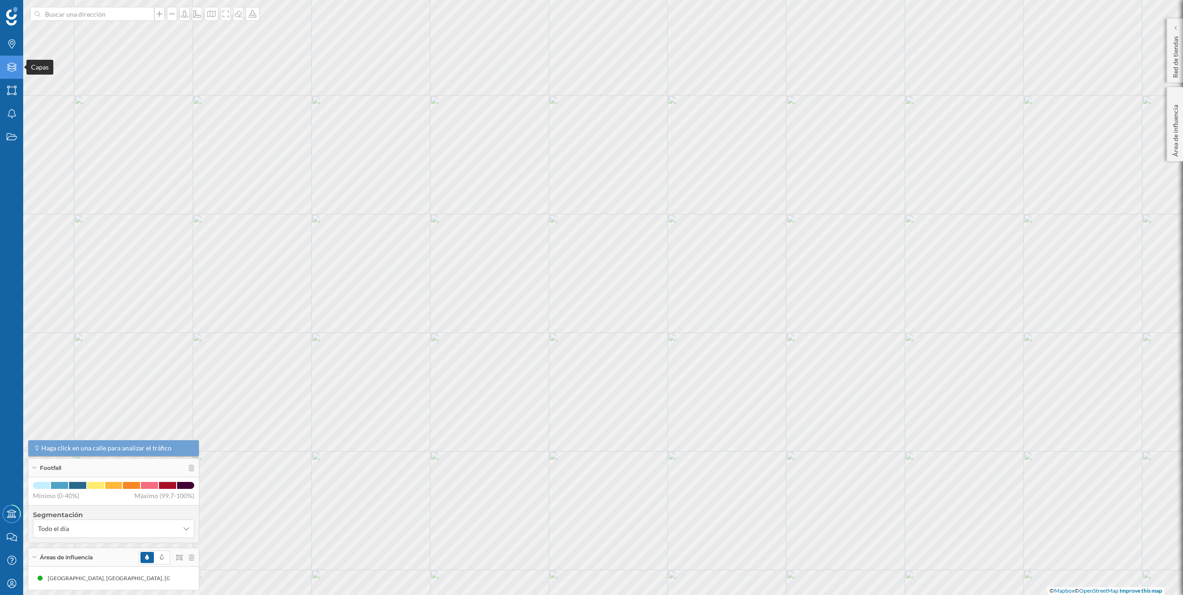
click at [7, 64] on icon "Capas" at bounding box center [12, 67] width 12 height 9
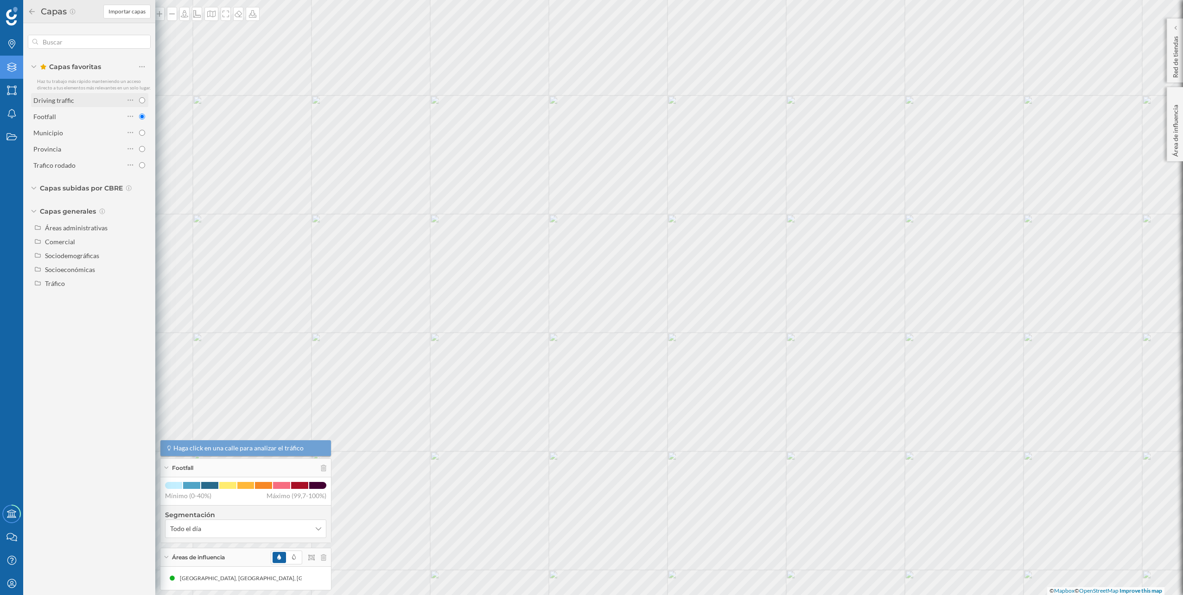
click at [98, 100] on div "Driving traffic" at bounding box center [78, 100] width 91 height 10
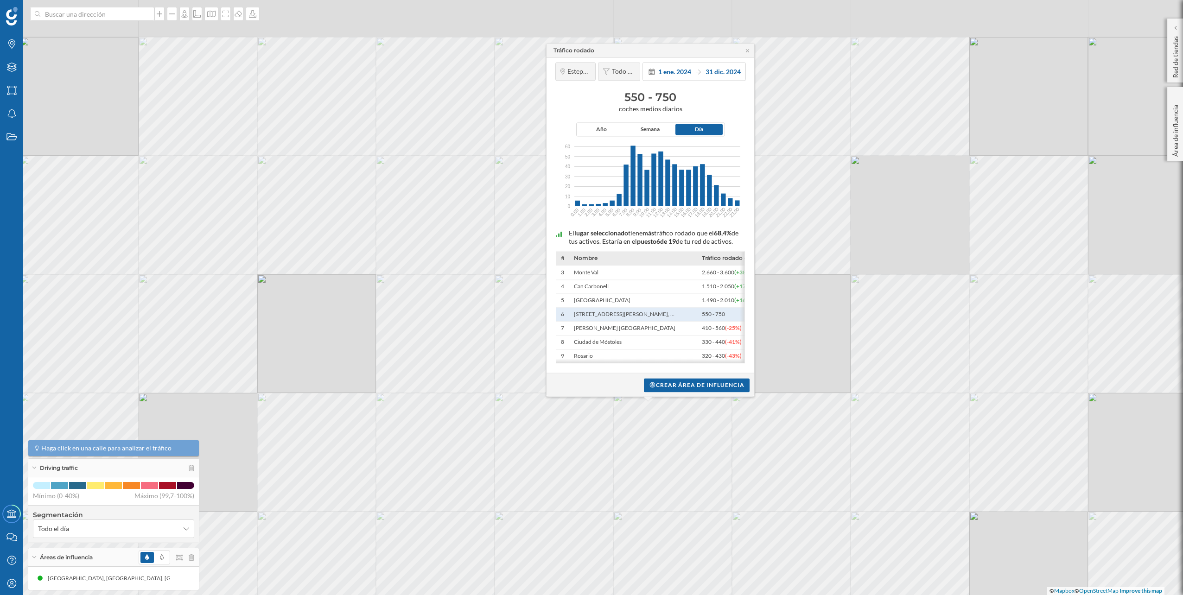
click at [735, 478] on div "Tráfico rodado [GEOGRAPHIC_DATA] Todo el día [DATE] [DATE] 550 - 750 coches med…" at bounding box center [591, 297] width 1183 height 595
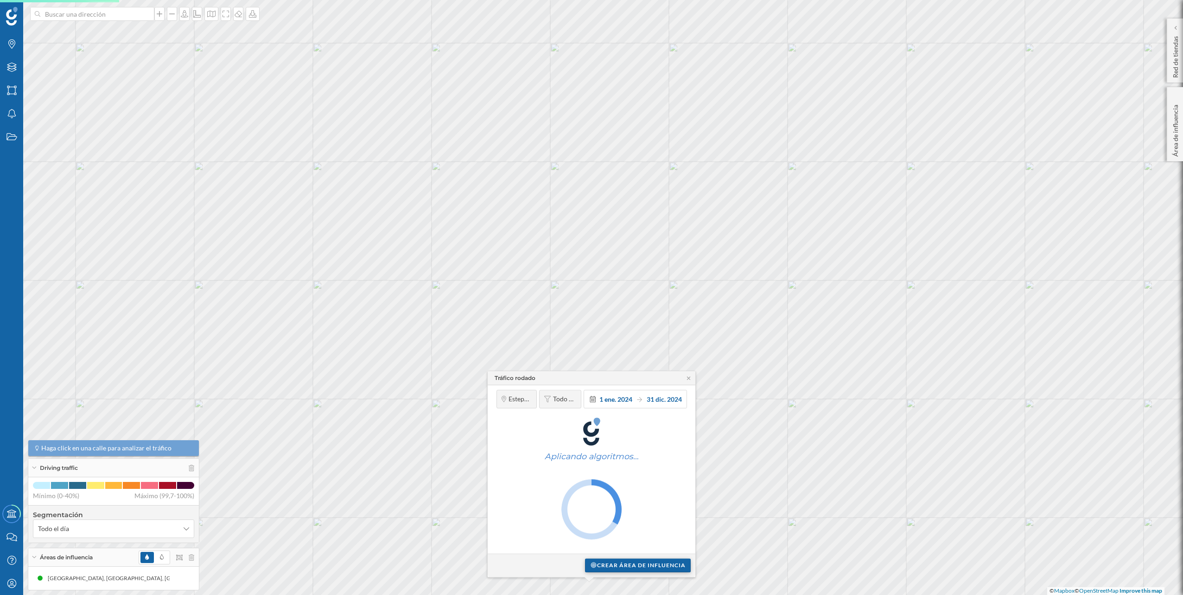
click at [634, 566] on div "Crear área de influencia" at bounding box center [638, 565] width 106 height 14
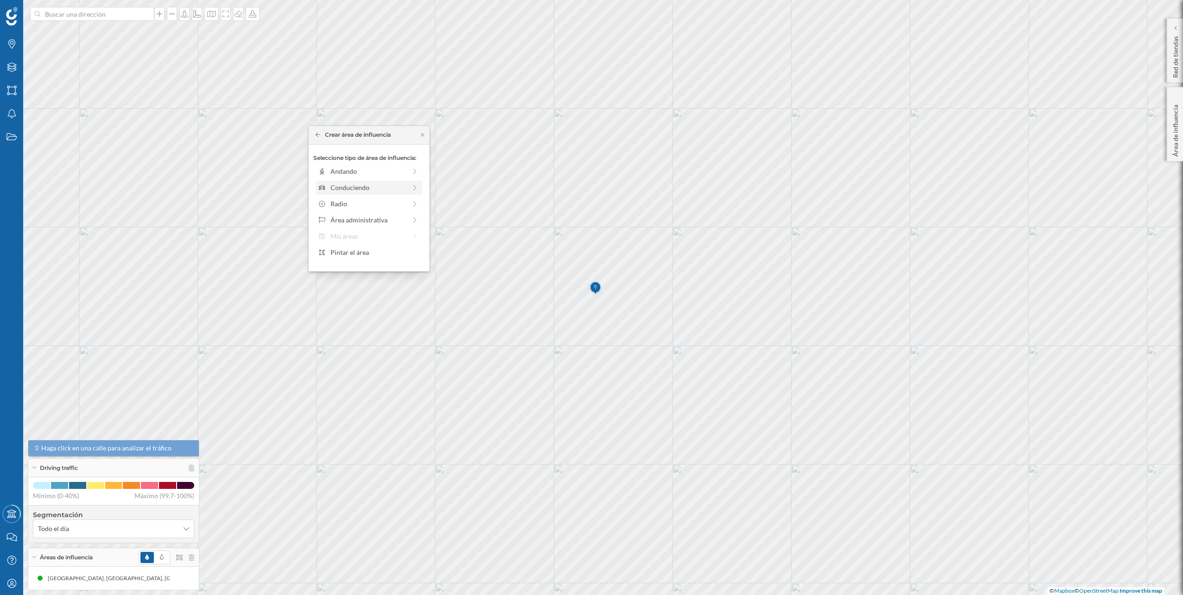
click at [374, 189] on div "Conduciendo" at bounding box center [368, 188] width 76 height 10
click at [336, 181] on div "0 min. 3 min. 5 min. 7 min. 10 min. 12 min. 15 min. 20 min. 30 min. 45 min. 50 …" at bounding box center [369, 184] width 103 height 12
click at [376, 253] on div "Crear área de influencia" at bounding box center [368, 254] width 111 height 14
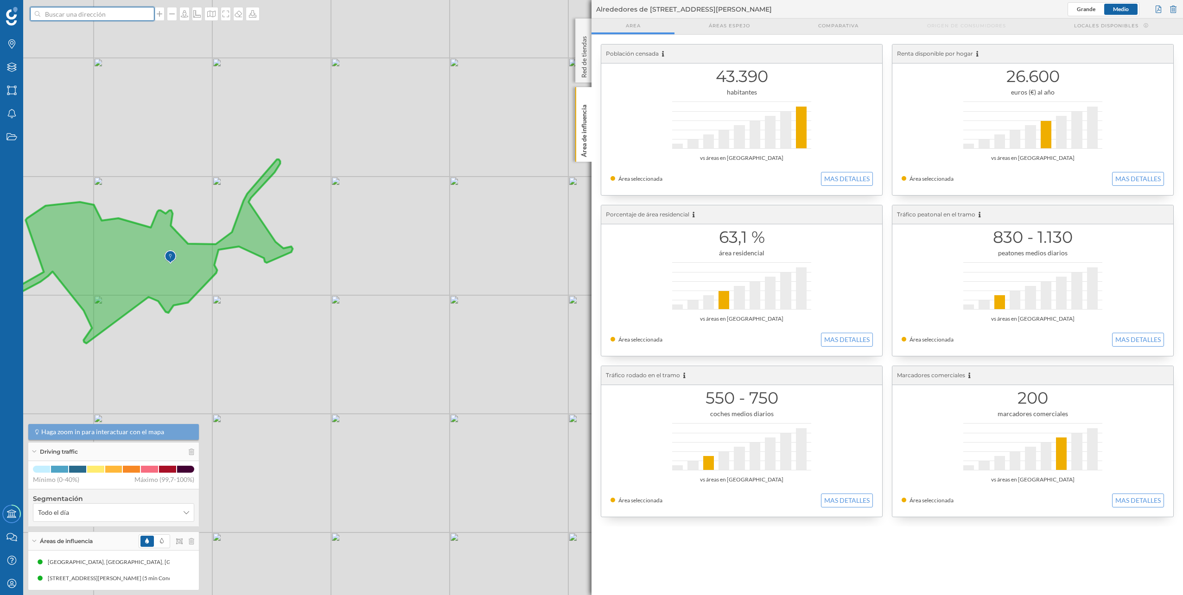
click at [117, 20] on input at bounding box center [92, 14] width 104 height 14
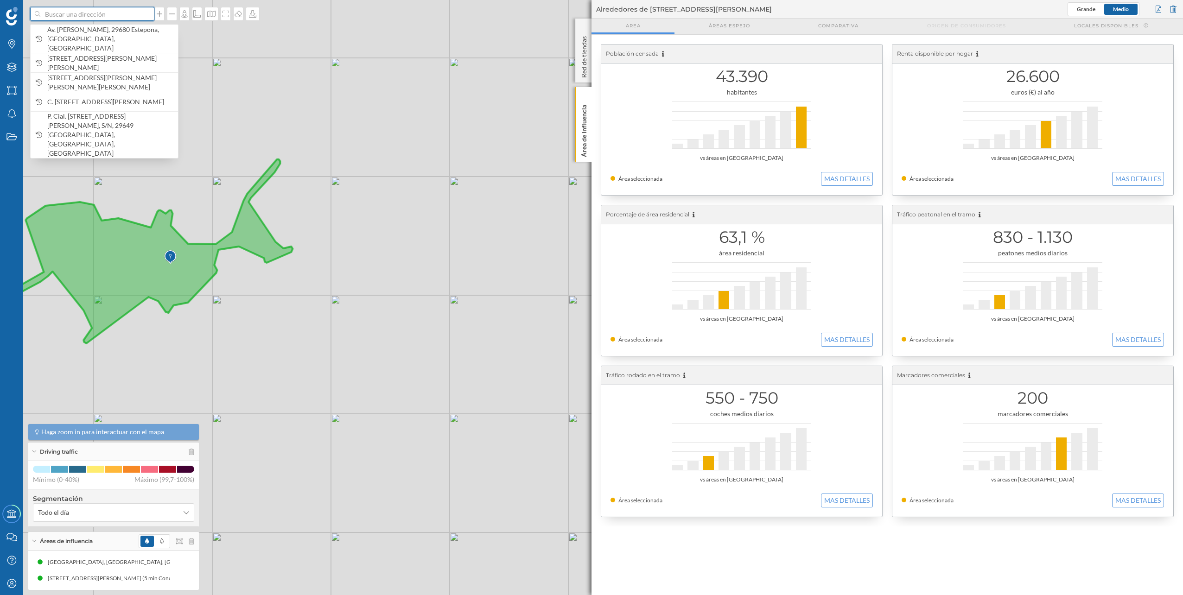
paste input "C. [STREET_ADDRESS][PERSON_NAME]"
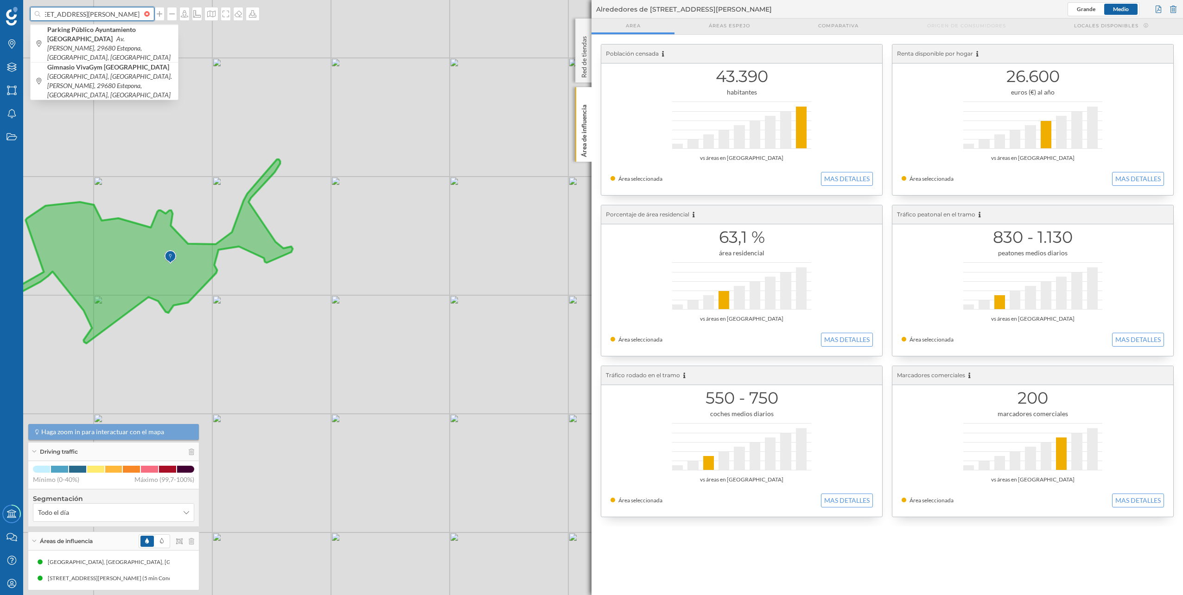
type input "C. [STREET_ADDRESS][PERSON_NAME]"
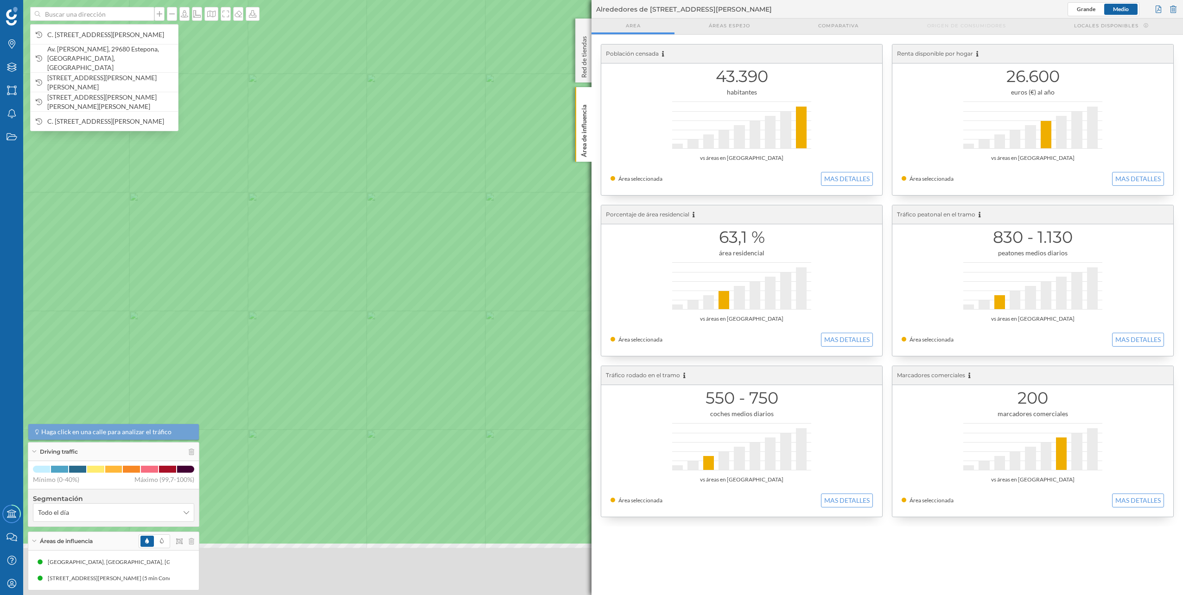
drag, startPoint x: 336, startPoint y: 370, endPoint x: 557, endPoint y: 192, distance: 284.5
click at [557, 192] on icon at bounding box center [670, 187] width 1421 height 716
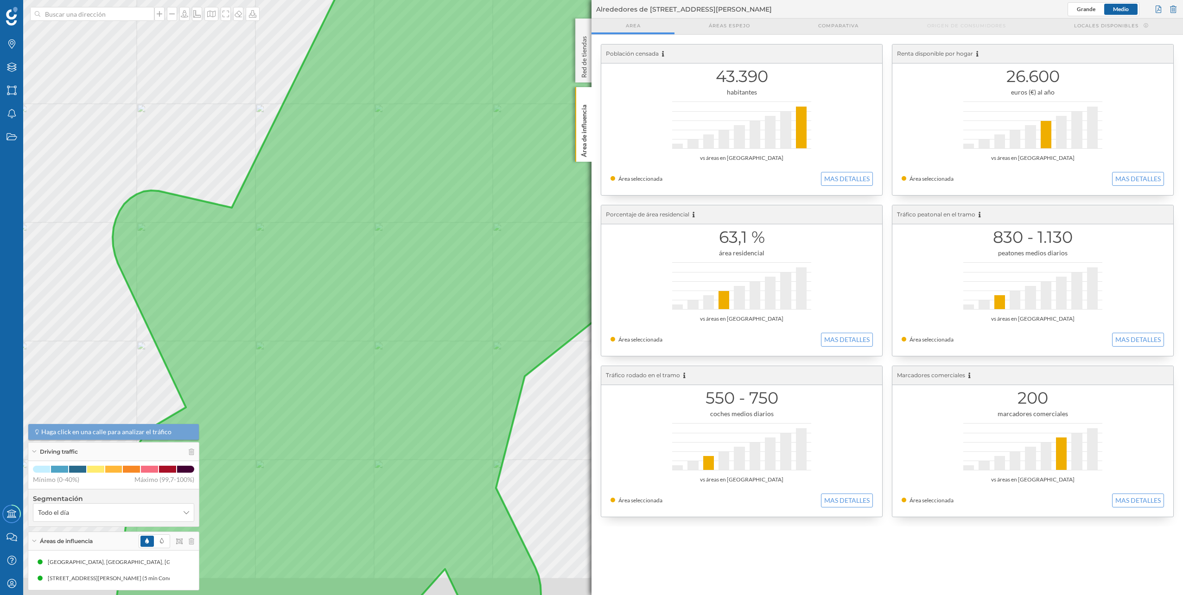
drag, startPoint x: 501, startPoint y: 294, endPoint x: 516, endPoint y: 197, distance: 98.5
click at [516, 197] on icon at bounding box center [491, 249] width 757 height 718
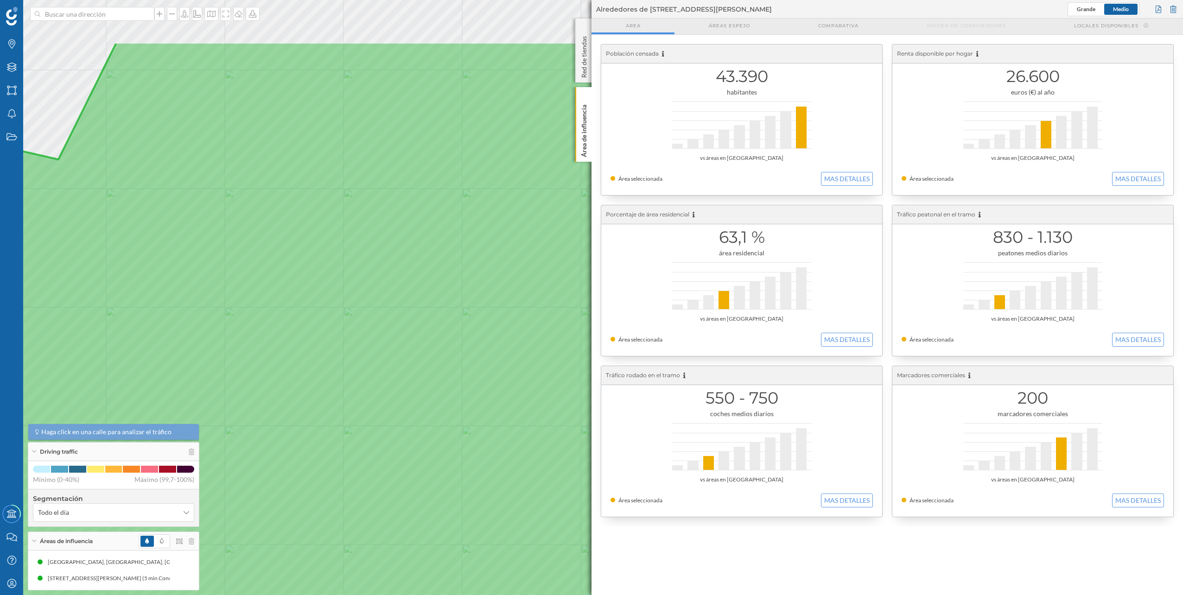
drag, startPoint x: 539, startPoint y: 326, endPoint x: 491, endPoint y: 429, distance: 113.6
click at [491, 429] on icon at bounding box center [385, 401] width 1106 height 718
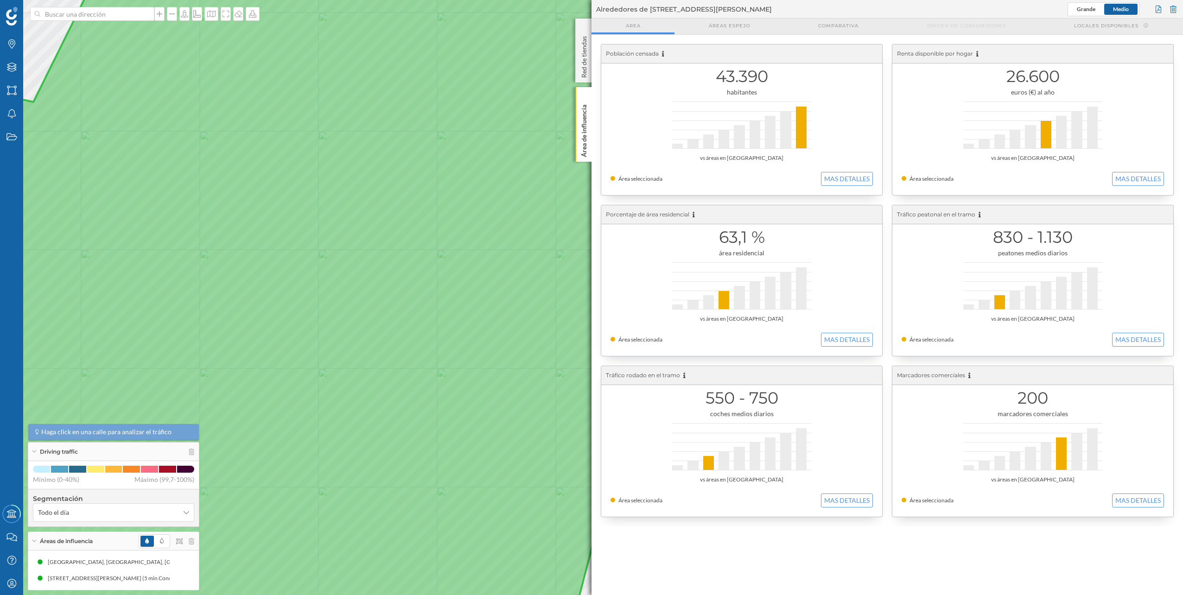
drag, startPoint x: 460, startPoint y: 349, endPoint x: 416, endPoint y: 241, distance: 117.2
click at [416, 241] on icon at bounding box center [417, 240] width 1125 height 718
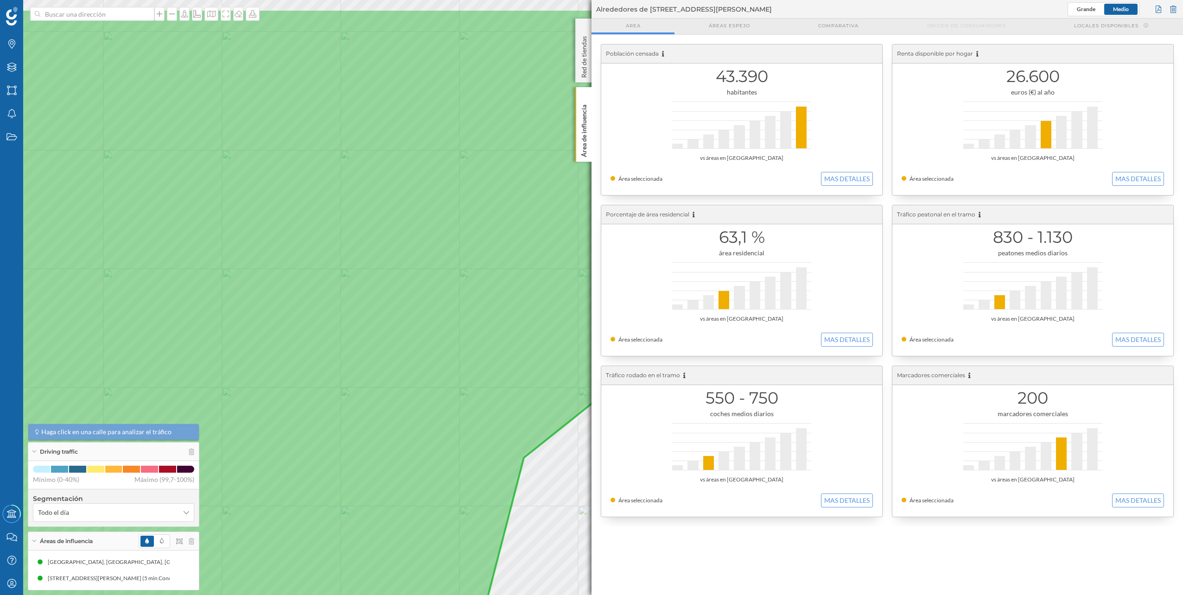
drag, startPoint x: 465, startPoint y: 353, endPoint x: 388, endPoint y: 422, distance: 103.0
click at [388, 422] on icon at bounding box center [310, 368] width 1014 height 718
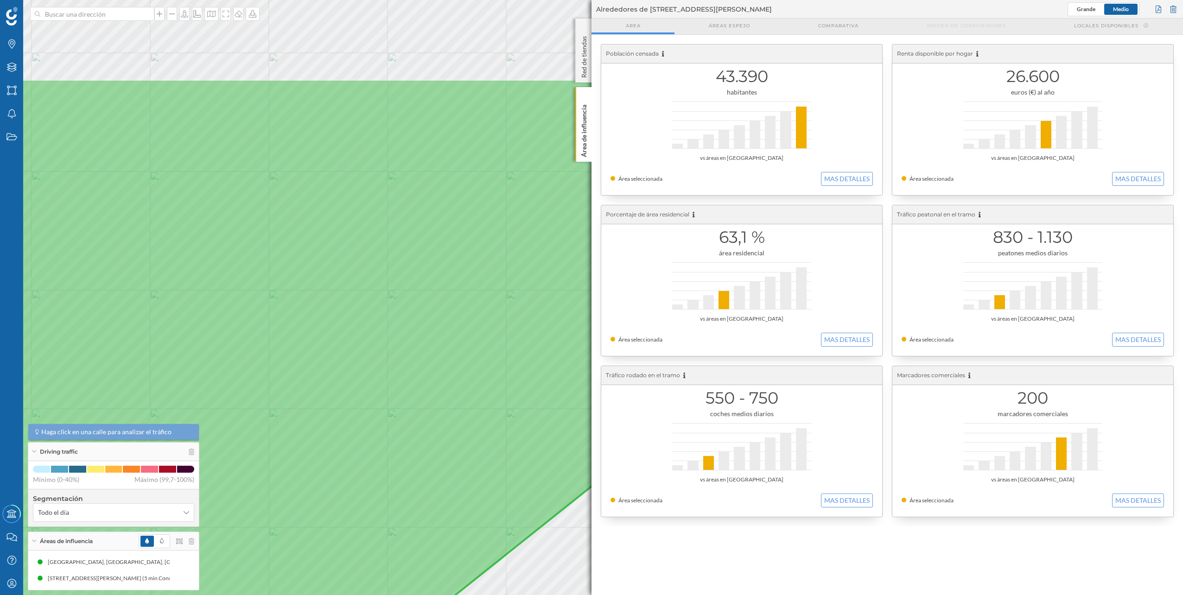
drag, startPoint x: 426, startPoint y: 257, endPoint x: 353, endPoint y: 397, distance: 157.8
click at [353, 397] on icon at bounding box center [296, 438] width 977 height 718
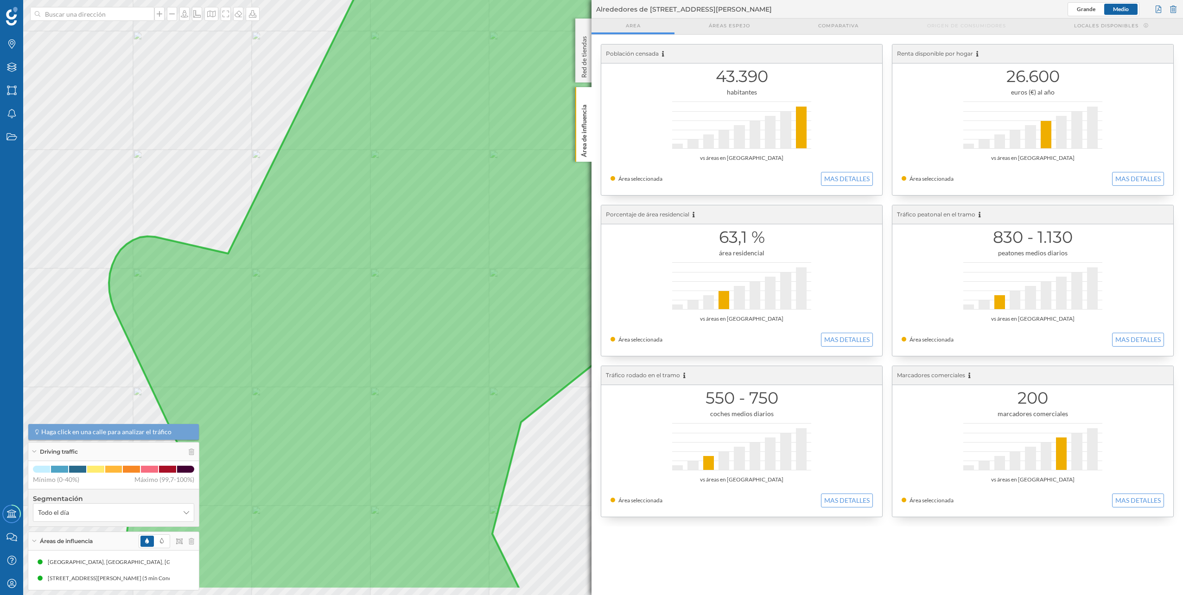
drag, startPoint x: 375, startPoint y: 404, endPoint x: 459, endPoint y: 335, distance: 108.4
click at [459, 335] on icon at bounding box center [512, 231] width 806 height 718
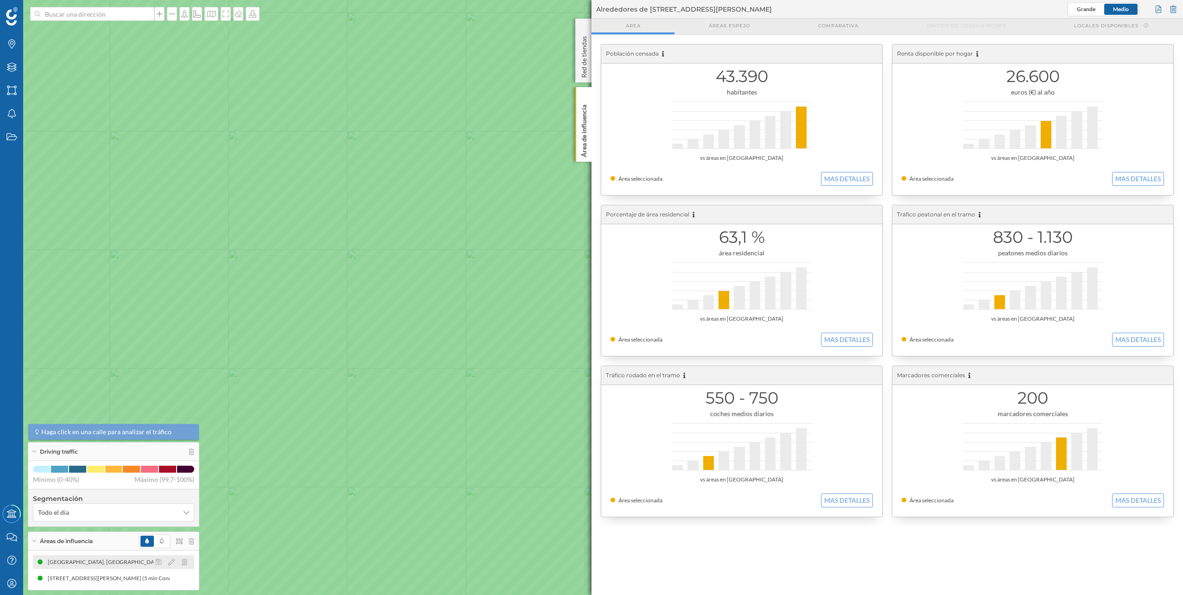
click at [187, 563] on div at bounding box center [173, 562] width 41 height 11
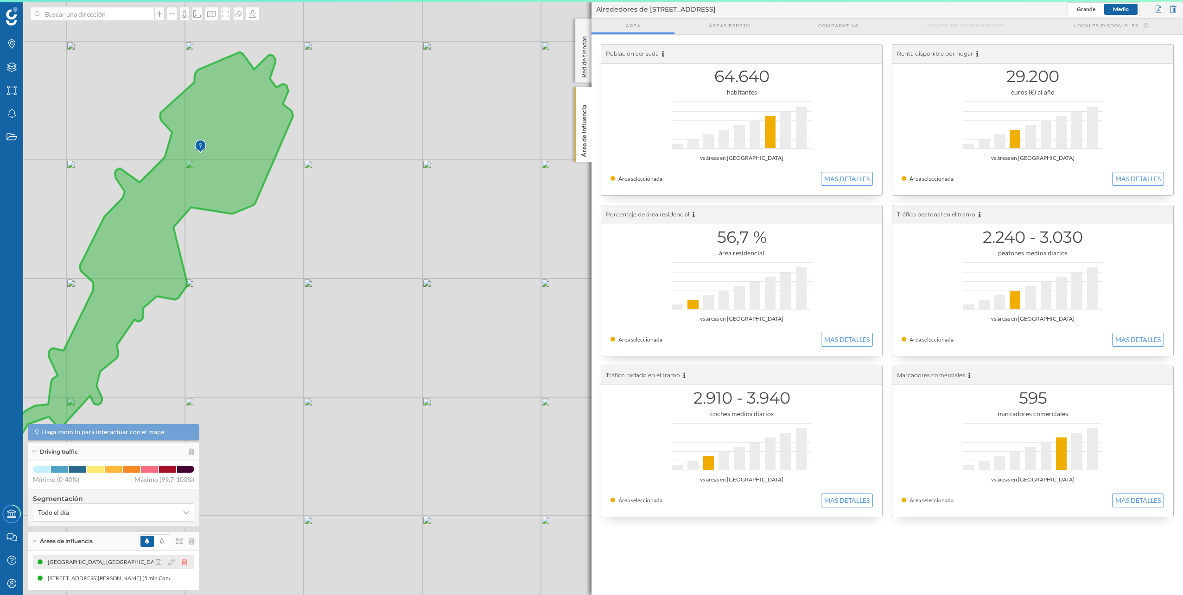
click at [185, 563] on icon at bounding box center [185, 562] width 6 height 6
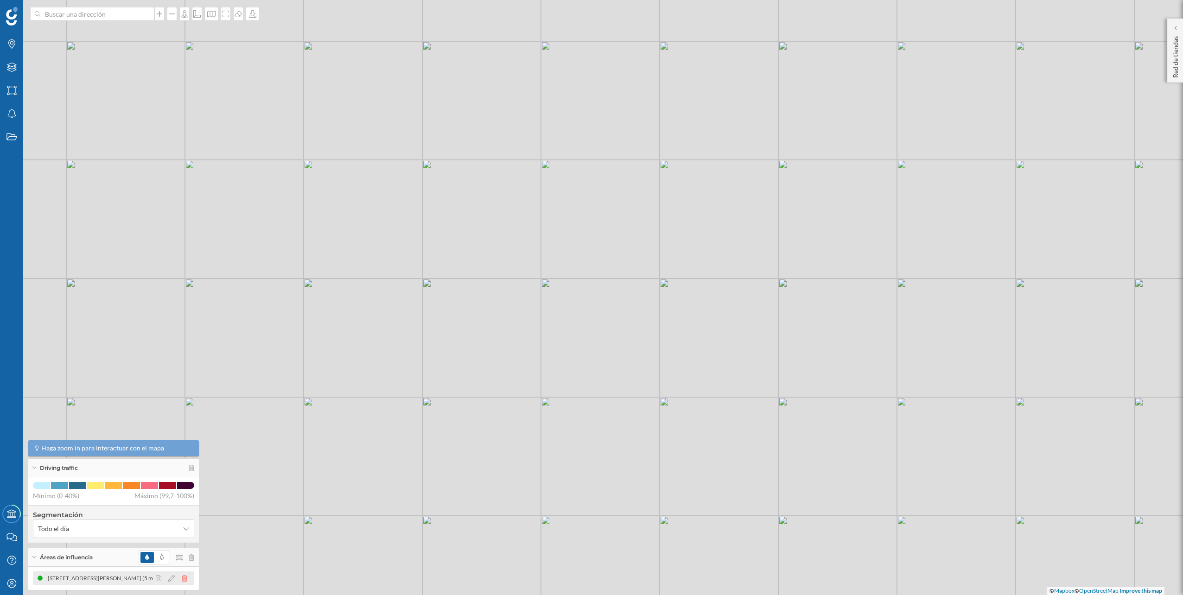
click at [184, 578] on icon at bounding box center [185, 578] width 6 height 6
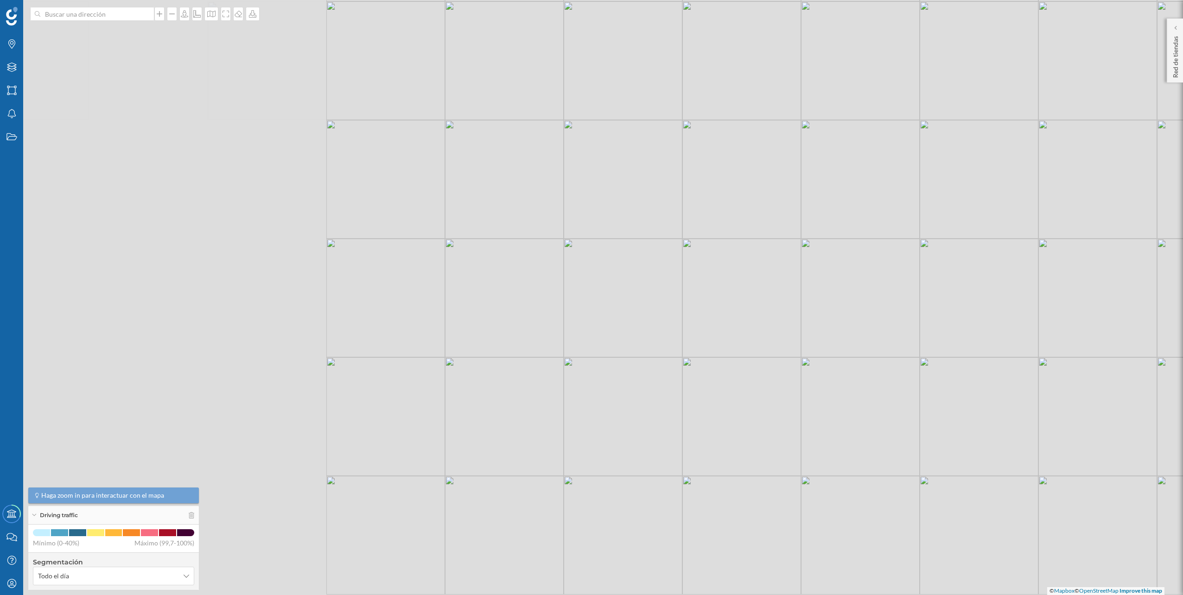
drag, startPoint x: 265, startPoint y: 360, endPoint x: 644, endPoint y: 320, distance: 380.7
click at [644, 320] on div "© Mapbox © OpenStreetMap Improve this map" at bounding box center [591, 297] width 1183 height 595
click at [97, 13] on input at bounding box center [92, 14] width 104 height 14
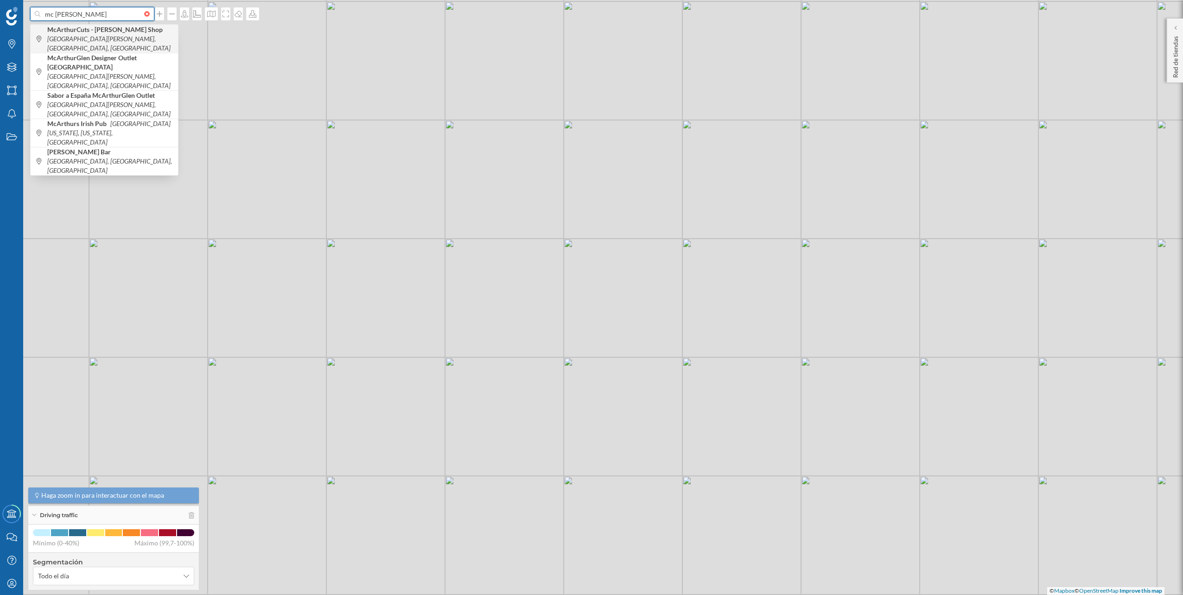
type input "mc [PERSON_NAME]"
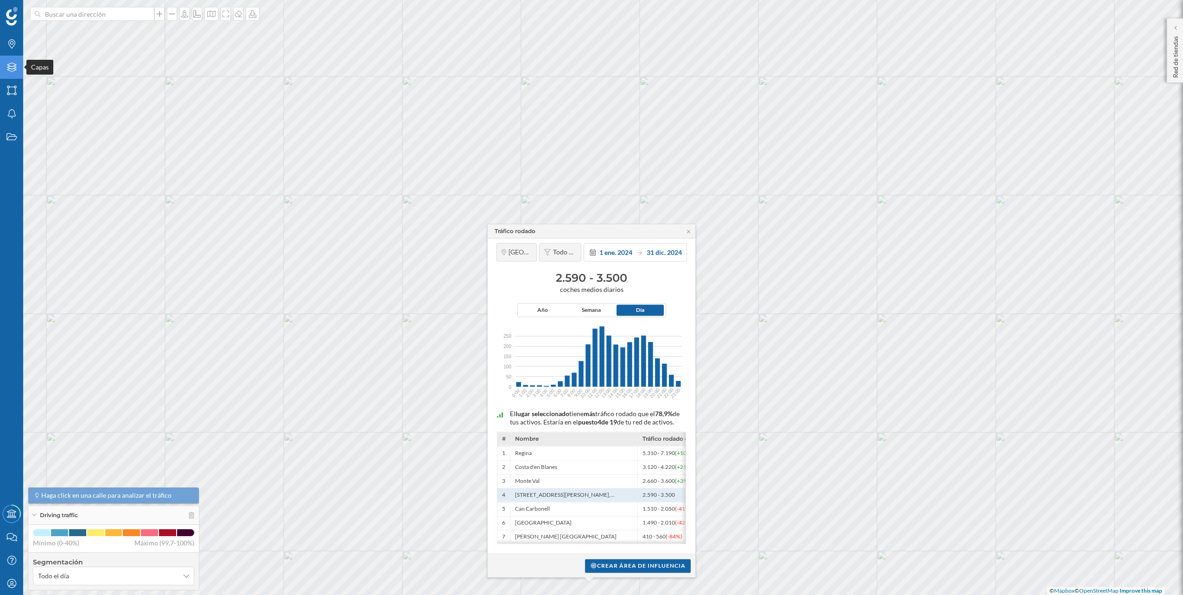
click at [4, 70] on div "Capas" at bounding box center [11, 67] width 23 height 23
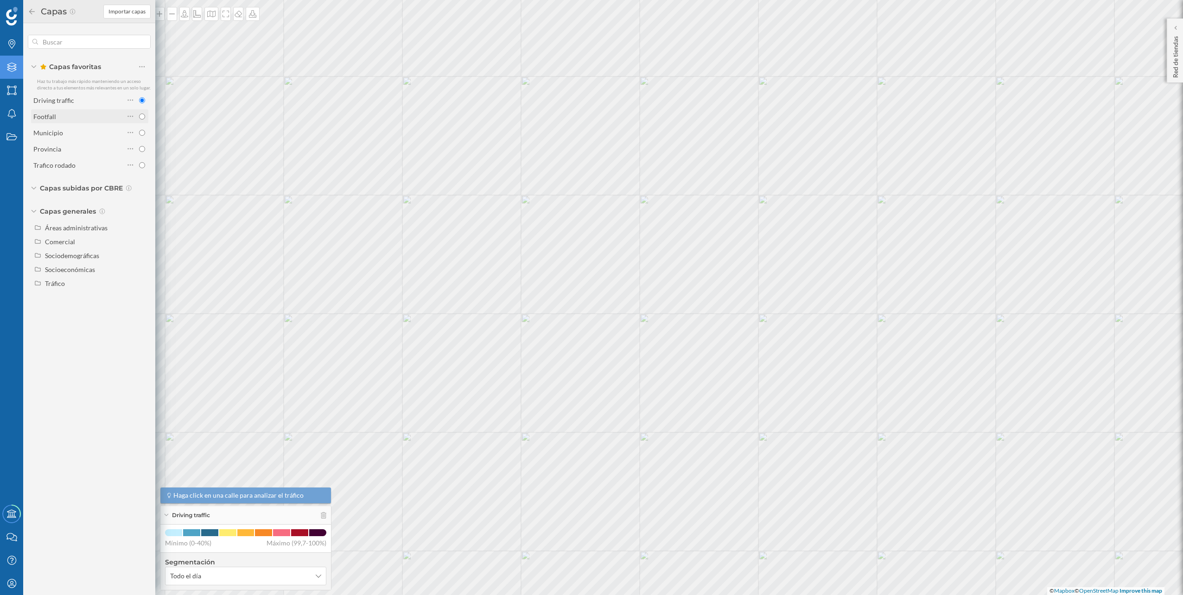
click at [84, 116] on div "Footfall" at bounding box center [78, 117] width 91 height 10
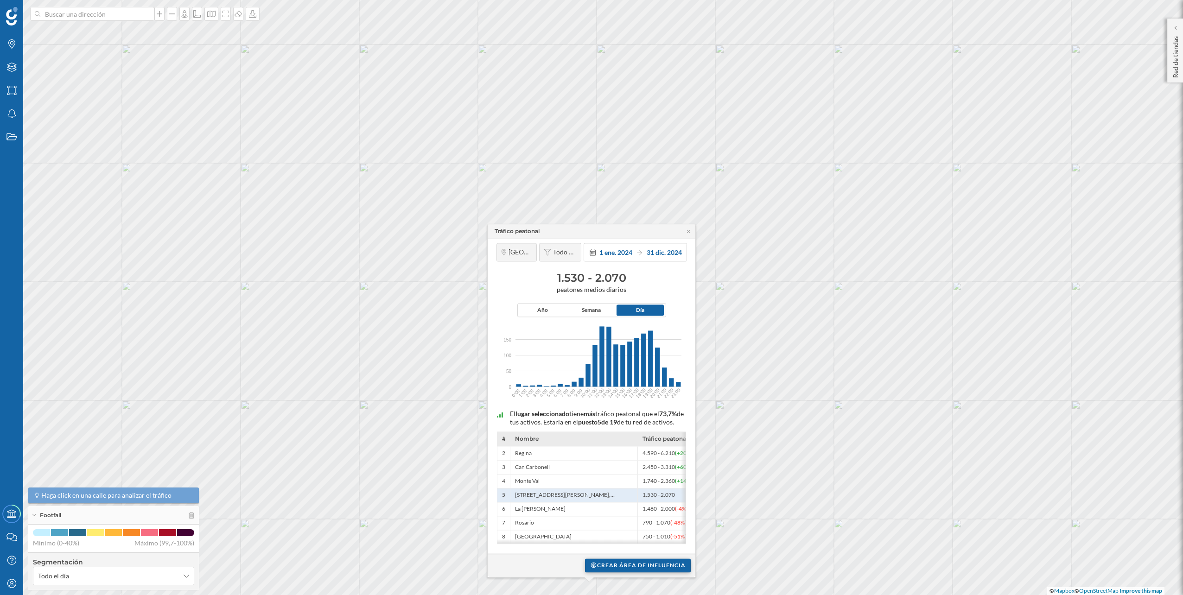
click at [661, 565] on div "Crear área de influencia" at bounding box center [638, 565] width 106 height 14
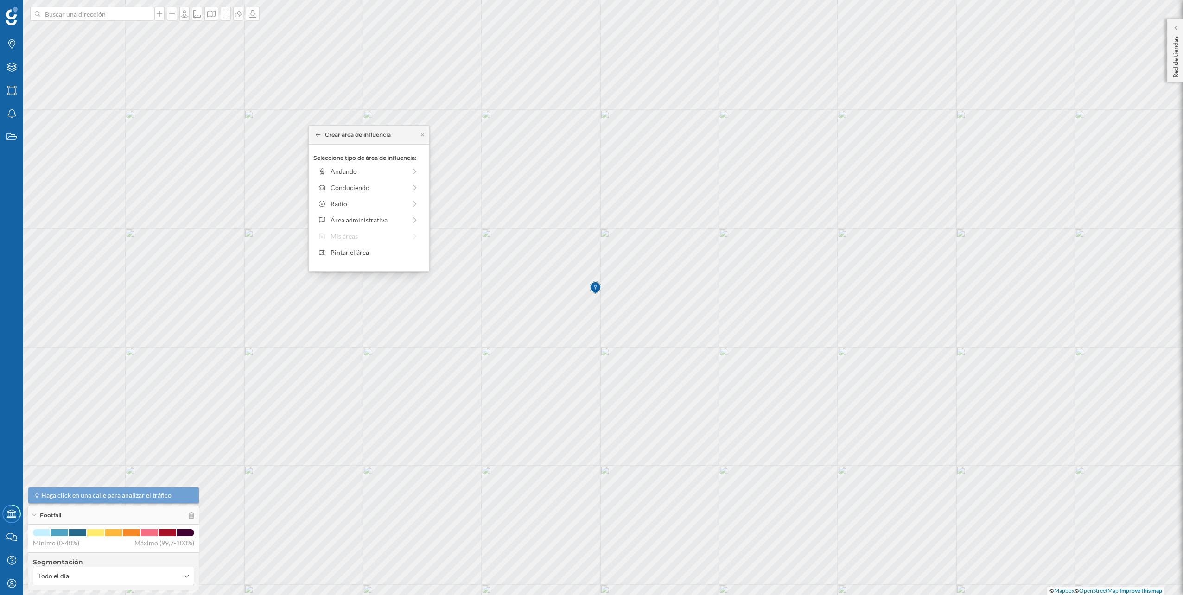
click at [389, 179] on div "Seleccione tipo de área de influencia: Andando Conduciendo Radio Área administr…" at bounding box center [369, 208] width 121 height 127
click at [389, 184] on div "Conduciendo" at bounding box center [368, 188] width 76 height 10
click at [336, 180] on div at bounding box center [336, 181] width 1 height 3
click at [372, 254] on div "Crear área de influencia" at bounding box center [368, 254] width 111 height 14
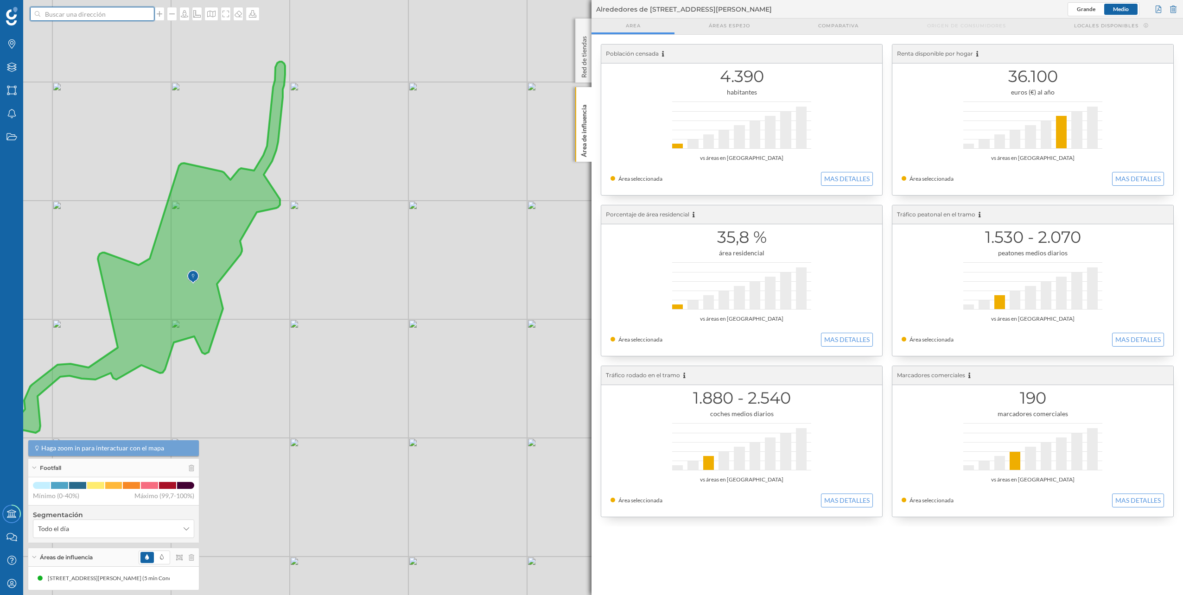
click at [71, 14] on input at bounding box center [92, 14] width 104 height 14
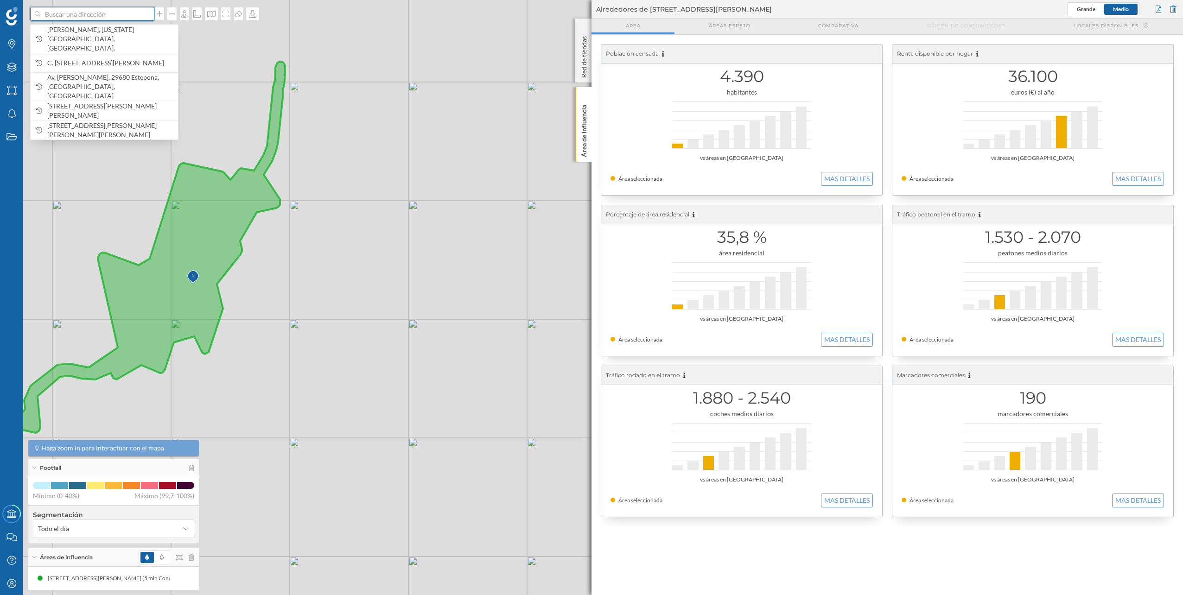
paste input "C. [STREET_ADDRESS][PERSON_NAME]. Málaga Nostrum"
type input "C. [STREET_ADDRESS][PERSON_NAME]. Málaga Nostrum"
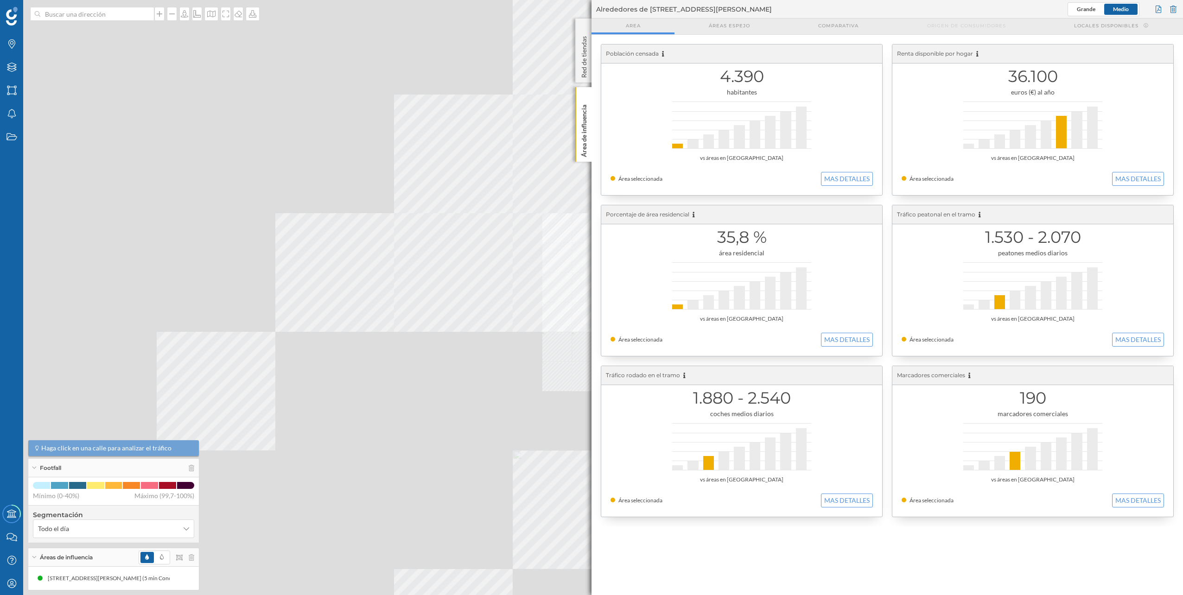
click at [319, 270] on div "© Mapbox © OpenStreetMap Improve this map" at bounding box center [591, 297] width 1183 height 595
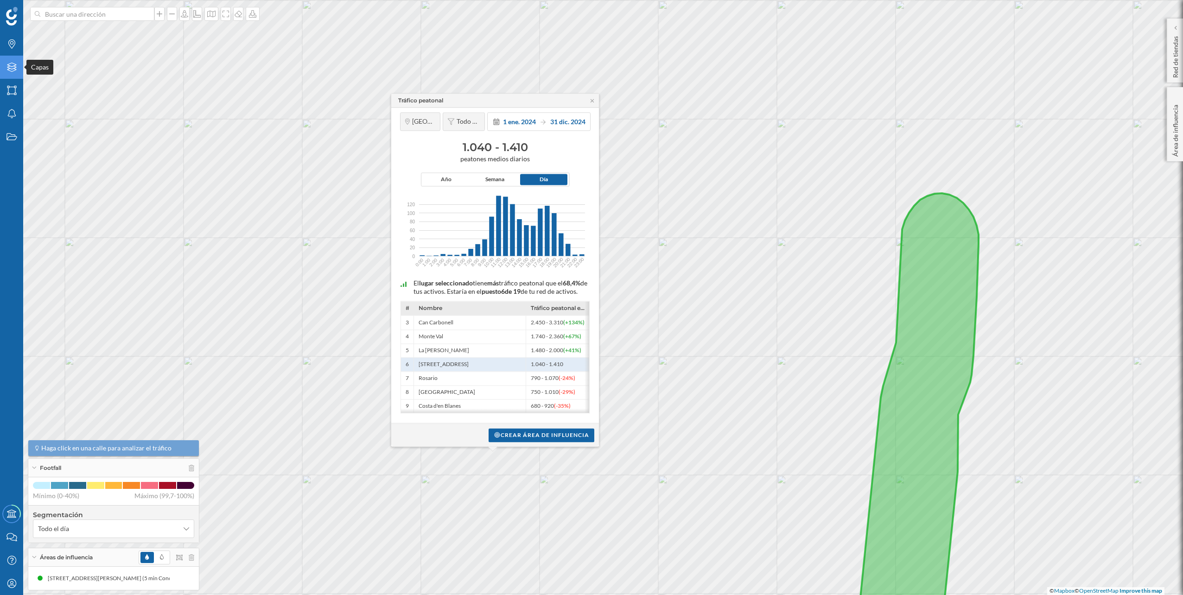
click at [5, 67] on div "Capas" at bounding box center [11, 67] width 23 height 23
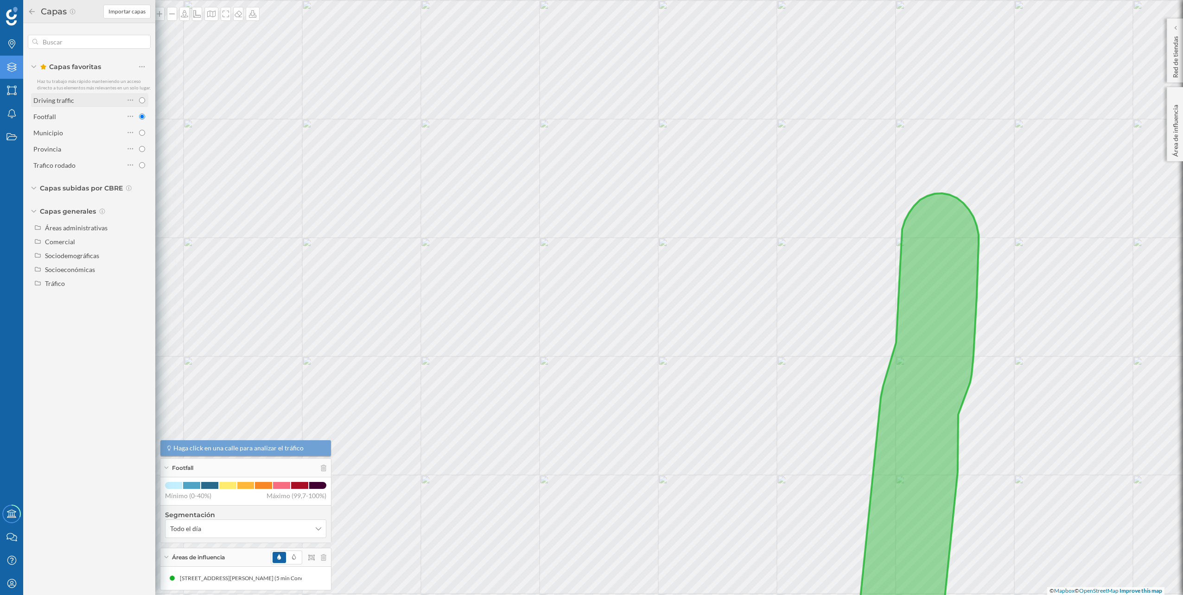
click at [95, 104] on div "Driving traffic" at bounding box center [78, 100] width 91 height 10
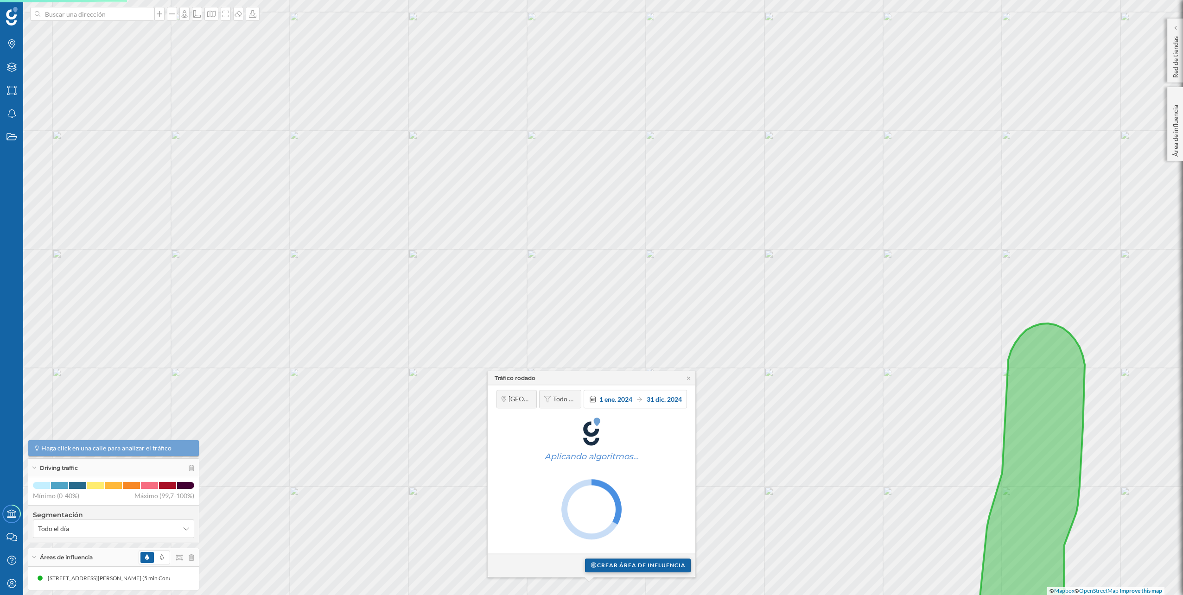
click at [650, 567] on div "Crear área de influencia" at bounding box center [638, 565] width 106 height 14
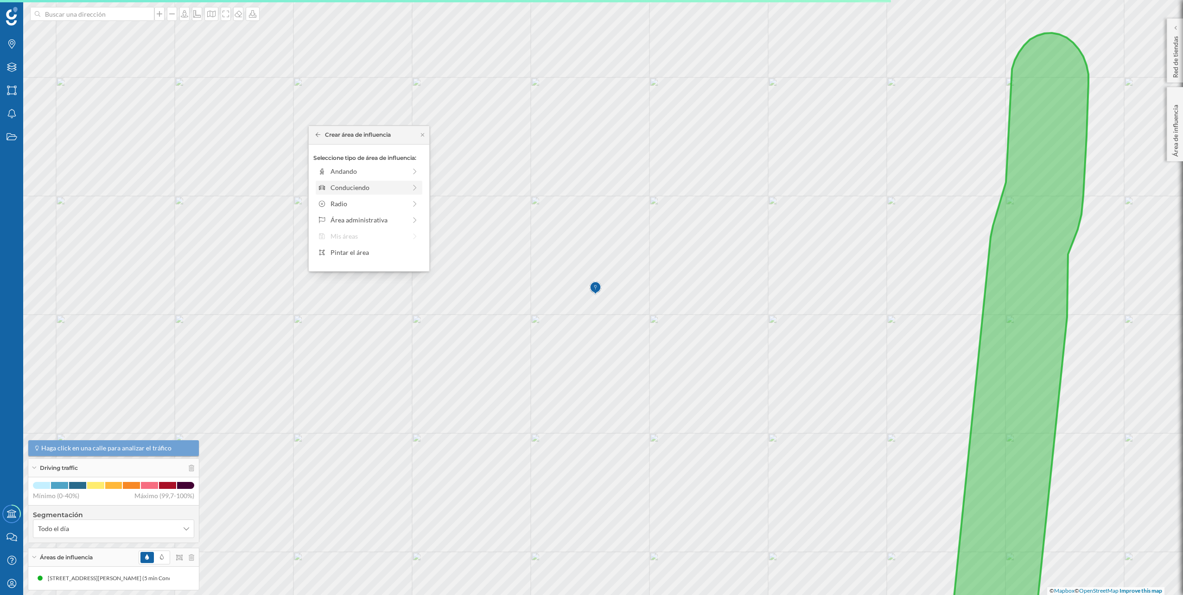
click at [359, 186] on div "Conduciendo" at bounding box center [368, 188] width 76 height 10
click at [336, 183] on div at bounding box center [336, 181] width 1 height 3
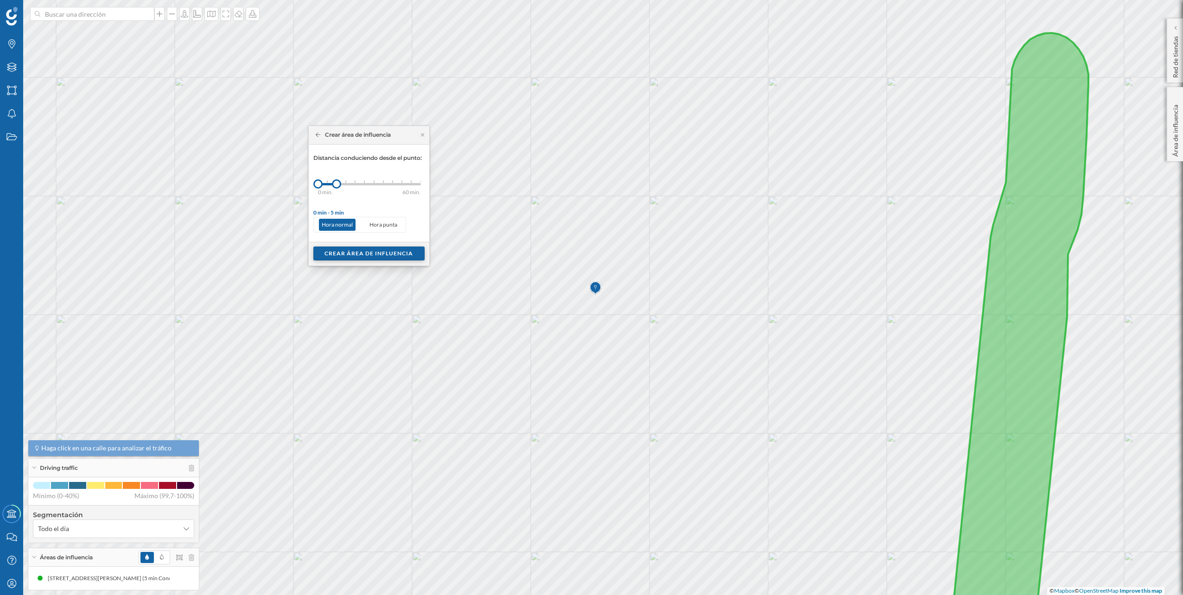
click at [366, 250] on div "Crear área de influencia" at bounding box center [368, 254] width 111 height 14
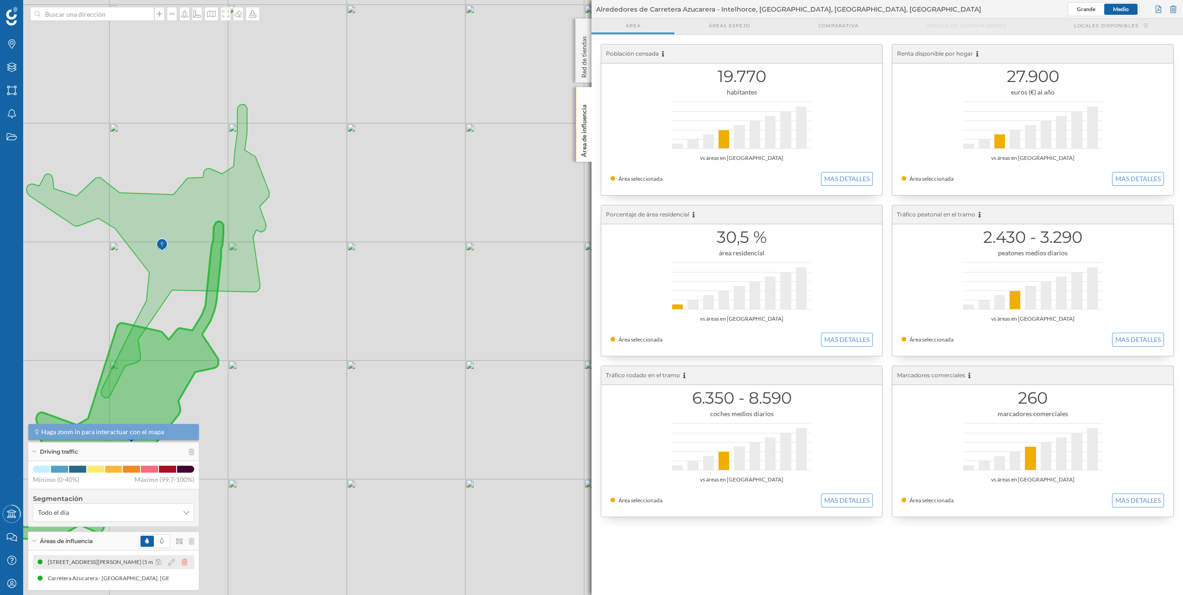
click at [184, 562] on icon at bounding box center [185, 562] width 6 height 6
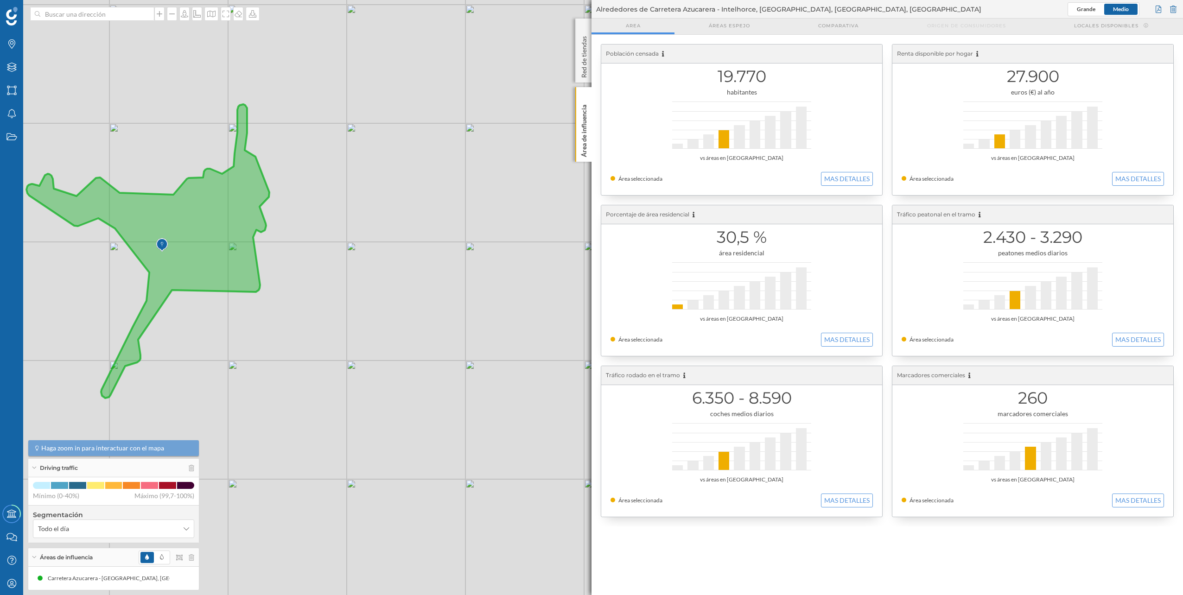
click at [101, 22] on div "© Mapbox © OpenStreetMap Improve this map" at bounding box center [591, 297] width 1183 height 595
click at [98, 13] on input at bounding box center [92, 14] width 104 height 14
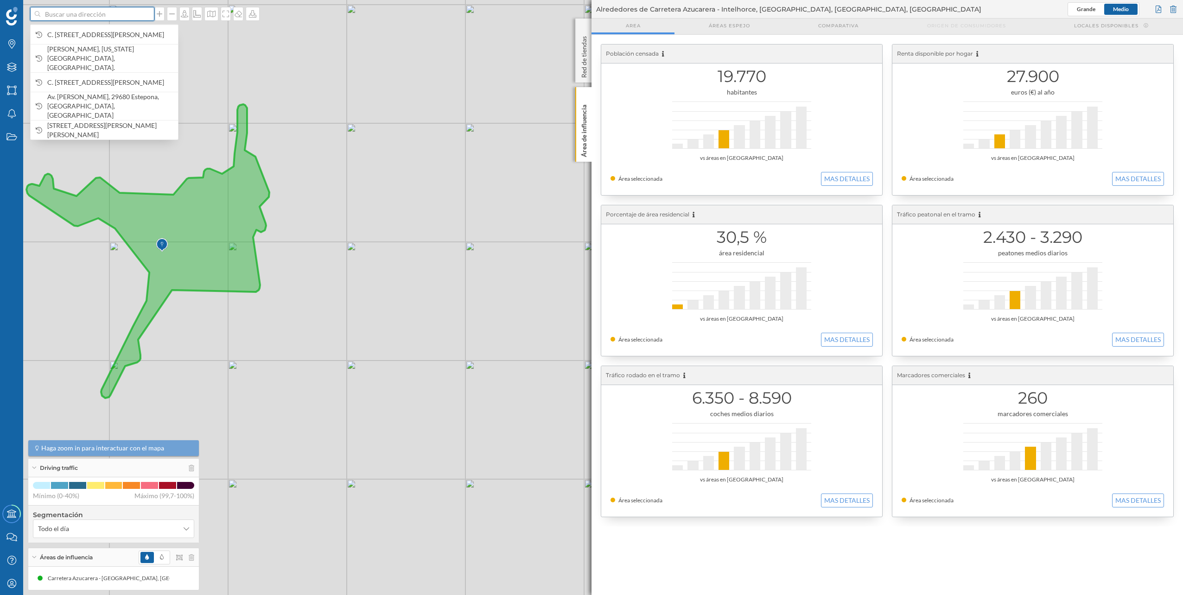
paste input "Av. [PERSON_NAME], s/n, 29649 [GEOGRAPHIC_DATA], [GEOGRAPHIC_DATA]. [GEOGRAPHIC…"
type input "Av. [PERSON_NAME], s/n, 29649 [GEOGRAPHIC_DATA], [GEOGRAPHIC_DATA]. [GEOGRAPHIC…"
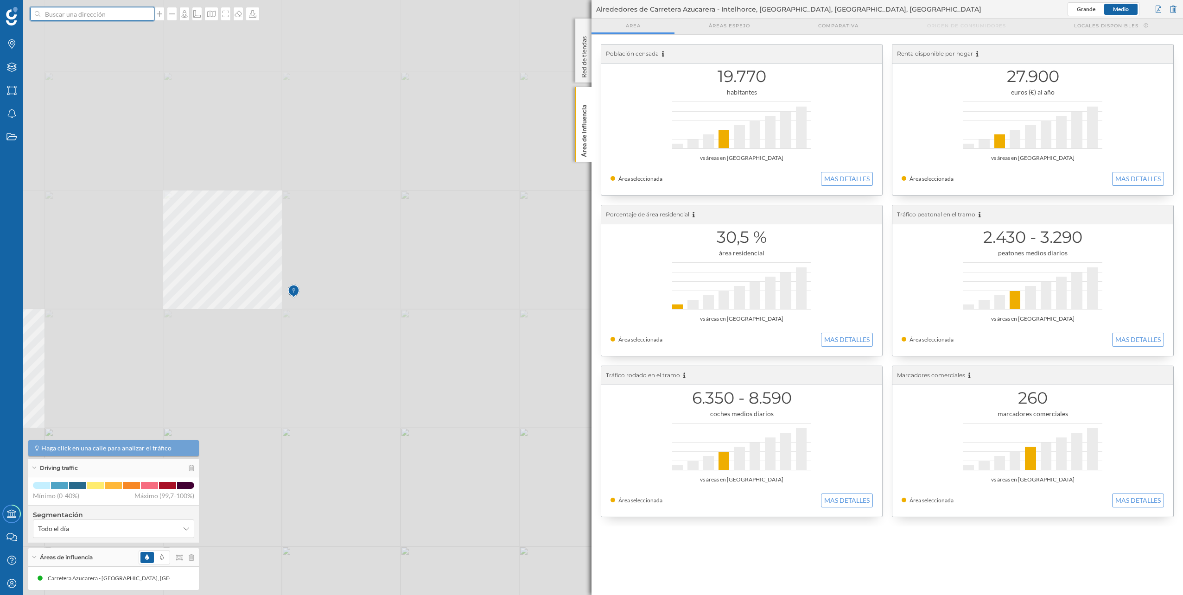
scroll to position [0, 0]
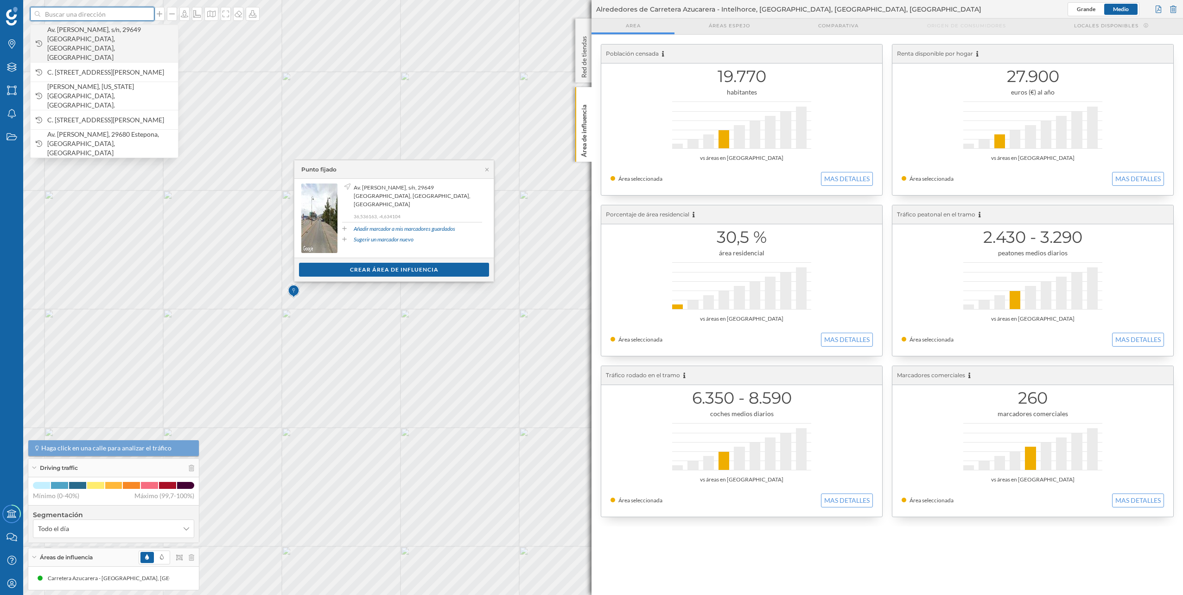
paste input "Av. Montserrat Caballé, s/n, Churriana, 29004 Málaga. Parque Comercial Bahía Az…"
type input "Av. Montserrat Caballé, s/n, Churriana, 29004 Málaga. Parque Comercial Bahía Az…"
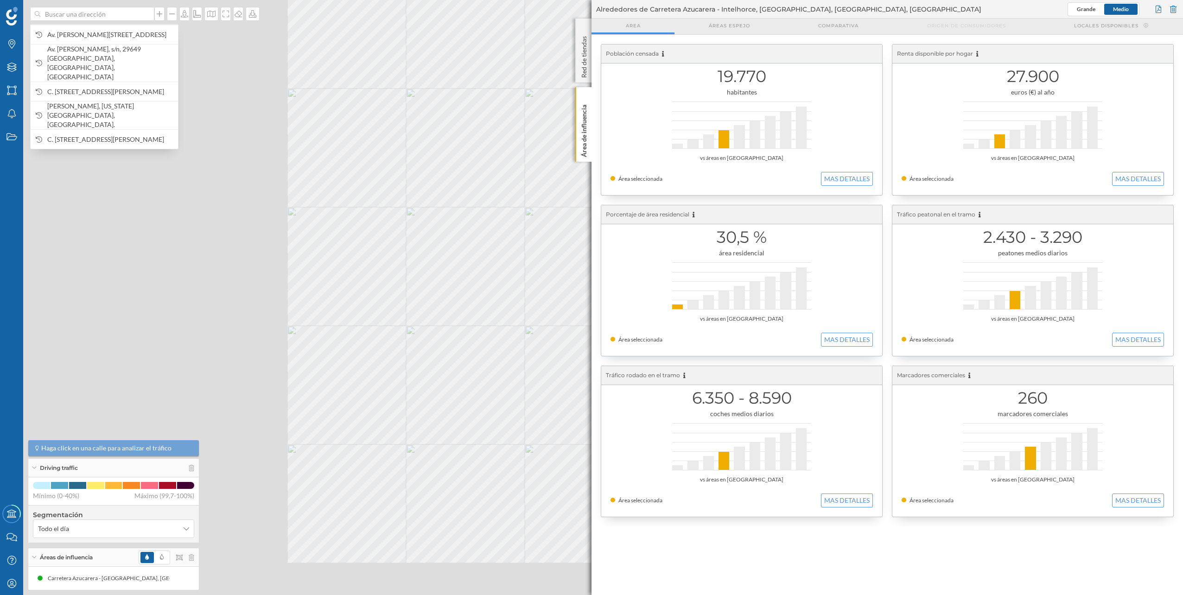
click at [712, 293] on div "Av. Montserrat Caballé, s/n, Churriana, 29004 Málaga, España Av. Carmen Sáenz d…" at bounding box center [591, 297] width 1183 height 595
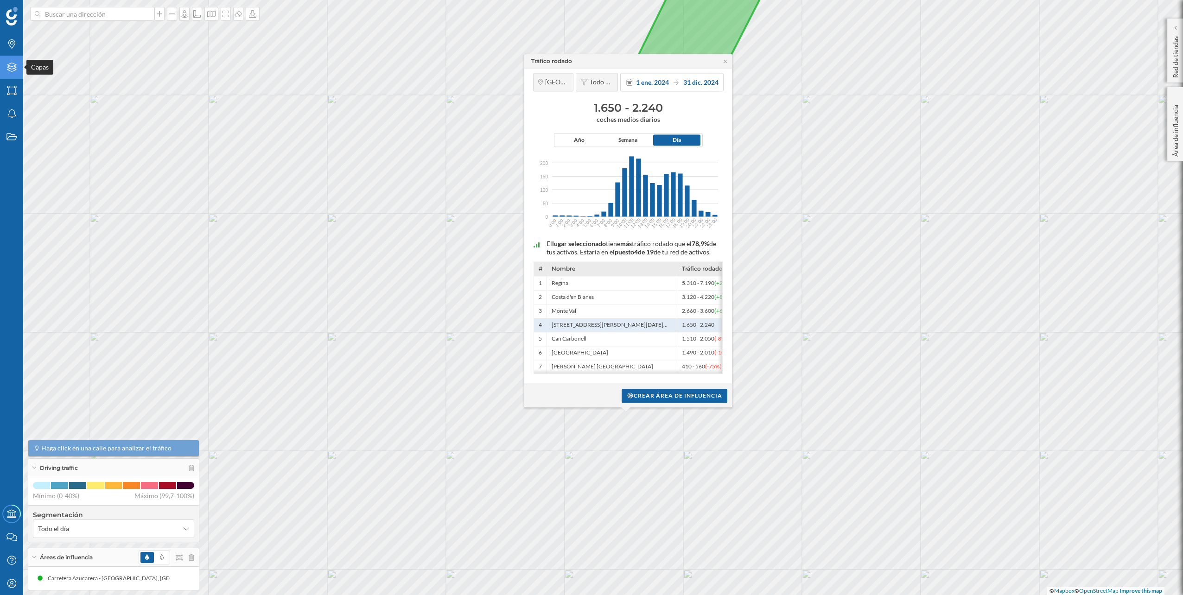
click at [3, 72] on div "Capas" at bounding box center [11, 67] width 23 height 23
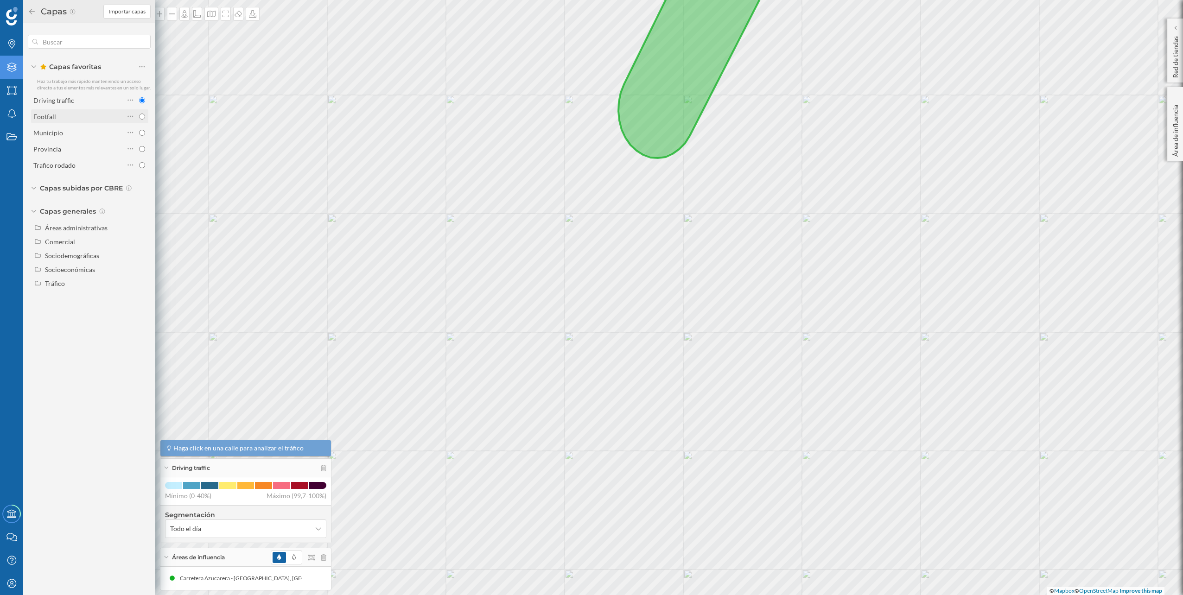
click at [85, 115] on div "Footfall" at bounding box center [78, 117] width 91 height 10
